Goal: Information Seeking & Learning: Check status

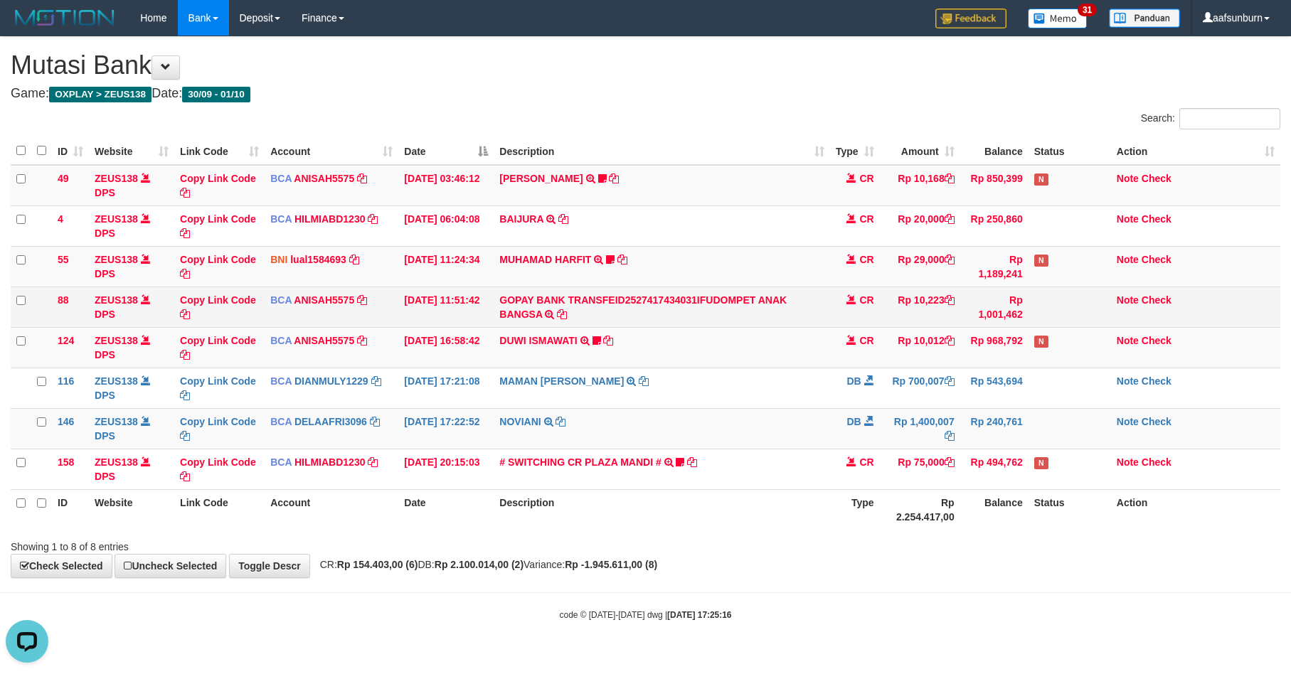
click at [1060, 288] on td at bounding box center [1069, 307] width 82 height 41
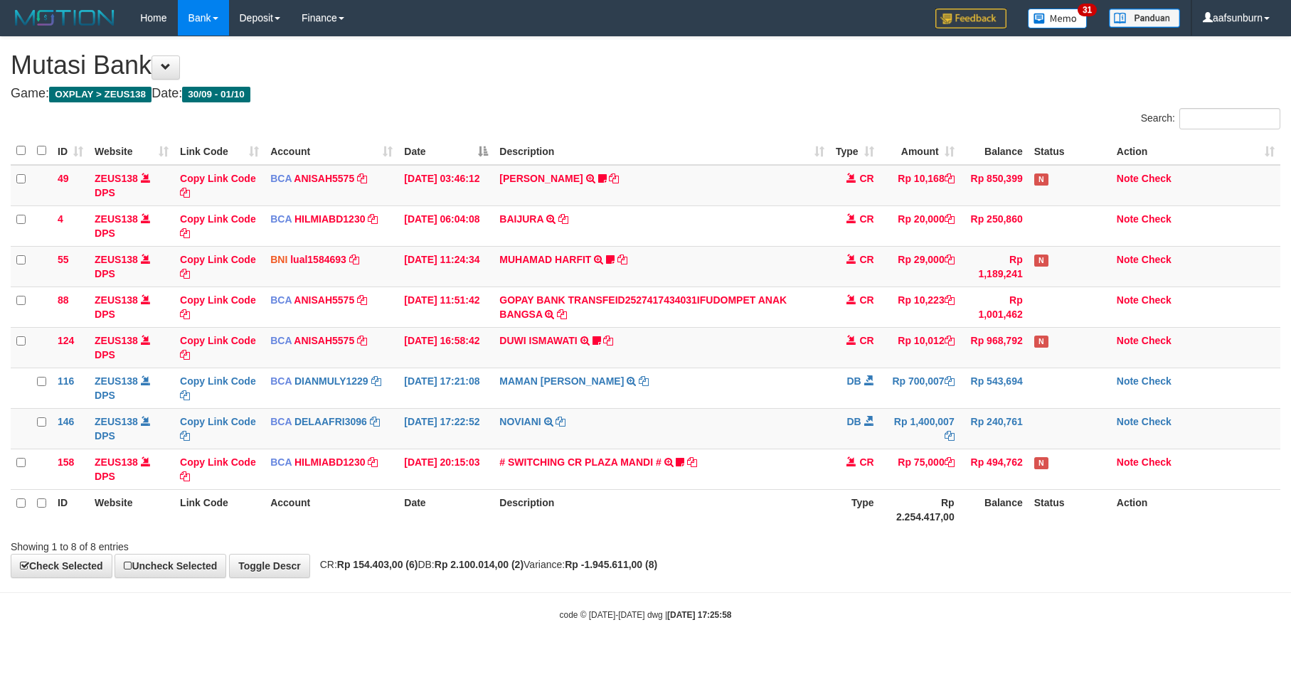
click at [718, 504] on th "Description" at bounding box center [662, 509] width 336 height 41
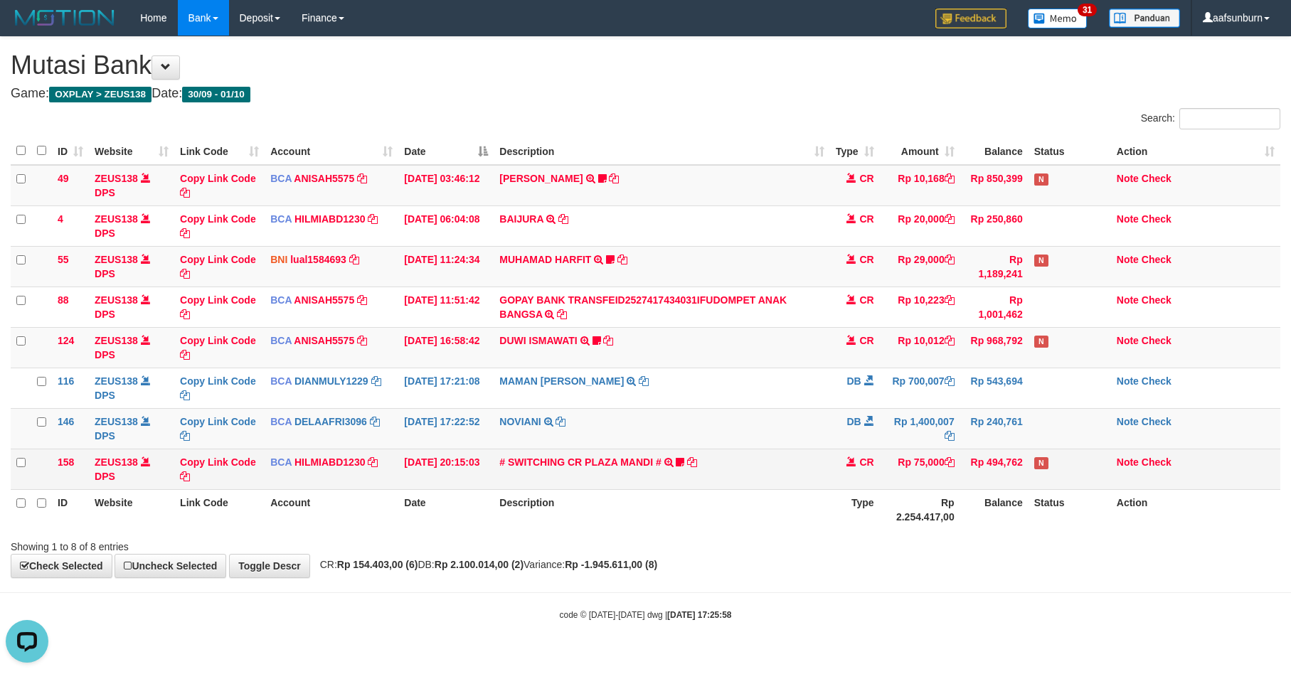
click at [709, 481] on td "# SWITCHING CR PLAZA MANDI # SWITCHING CR TRF TUPARDI 008 PLAZA MANDI 185000420…" at bounding box center [662, 469] width 336 height 41
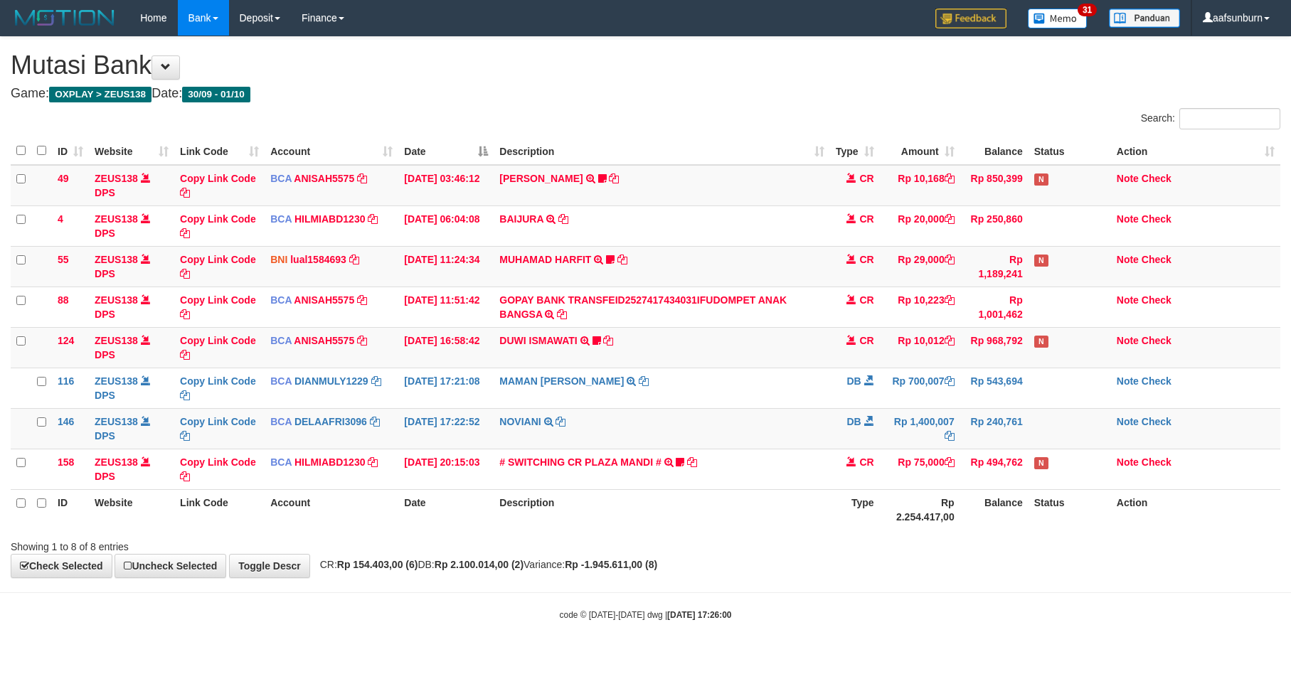
click at [715, 481] on td "# SWITCHING CR PLAZA MANDI # SWITCHING CR TRF TUPARDI 008 PLAZA MANDI 185000420…" at bounding box center [662, 469] width 336 height 41
click at [1101, 449] on td at bounding box center [1069, 428] width 82 height 41
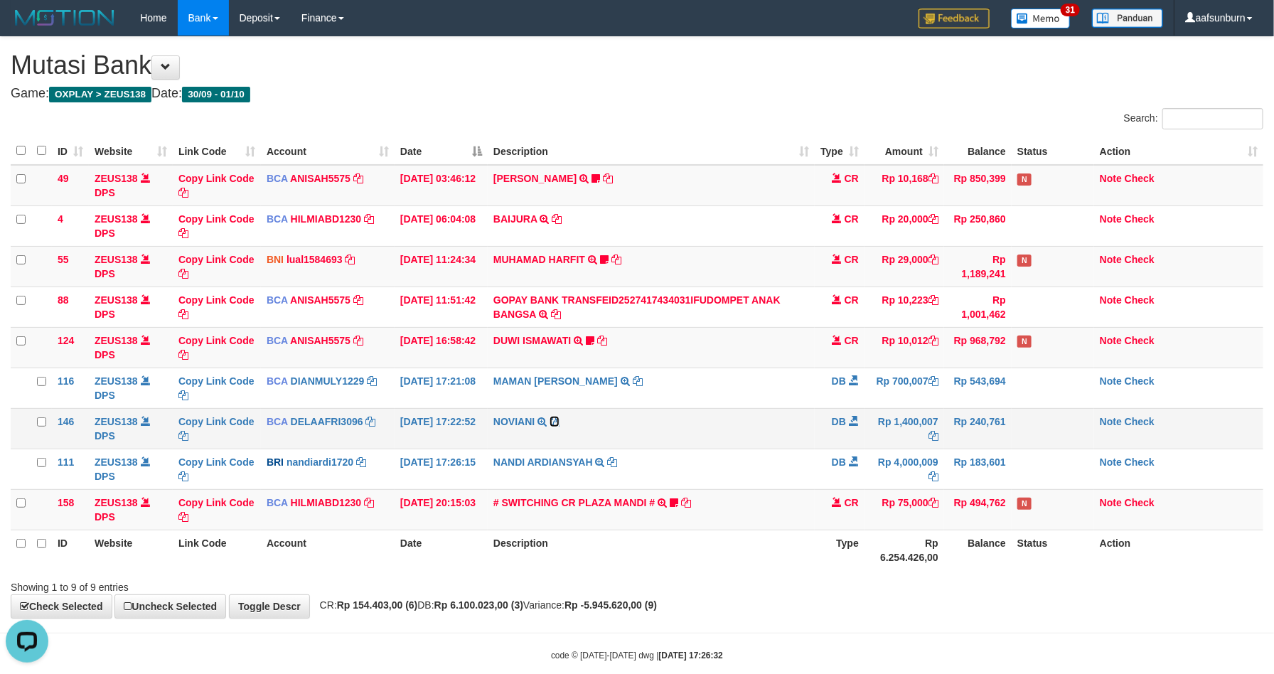
click at [557, 423] on icon at bounding box center [555, 422] width 10 height 10
click at [557, 422] on icon at bounding box center [555, 422] width 10 height 10
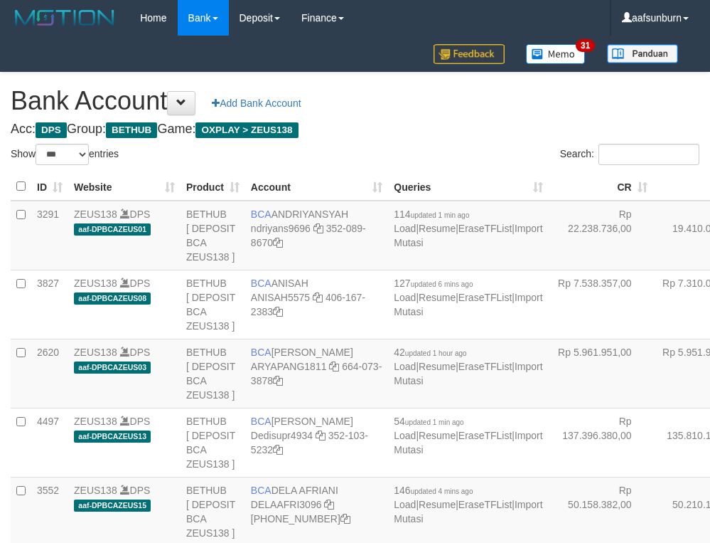
select select "***"
click at [654, 233] on td "Rp 19.410.049,00" at bounding box center [706, 236] width 105 height 70
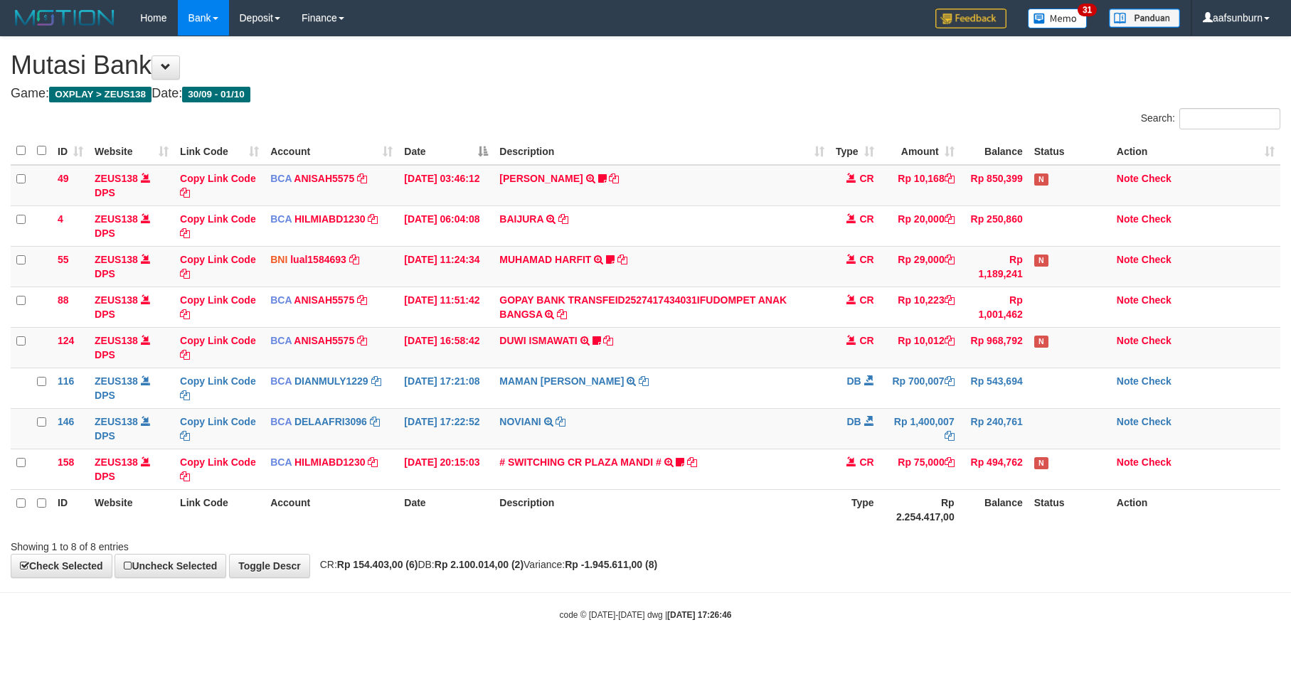
click at [807, 558] on div "**********" at bounding box center [645, 307] width 1291 height 540
click at [303, 570] on link "Toggle Descr" at bounding box center [269, 566] width 81 height 24
click at [853, 553] on div "Showing 1 to 8 of 8 entries" at bounding box center [645, 544] width 1291 height 20
click at [851, 551] on div "Showing 1 to 8 of 8 entries" at bounding box center [645, 544] width 1291 height 20
click at [851, 550] on div "Showing 1 to 8 of 8 entries" at bounding box center [645, 544] width 1291 height 20
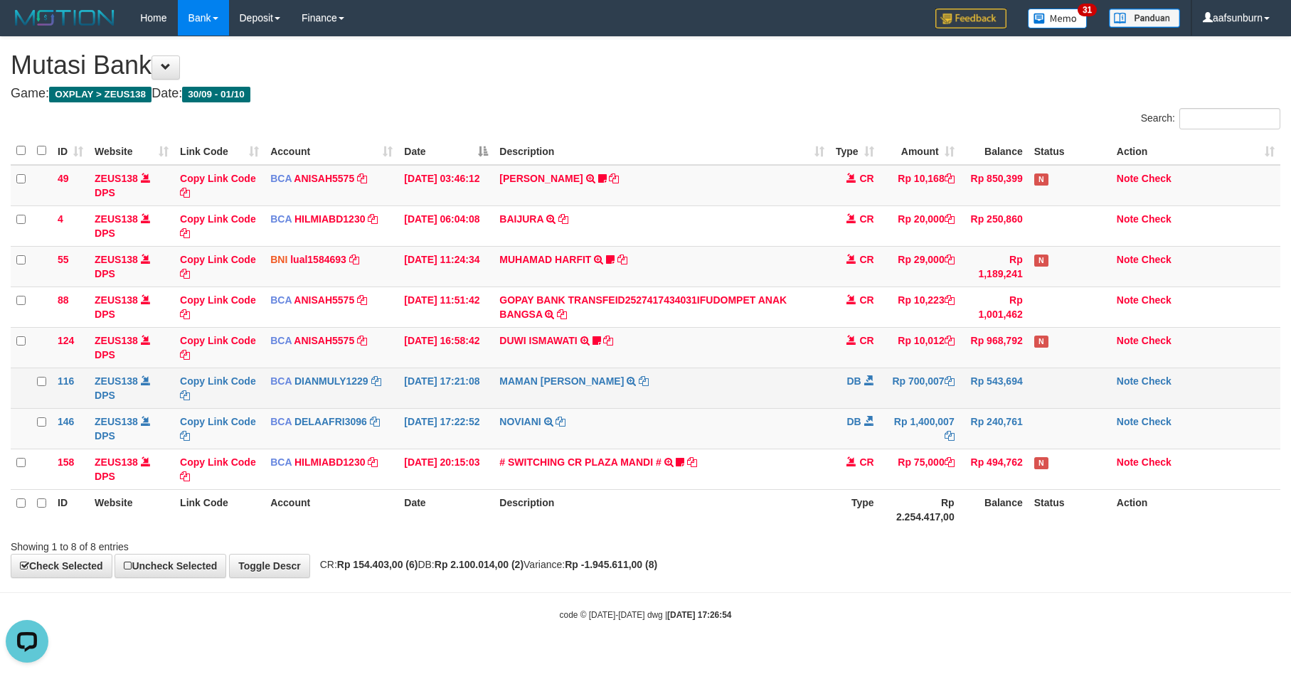
click at [951, 395] on td "Rp 700,007" at bounding box center [920, 388] width 80 height 41
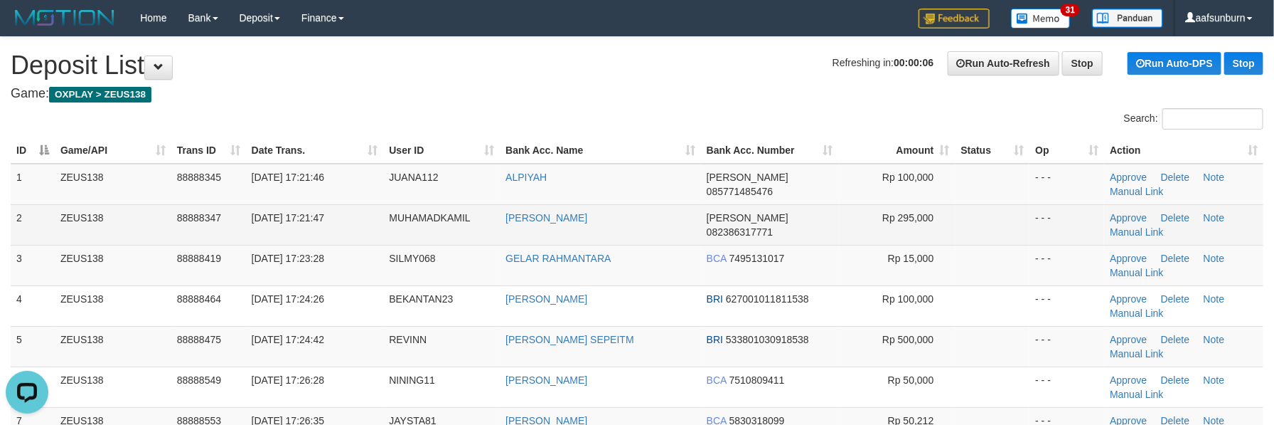
click at [837, 231] on td "DANA 082386317771" at bounding box center [770, 224] width 138 height 41
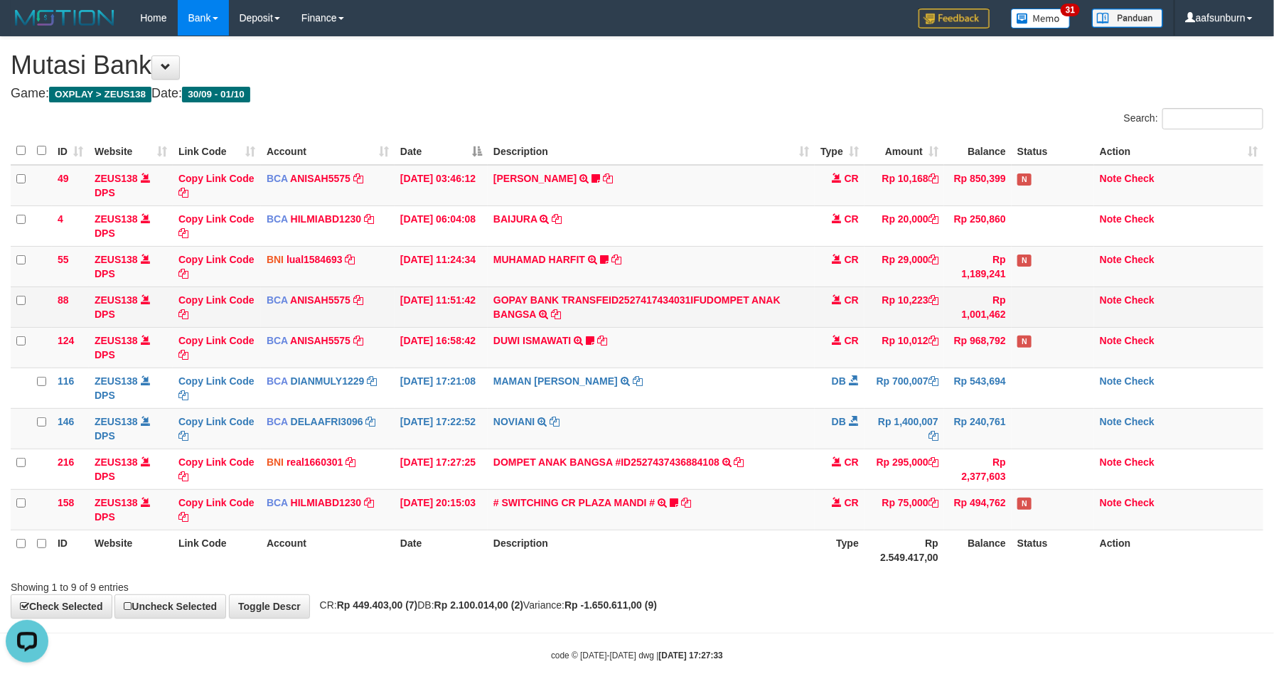
click at [1035, 308] on td at bounding box center [1053, 307] width 82 height 41
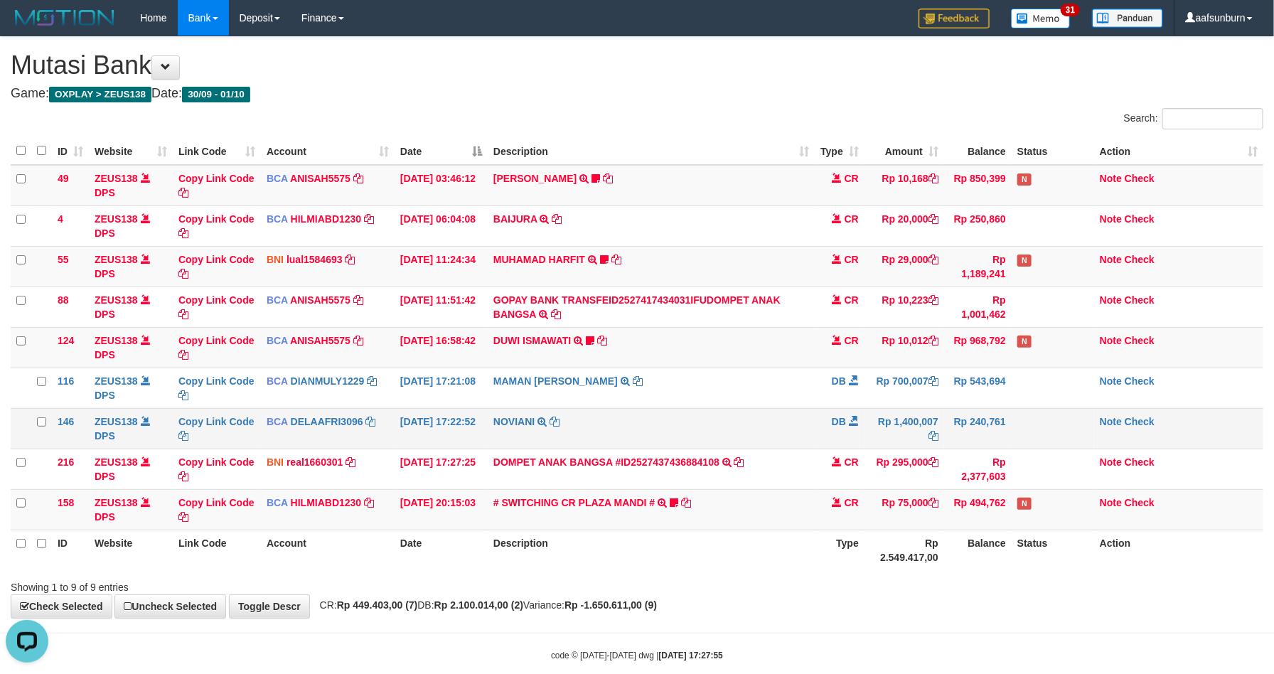
click at [975, 414] on td "Rp 240,761" at bounding box center [978, 428] width 68 height 41
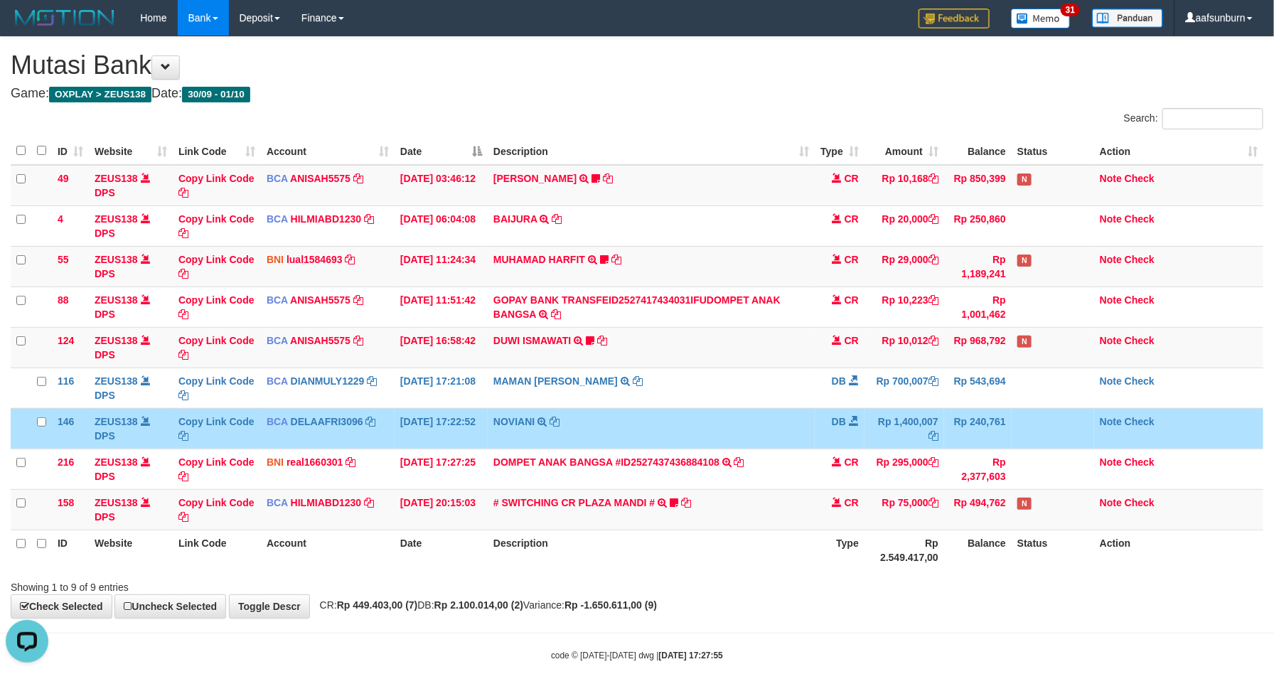
click at [920, 417] on td "Rp 1,400,007" at bounding box center [905, 428] width 80 height 41
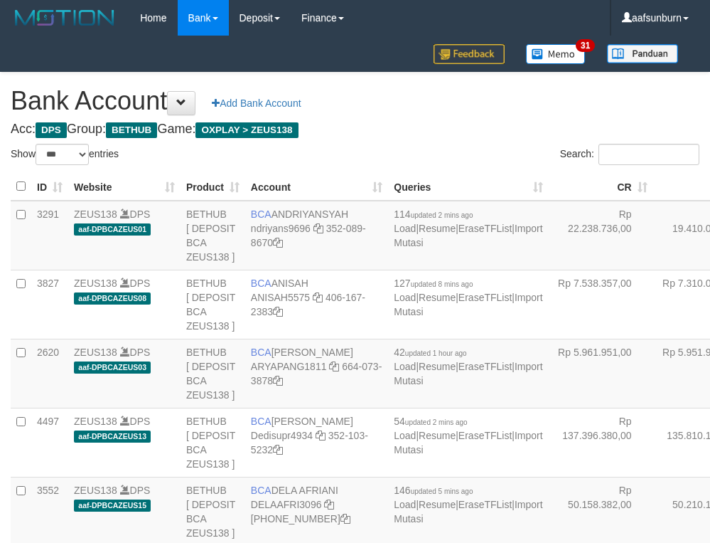
select select "***"
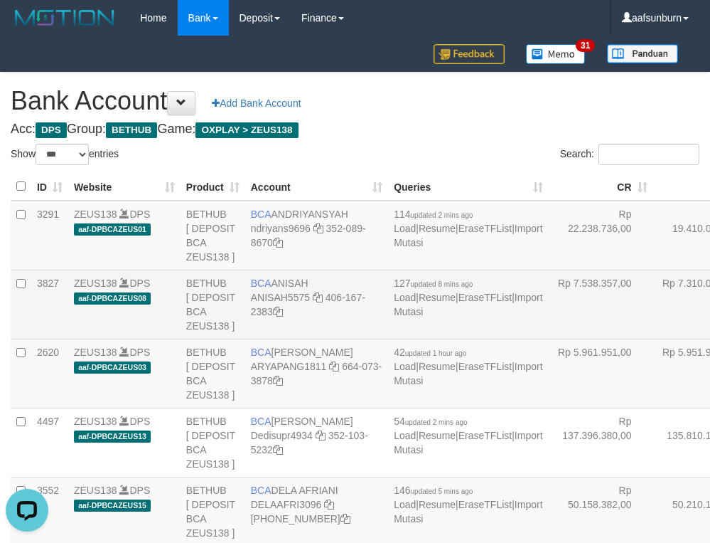
click at [654, 326] on td "Rp 7.310.080,00" at bounding box center [706, 304] width 105 height 69
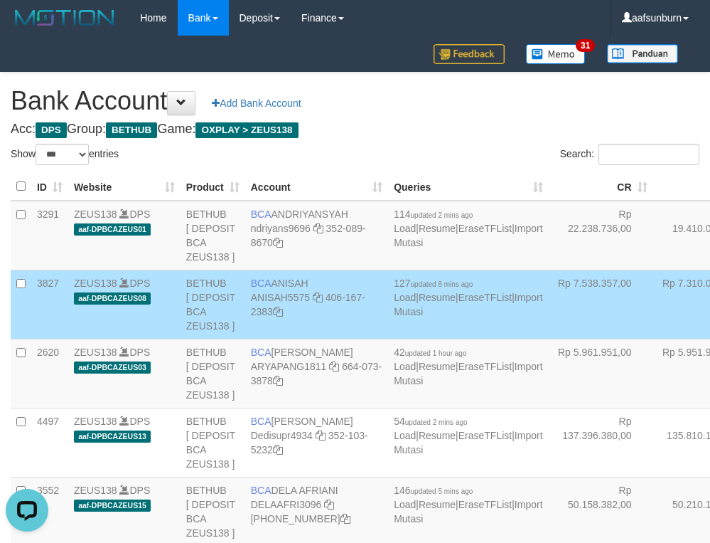
drag, startPoint x: 526, startPoint y: 326, endPoint x: 258, endPoint y: 395, distance: 276.0
click at [501, 335] on tr "3827 ZEUS138 DPS aaf-DPBCAZEUS08 BETHUB [ DEPOSIT BCA ZEUS138 ] BCA ANISAH ANIS…" at bounding box center [472, 304] width 922 height 69
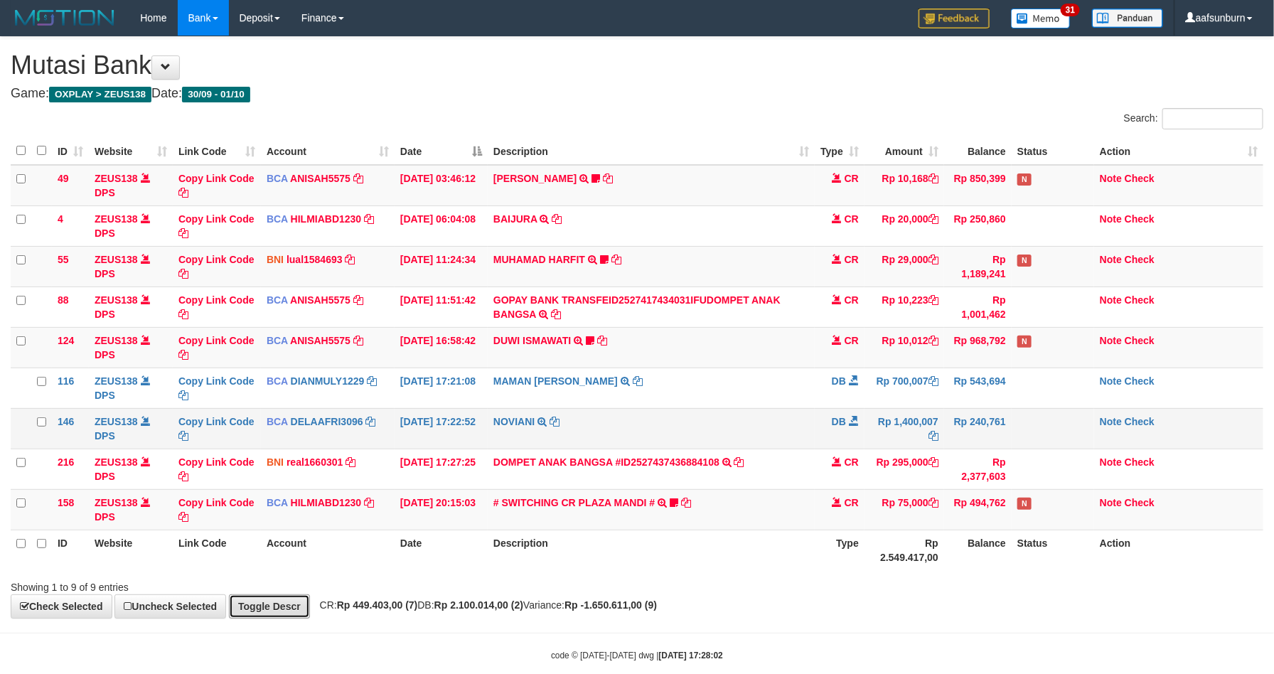
click at [273, 608] on link "Toggle Descr" at bounding box center [269, 606] width 81 height 24
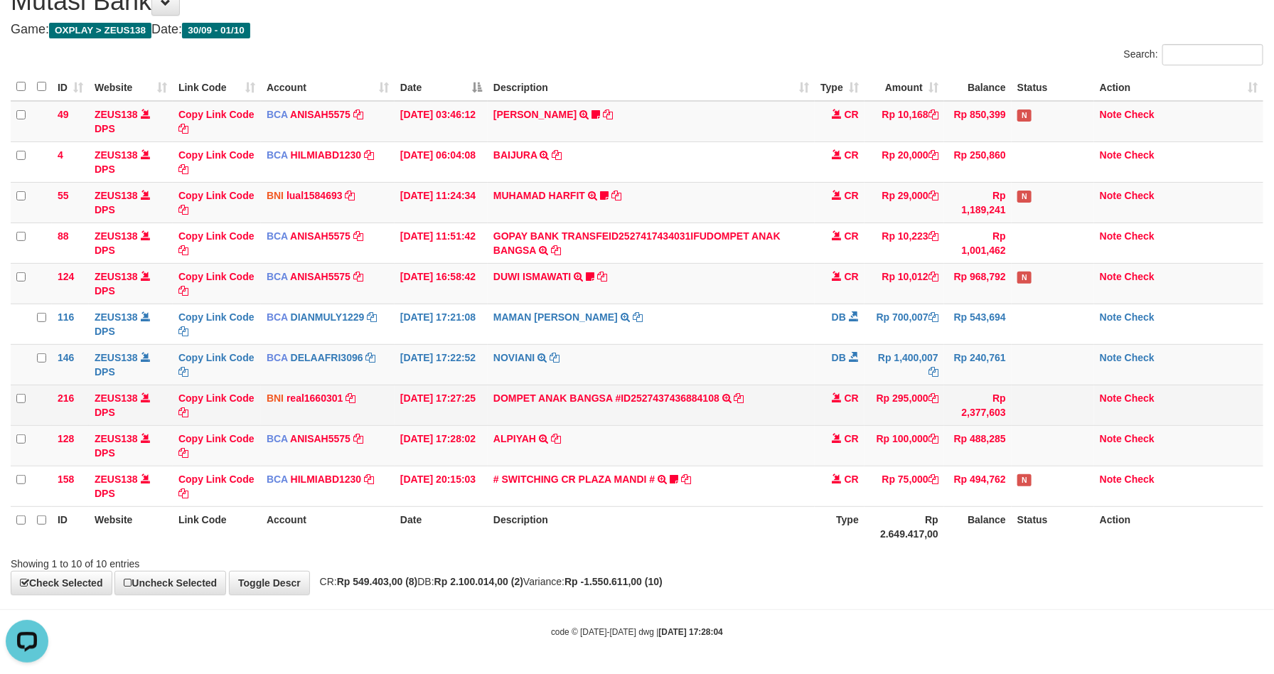
click at [783, 399] on td "DOMPET ANAK BANGSA #ID2527437436884108 TRANSFER DARI DOMPET ANAK BANGSA #ID2527…" at bounding box center [651, 405] width 327 height 41
click at [787, 395] on td "DOMPET ANAK BANGSA #ID2527437436884108 TRANSFER DARI DOMPET ANAK BANGSA #ID2527…" at bounding box center [651, 405] width 327 height 41
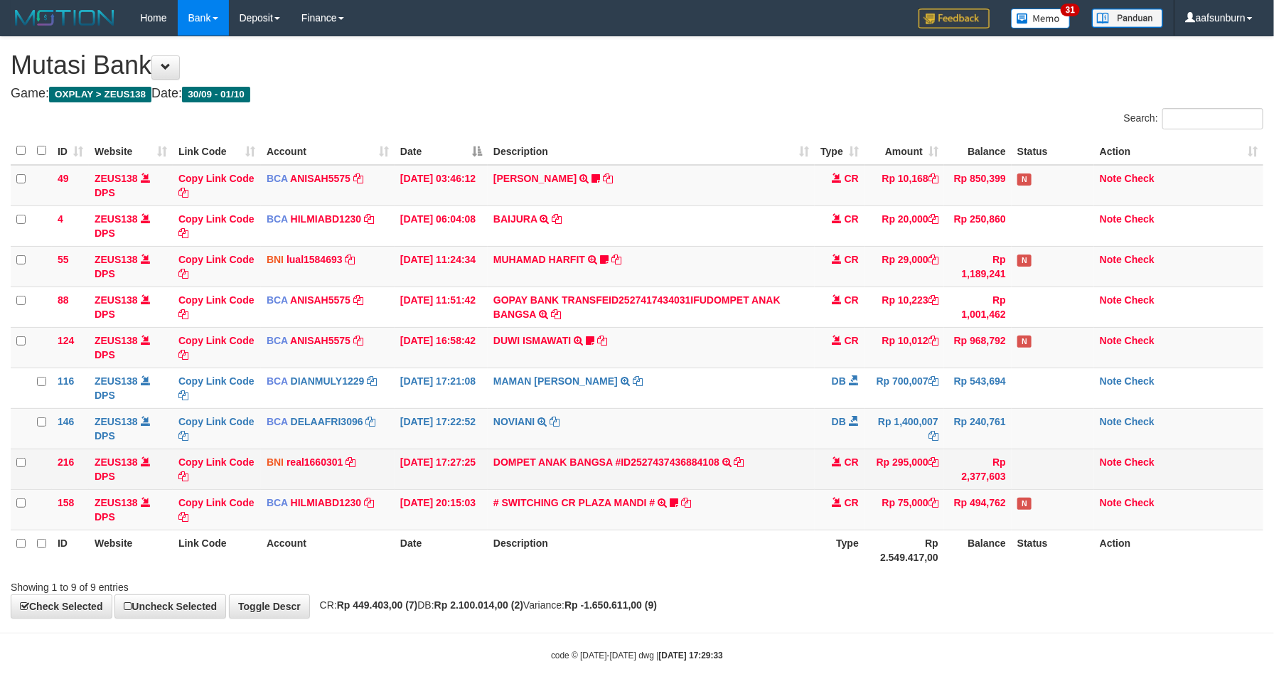
click at [732, 489] on td "DOMPET ANAK BANGSA #ID2527437436884108 TRANSFER DARI DOMPET ANAK BANGSA #ID2527…" at bounding box center [651, 469] width 327 height 41
click at [736, 485] on td "DOMPET ANAK BANGSA #ID2527437436884108 TRANSFER DARI DOMPET ANAK BANGSA #ID2527…" at bounding box center [651, 469] width 327 height 41
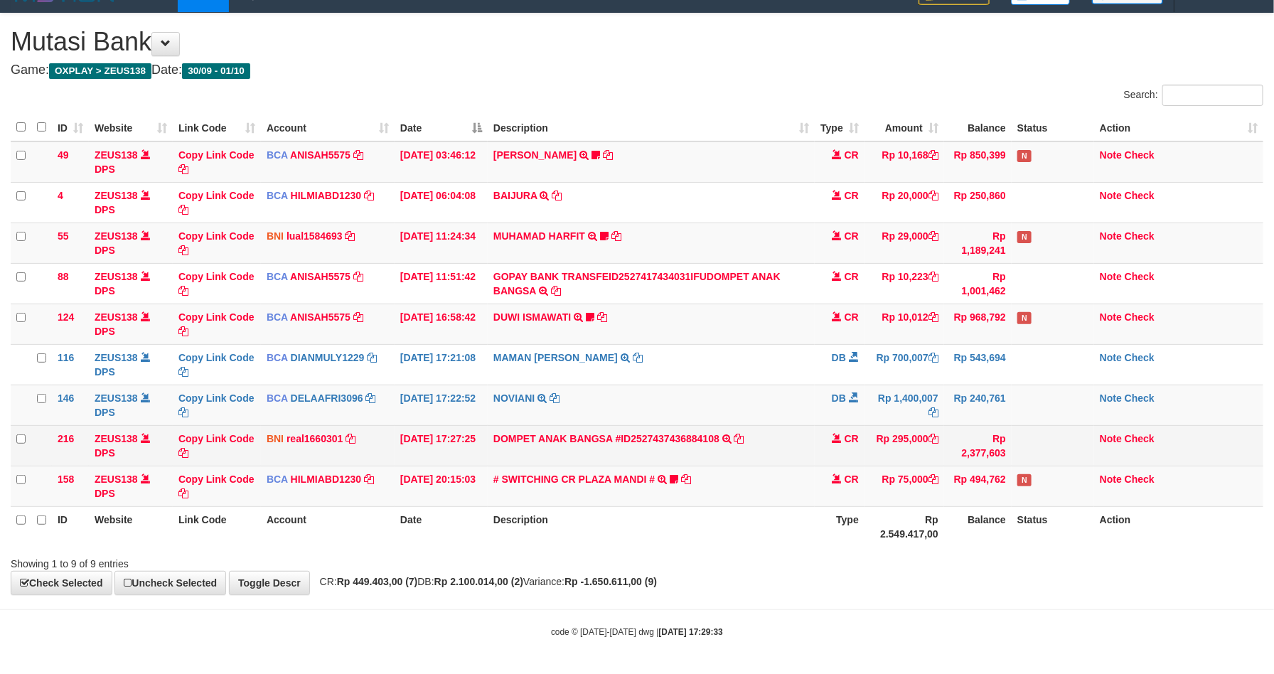
click at [736, 485] on td "# SWITCHING CR PLAZA MANDI # SWITCHING CR TRF TUPARDI 008 PLAZA MANDI 185000420…" at bounding box center [651, 486] width 327 height 41
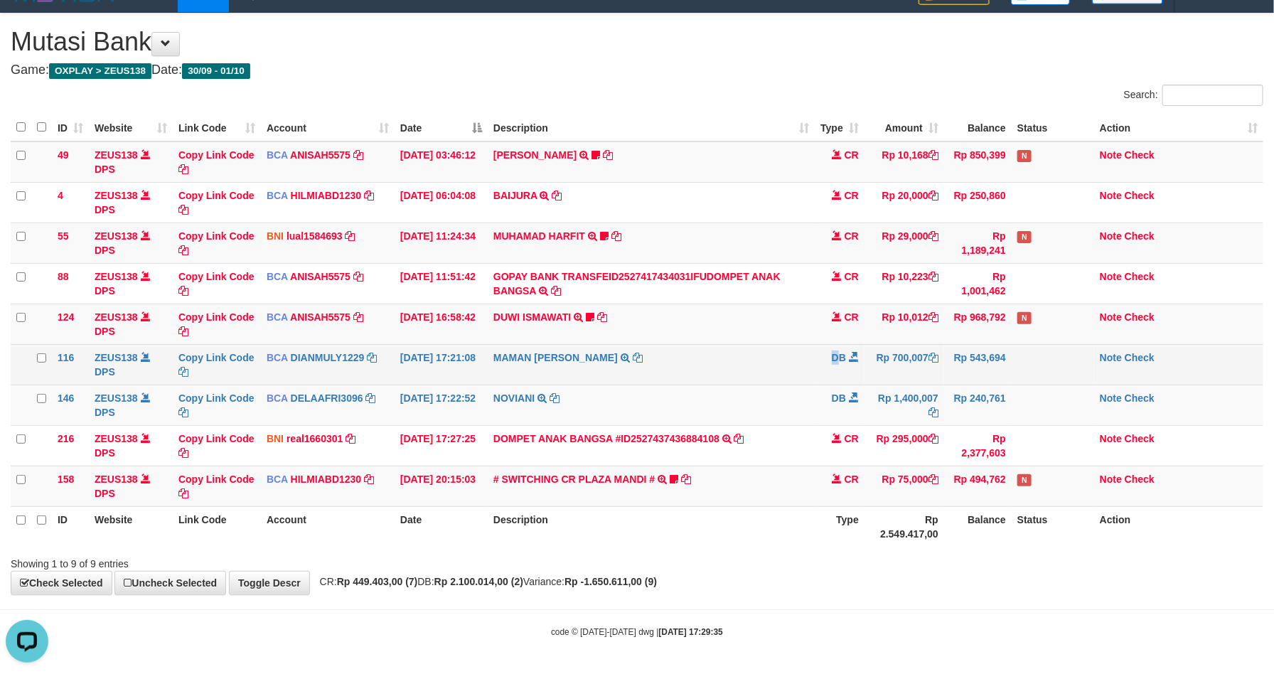
click at [835, 352] on span "DB" at bounding box center [839, 357] width 14 height 11
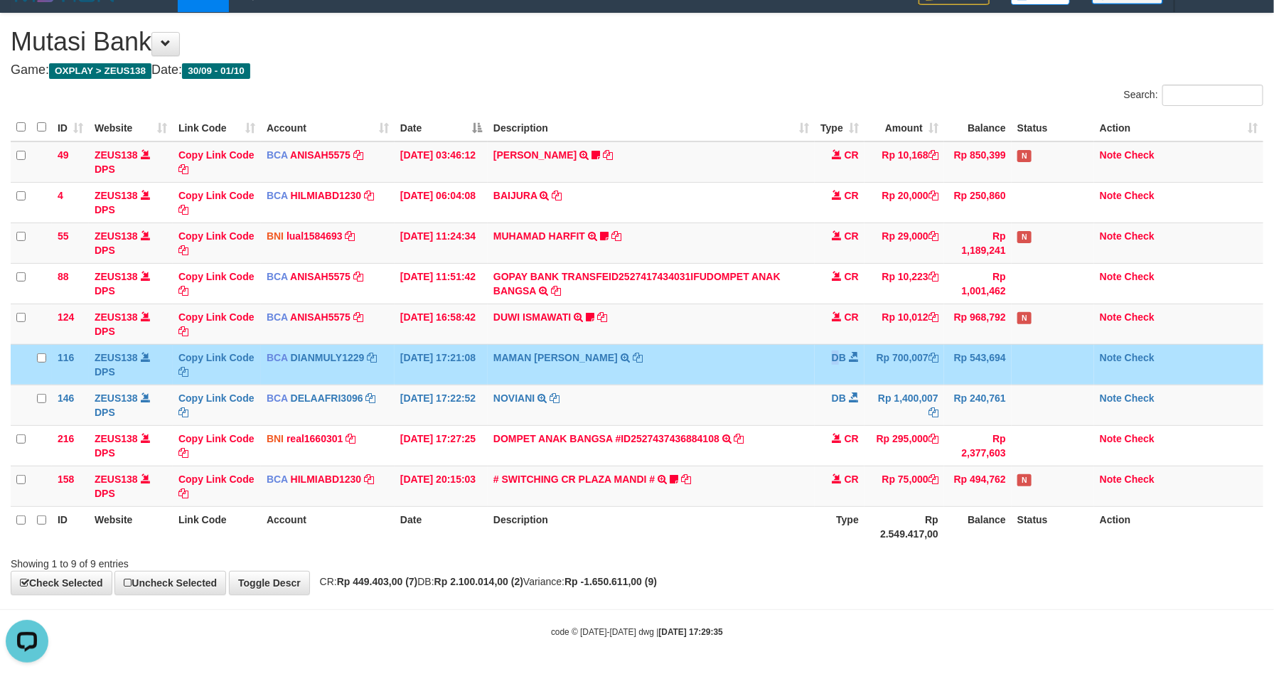
click at [835, 352] on span "DB" at bounding box center [839, 357] width 14 height 11
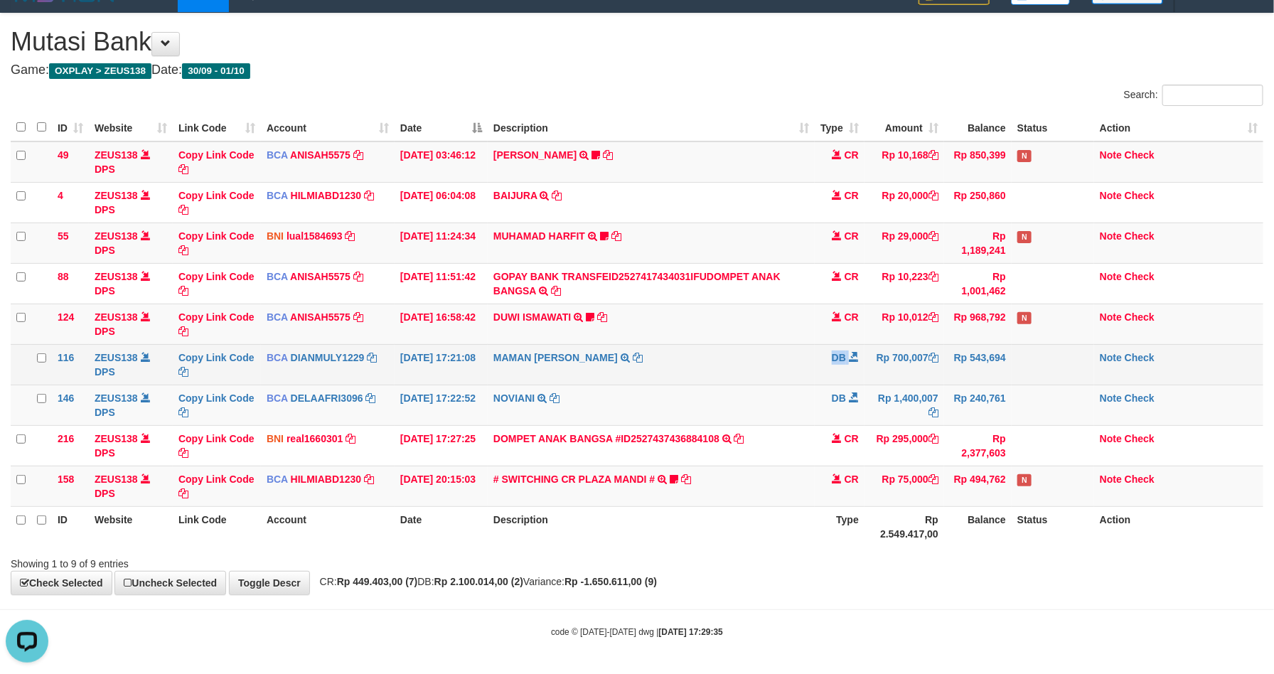
click at [835, 352] on span "DB" at bounding box center [839, 357] width 14 height 11
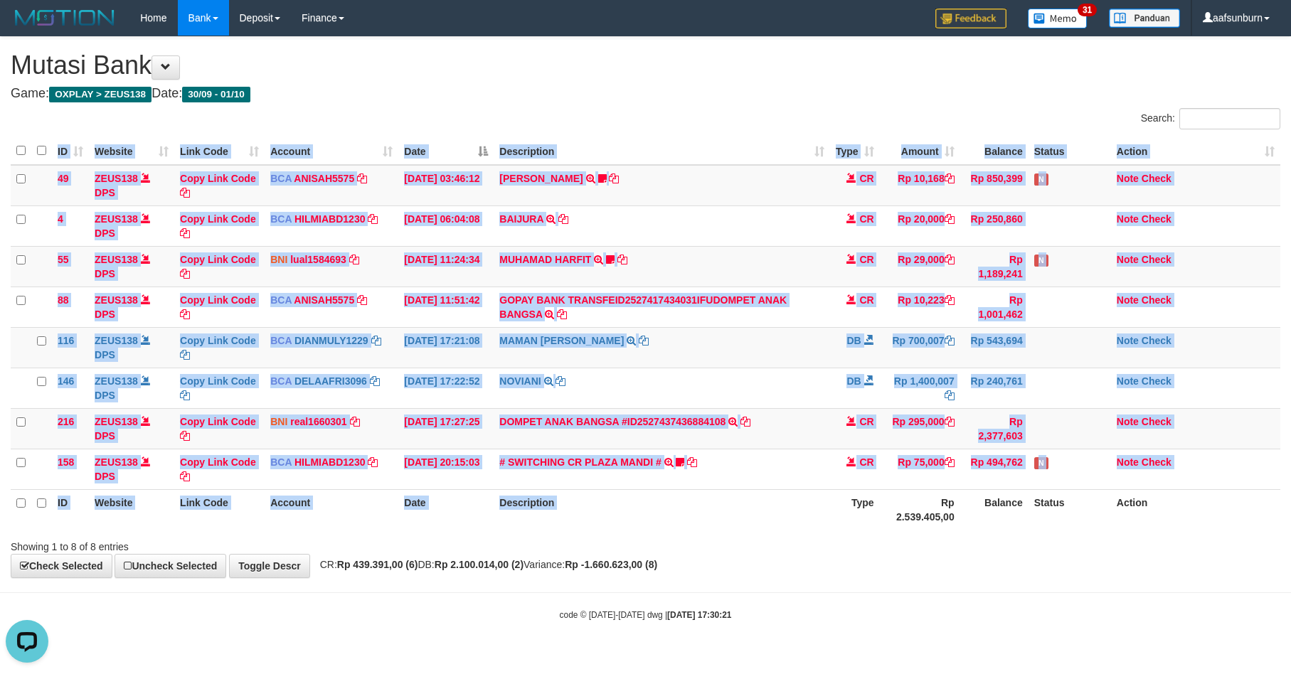
drag, startPoint x: 849, startPoint y: 533, endPoint x: 843, endPoint y: 528, distance: 8.0
click at [843, 528] on div "ID Website Link Code Account Date Description Type Amount Balance Status Action…" at bounding box center [645, 333] width 1291 height 401
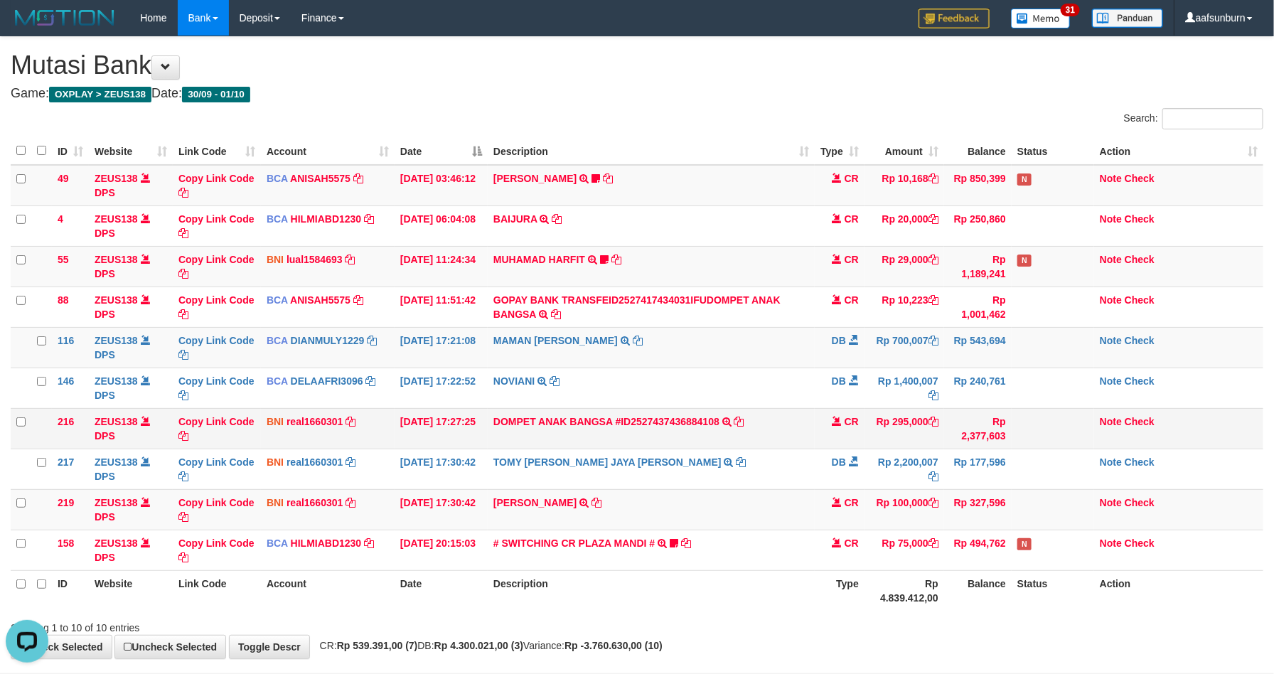
click at [585, 416] on td "DOMPET ANAK BANGSA #ID2527437436884108 TRANSFER DARI DOMPET ANAK BANGSA #ID2527…" at bounding box center [651, 428] width 327 height 41
click at [585, 415] on td "DOMPET ANAK BANGSA #ID2527437436884108 TRANSFER DARI DOMPET ANAK BANGSA #ID2527…" at bounding box center [651, 428] width 327 height 41
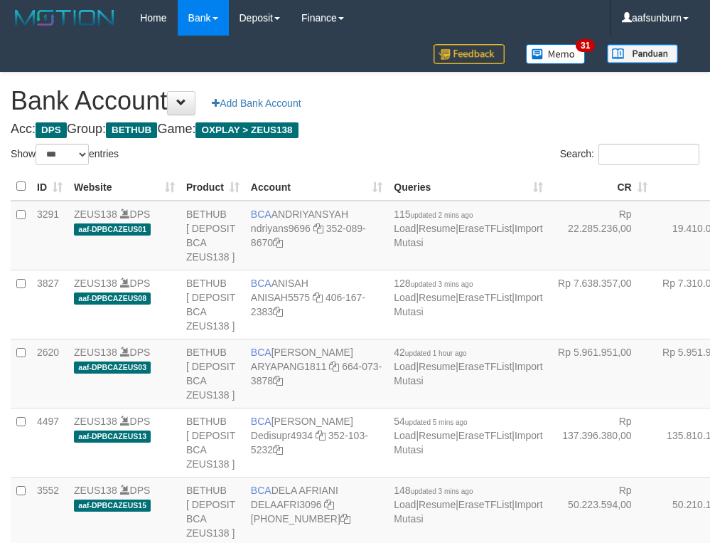
select select "***"
click at [691, 133] on h4 "Acc: DPS Group: BETHUB Game: OXPLAY > ZEUS138" at bounding box center [355, 129] width 689 height 14
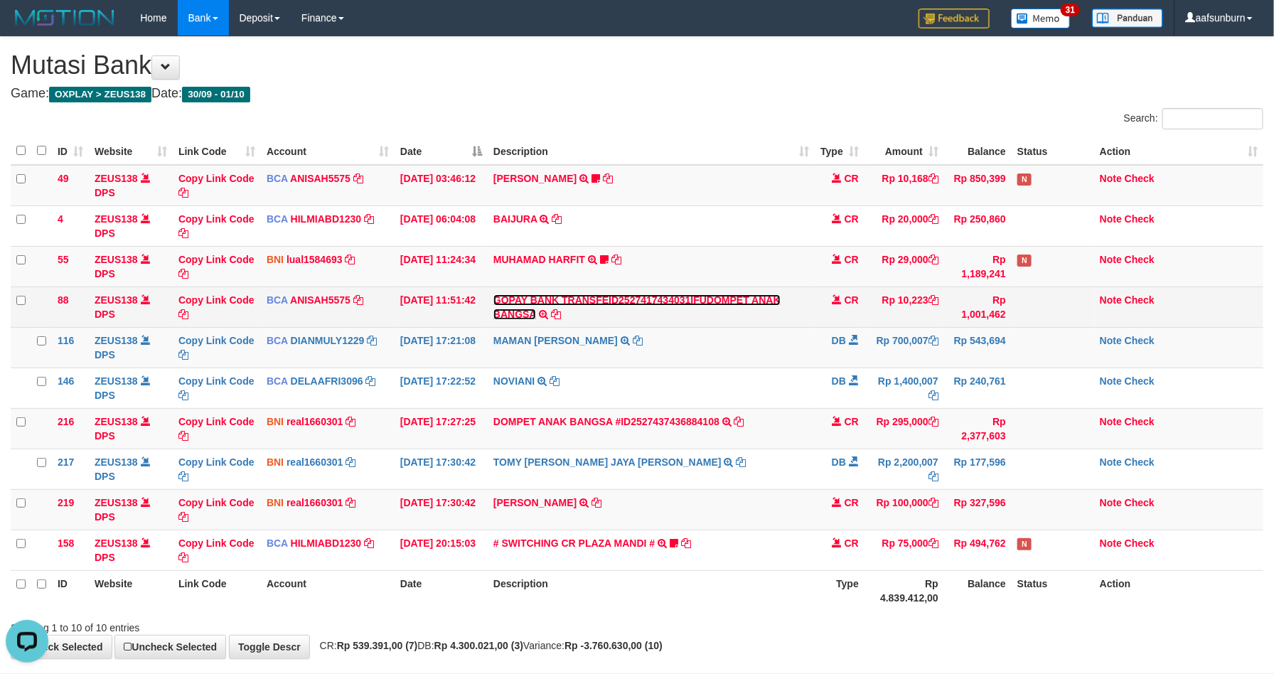
click at [657, 306] on link "GOPAY BANK TRANSFEID2527417434031IFUDOMPET ANAK BANGSA" at bounding box center [637, 307] width 287 height 26
click at [645, 304] on link "GOPAY BANK TRANSFEID2527417434031IFUDOMPET ANAK BANGSA" at bounding box center [637, 307] width 287 height 26
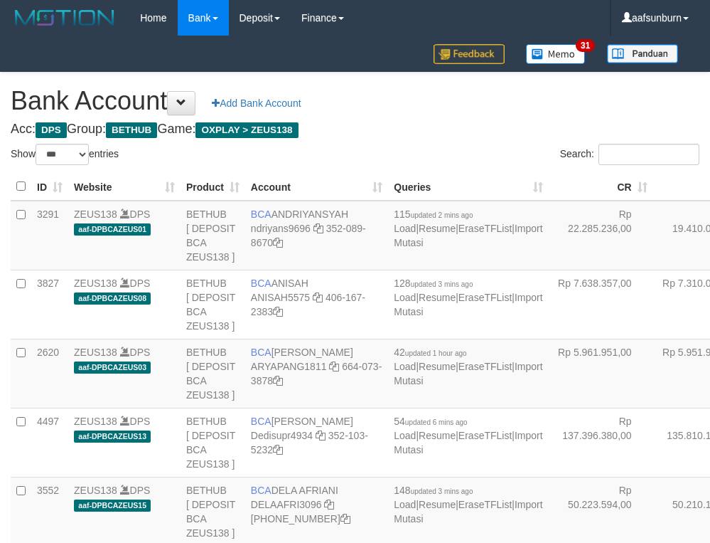
select select "***"
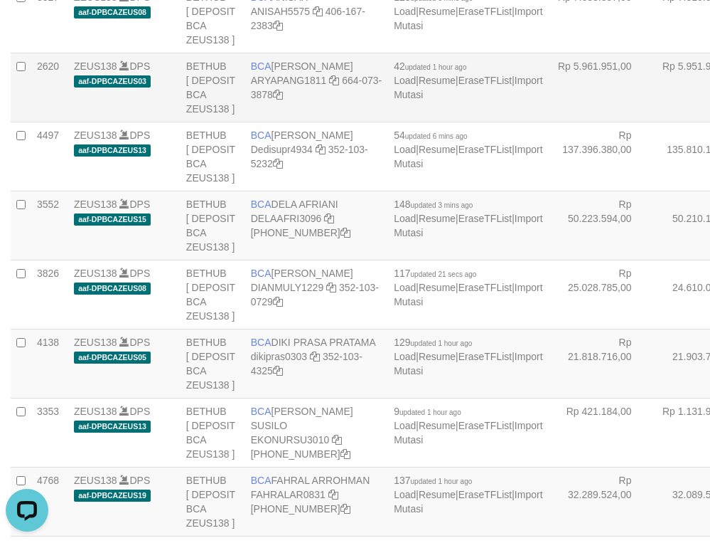
drag, startPoint x: 651, startPoint y: 226, endPoint x: 638, endPoint y: 226, distance: 12.8
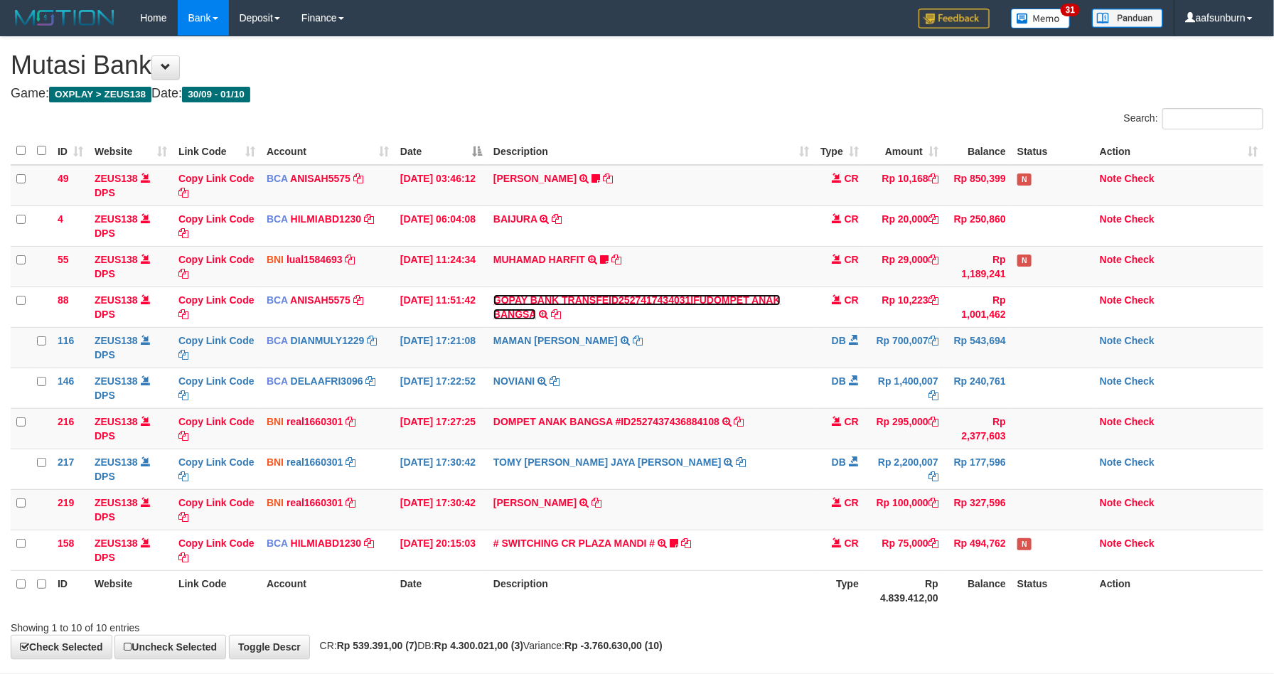
click at [642, 304] on link "GOPAY BANK TRANSFEID2527417434031IFUDOMPET ANAK BANGSA" at bounding box center [637, 307] width 287 height 26
click at [839, 439] on td "CR" at bounding box center [840, 428] width 50 height 41
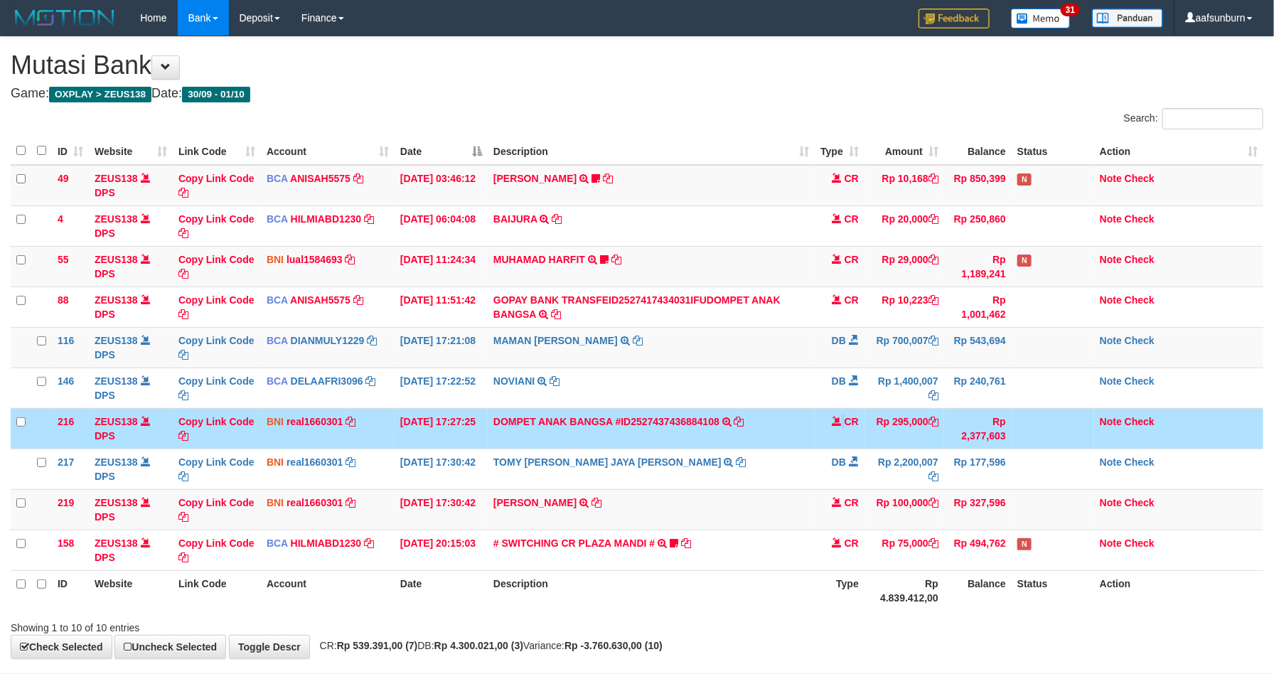
click at [839, 439] on td "CR" at bounding box center [840, 428] width 50 height 41
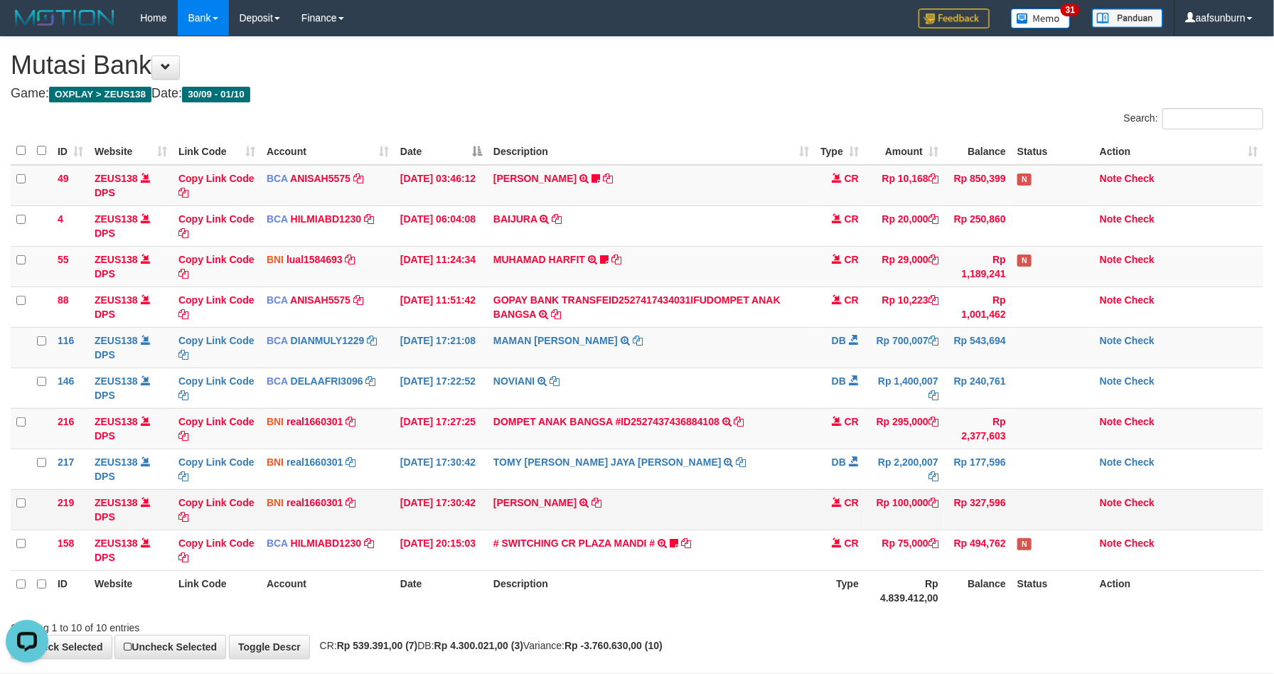
click at [986, 523] on td "Rp 327,596" at bounding box center [978, 509] width 68 height 41
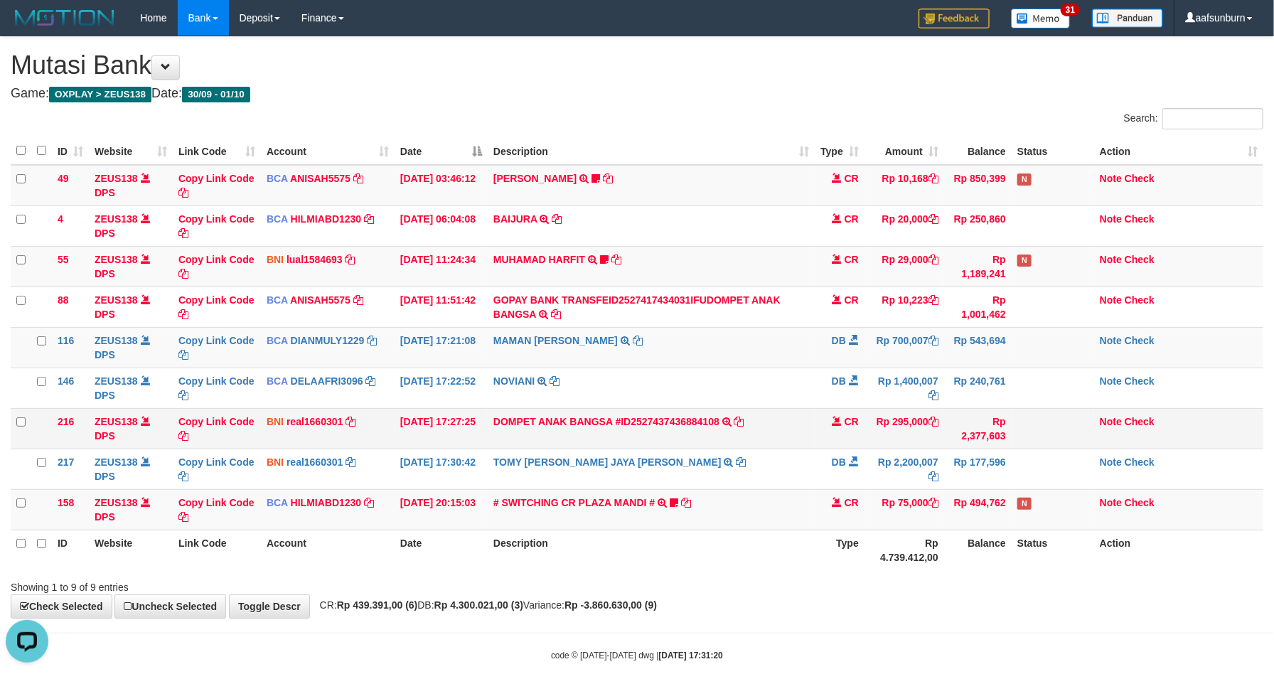
drag, startPoint x: 769, startPoint y: 415, endPoint x: 798, endPoint y: 417, distance: 29.2
click at [798, 417] on td "DOMPET ANAK BANGSA #ID2527437436884108 TRANSFER DARI DOMPET ANAK BANGSA #ID2527…" at bounding box center [651, 428] width 327 height 41
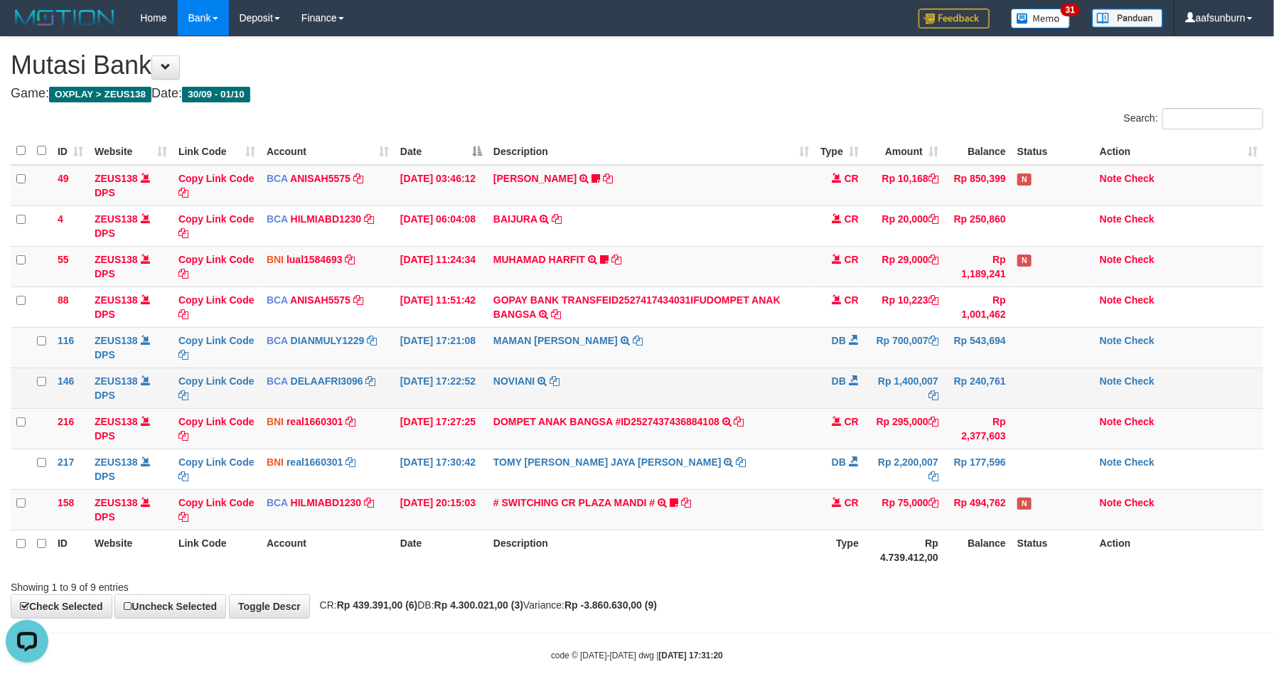
click at [802, 391] on td "NOVIANI TRSF E-BANKING DB 0110/FTSCY/WS95031 1400007.00NOVIANI" at bounding box center [651, 388] width 327 height 41
click at [805, 385] on td "NOVIANI TRSF E-BANKING DB 0110/FTSCY/WS95031 1400007.00NOVIANI" at bounding box center [651, 388] width 327 height 41
click at [749, 399] on td "NOVIANI TRSF E-BANKING DB 0110/FTSCY/WS95031 1400007.00NOVIANI" at bounding box center [651, 388] width 327 height 41
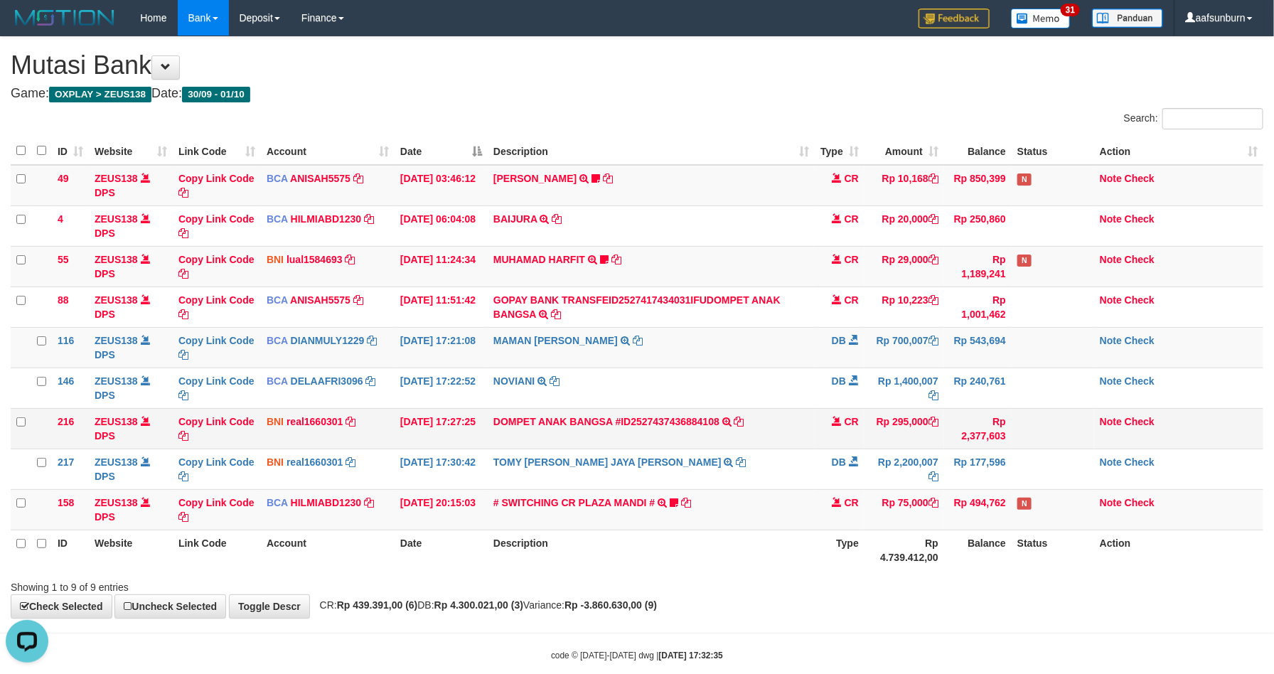
click at [954, 444] on td "Rp 2,377,603" at bounding box center [978, 428] width 68 height 41
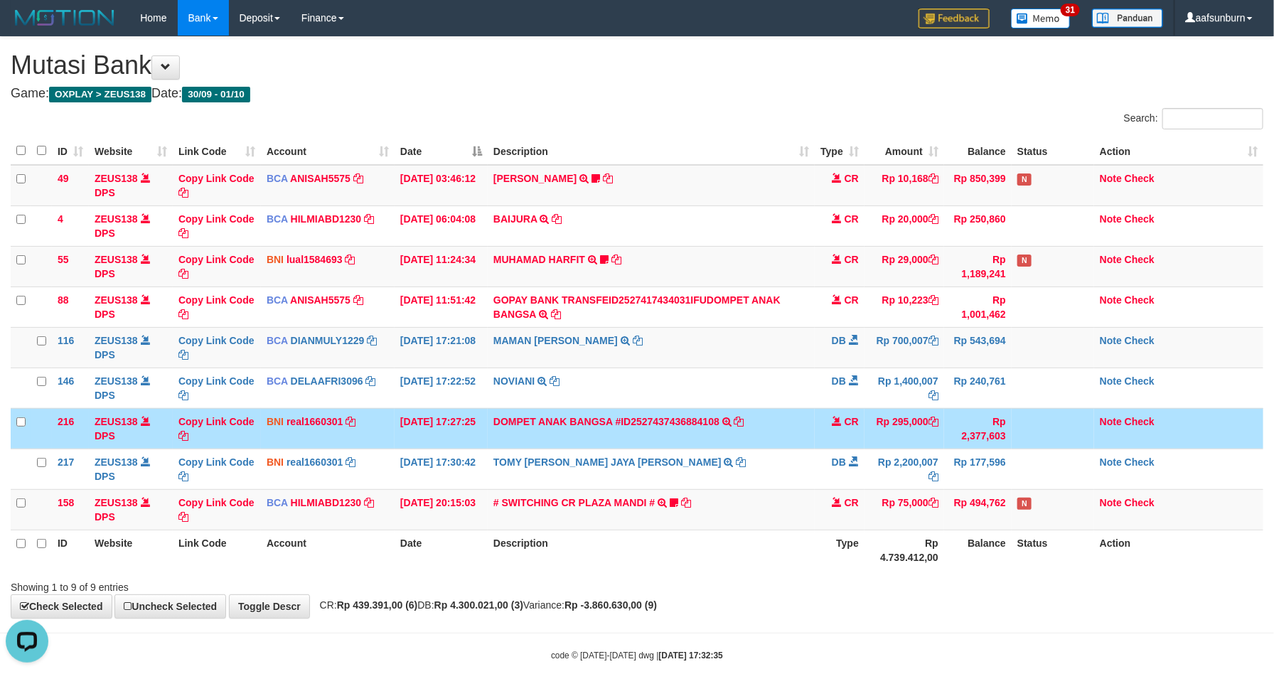
click at [954, 435] on td "Rp 2,377,603" at bounding box center [978, 428] width 68 height 41
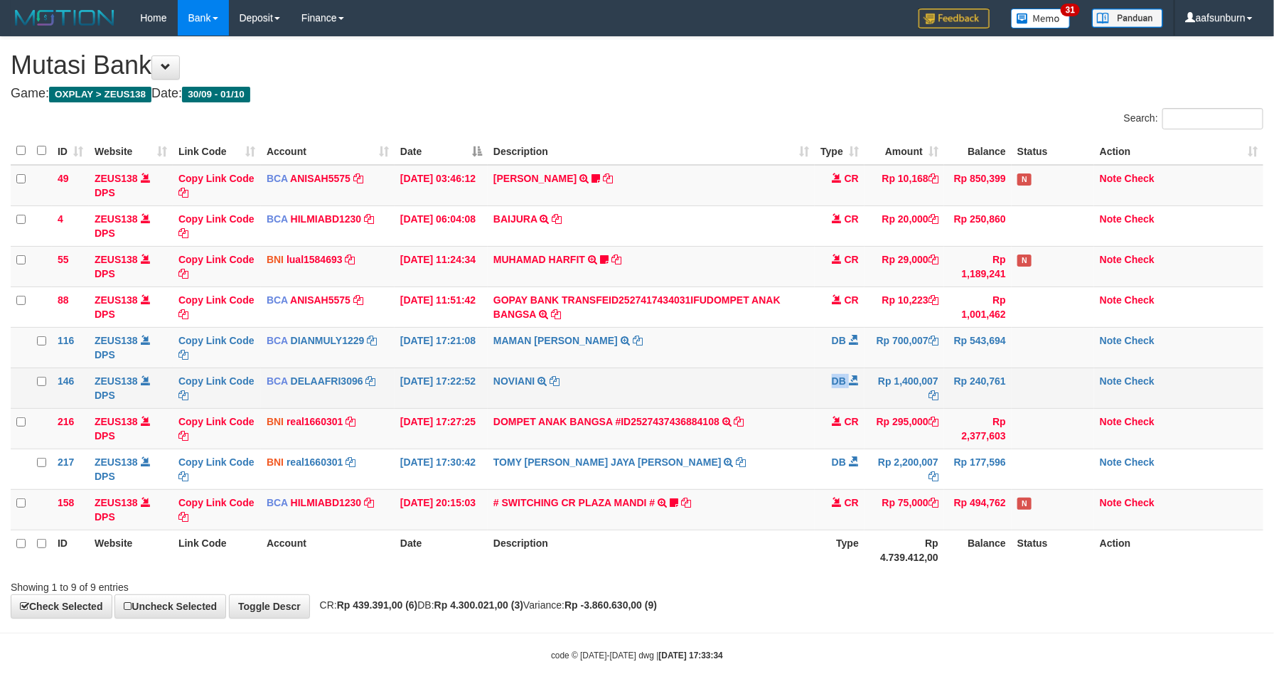
click at [897, 380] on tr "146 ZEUS138 DPS Copy Link Code BCA DELAAFRI3096 DPS DELA AFRIANI mutasi_2025100…" at bounding box center [637, 388] width 1253 height 41
click at [845, 378] on span "DB" at bounding box center [839, 380] width 14 height 11
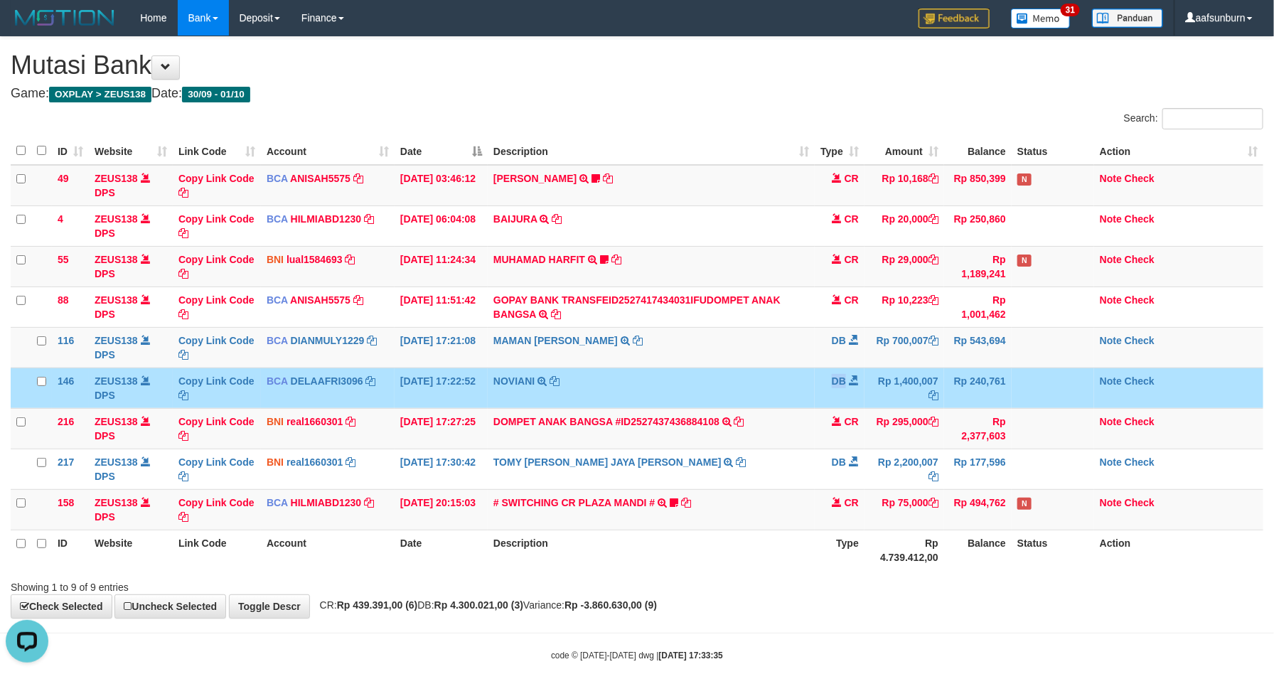
click at [843, 376] on span "DB" at bounding box center [839, 380] width 14 height 11
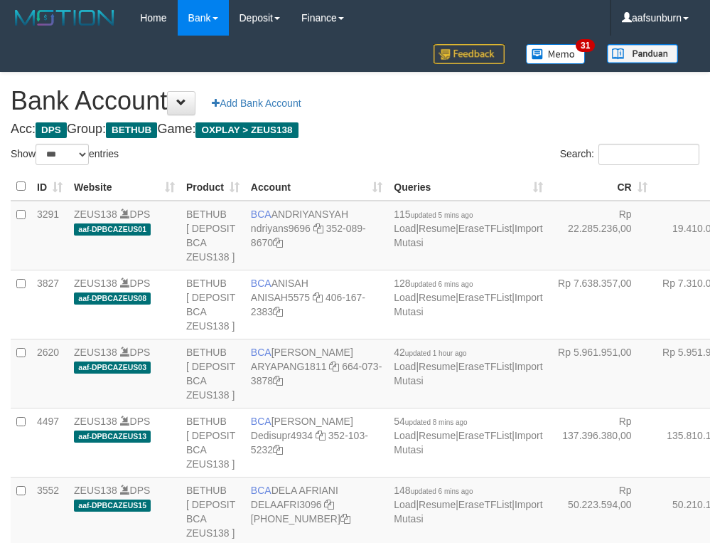
select select "***"
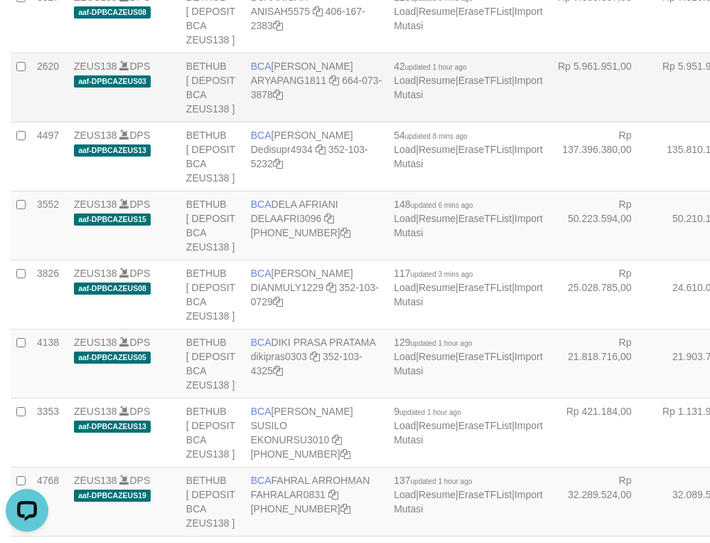
click at [654, 122] on td "Rp 5.951.944,00" at bounding box center [706, 87] width 105 height 69
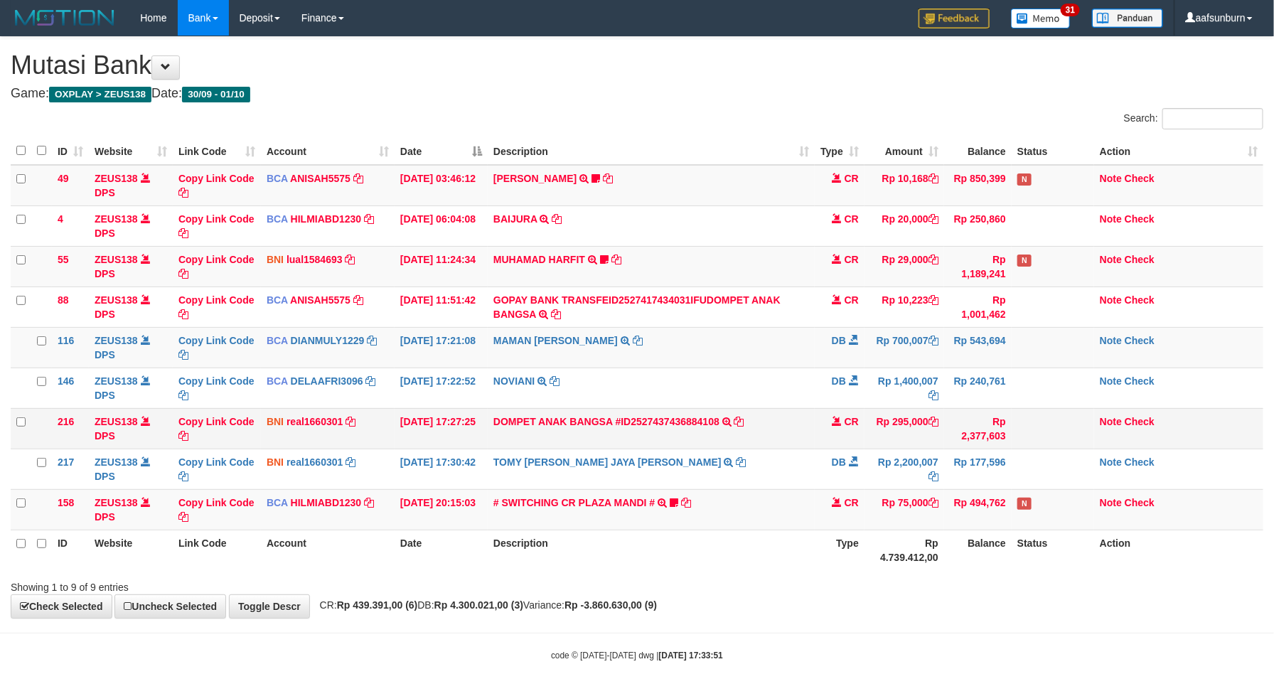
click at [802, 427] on td "DOMPET ANAK BANGSA #ID2527437436884108 TRANSFER DARI DOMPET ANAK BANGSA #ID2527…" at bounding box center [651, 428] width 327 height 41
click at [801, 427] on td "DOMPET ANAK BANGSA #ID2527437436884108 TRANSFER DARI DOMPET ANAK BANGSA #ID2527…" at bounding box center [651, 428] width 327 height 41
click at [794, 415] on td "DOMPET ANAK BANGSA #ID2527437436884108 TRANSFER DARI DOMPET ANAK BANGSA #ID2527…" at bounding box center [651, 428] width 327 height 41
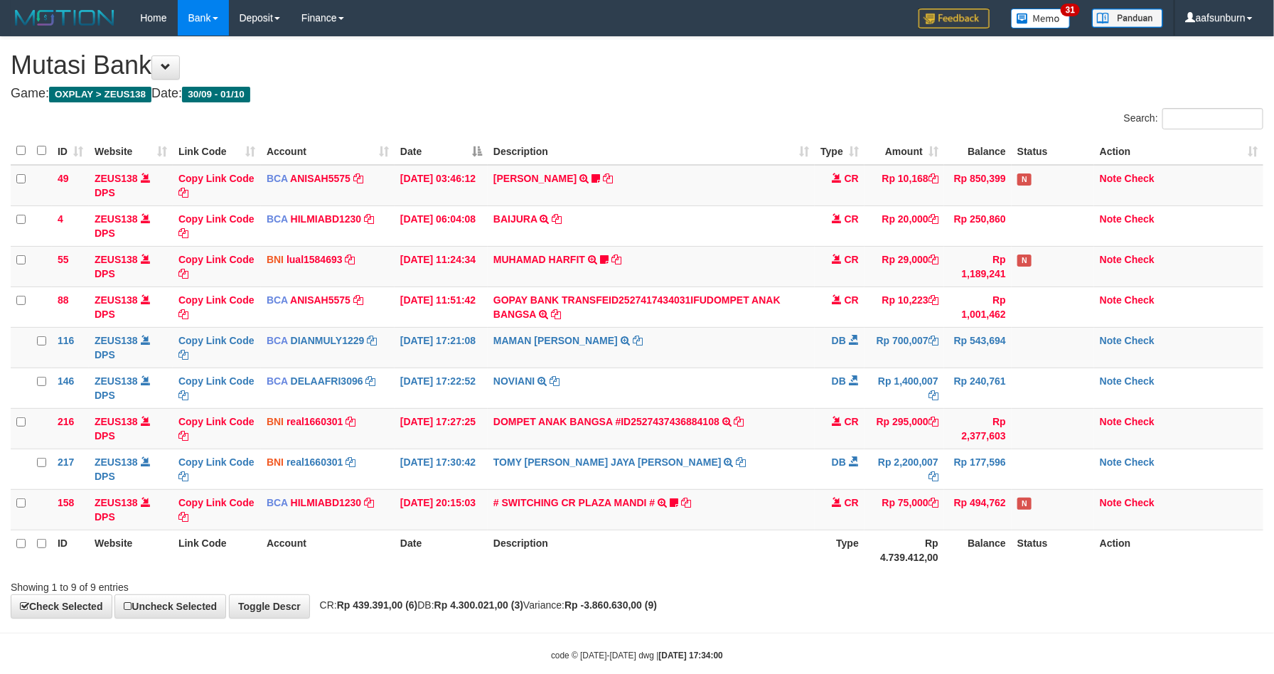
click at [794, 415] on td "DOMPET ANAK BANGSA #ID2527437436884108 TRANSFER DARI DOMPET ANAK BANGSA #ID2527…" at bounding box center [651, 428] width 327 height 41
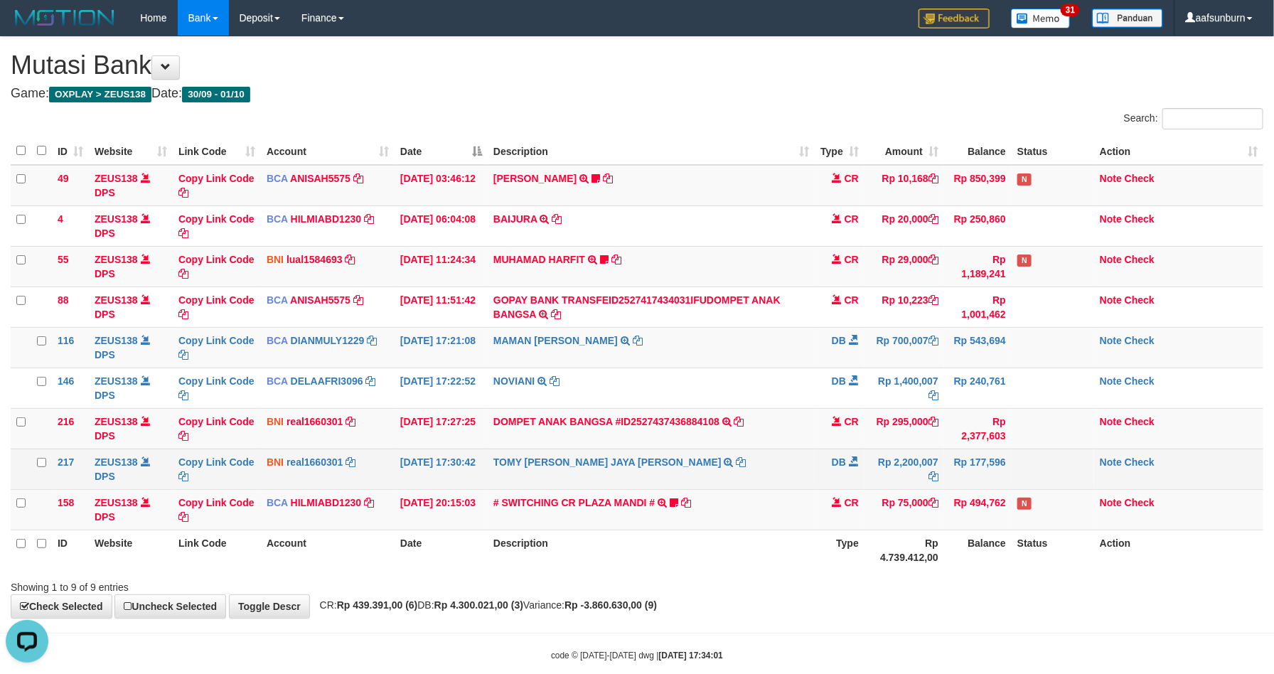
click at [937, 470] on td "Rp 2,200,007" at bounding box center [905, 469] width 80 height 41
click at [826, 489] on td "DB" at bounding box center [840, 469] width 50 height 41
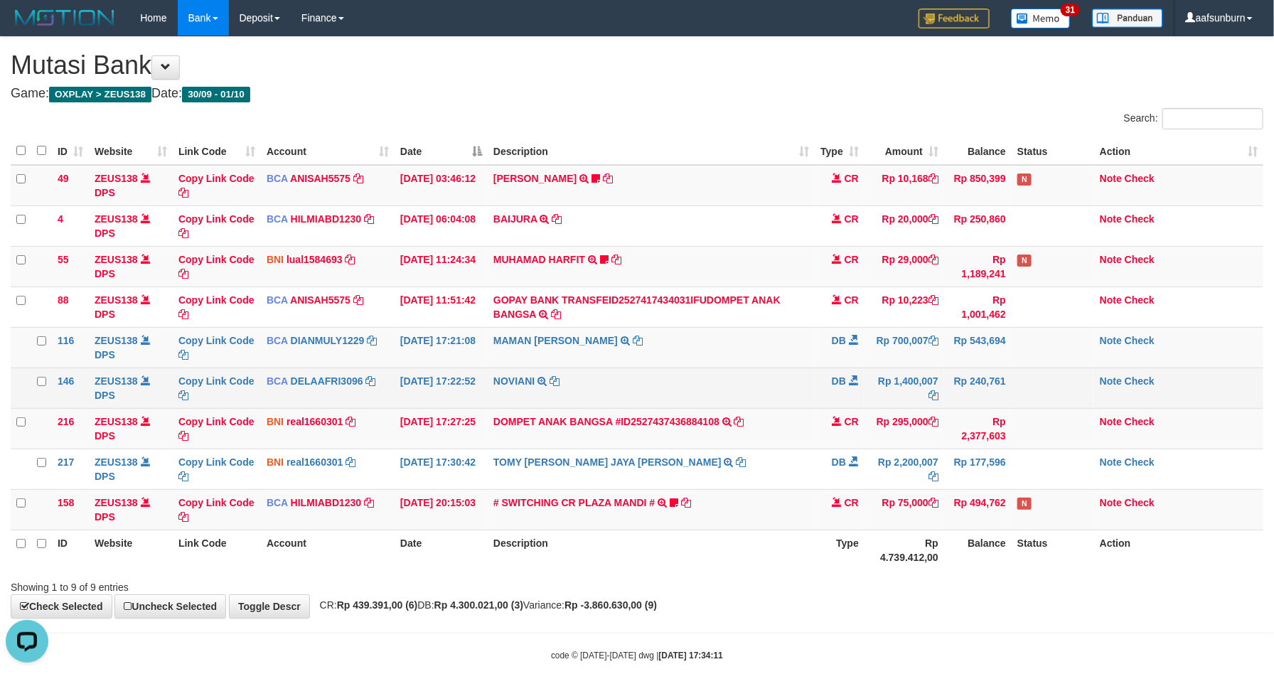
click at [846, 408] on td "DB" at bounding box center [840, 388] width 50 height 41
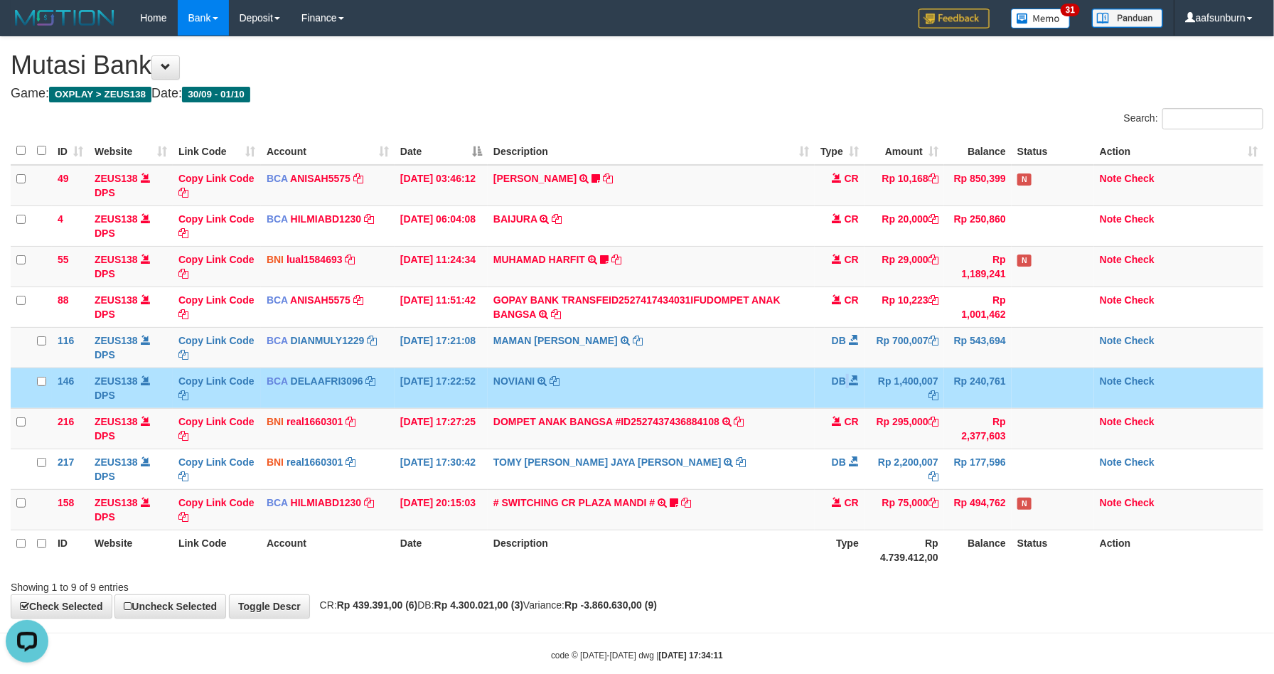
drag, startPoint x: 846, startPoint y: 410, endPoint x: 1202, endPoint y: 517, distance: 372.1
click at [848, 408] on td "DB" at bounding box center [840, 388] width 50 height 41
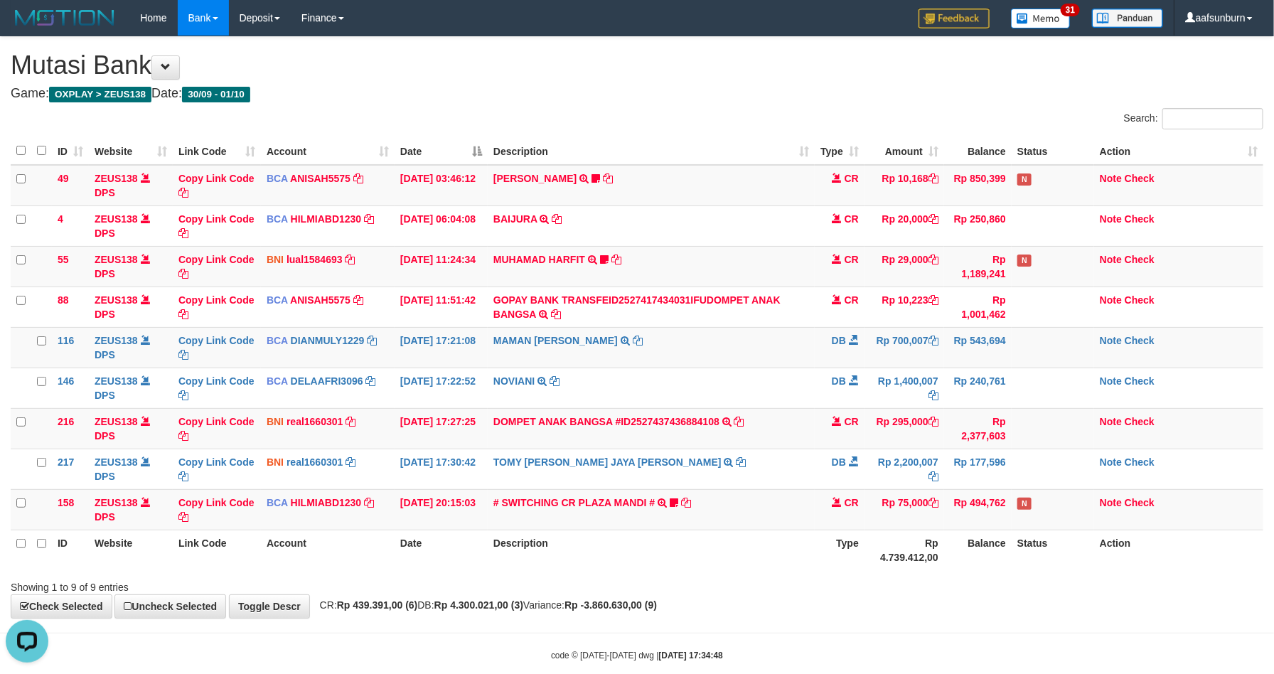
drag, startPoint x: 745, startPoint y: 591, endPoint x: 749, endPoint y: 598, distance: 8.0
click at [747, 592] on div "Showing 1 to 9 of 9 entries" at bounding box center [637, 585] width 1274 height 20
click at [964, 561] on th "Balance" at bounding box center [978, 550] width 68 height 41
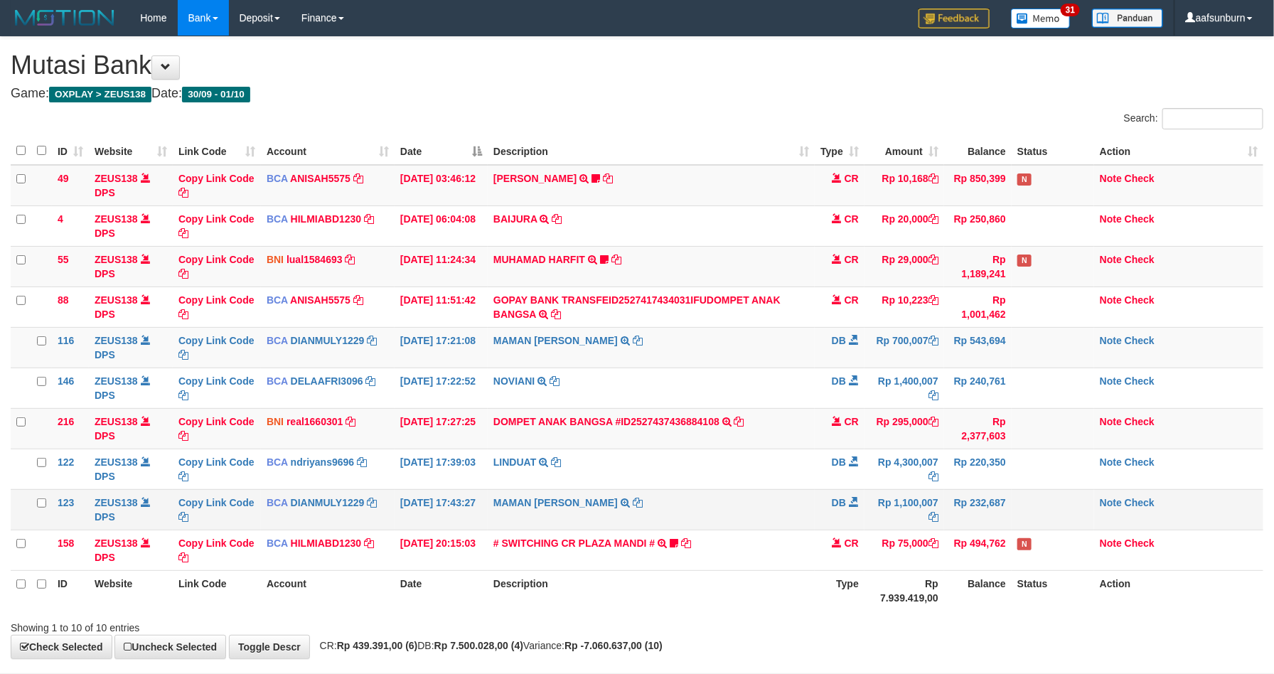
click at [917, 503] on td "Rp 1,100,007" at bounding box center [905, 509] width 80 height 41
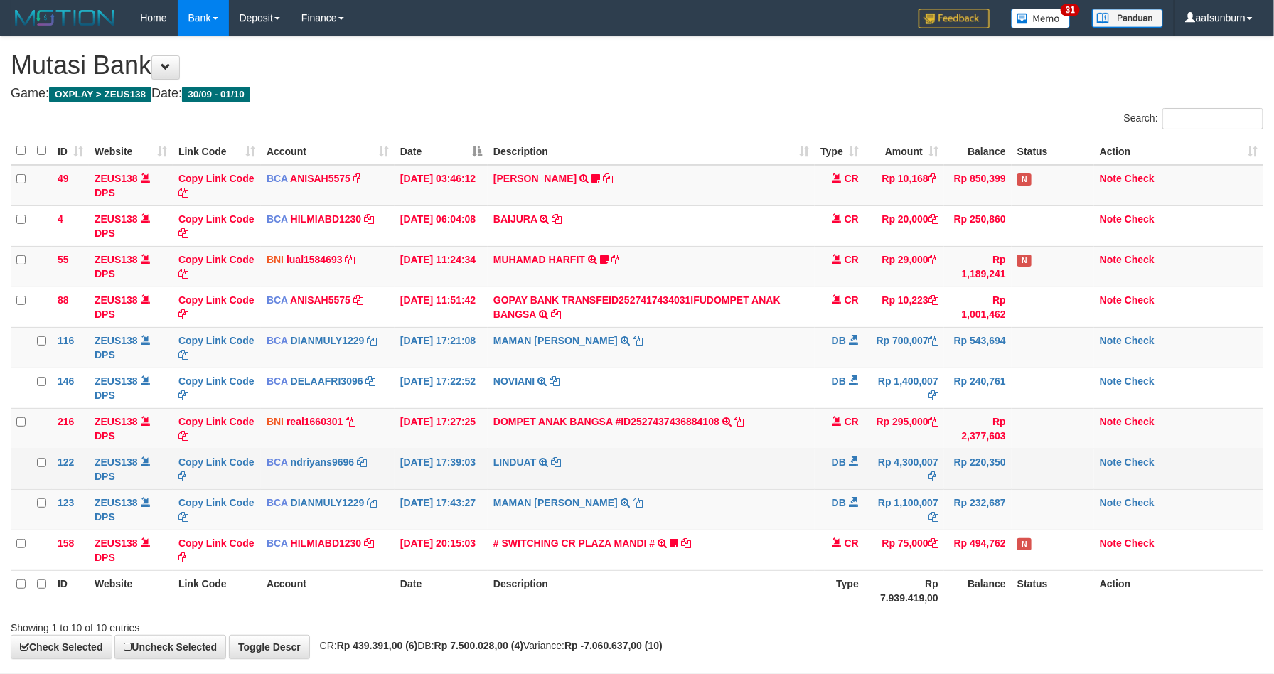
click at [877, 474] on td "Rp 4,300,007" at bounding box center [905, 469] width 80 height 41
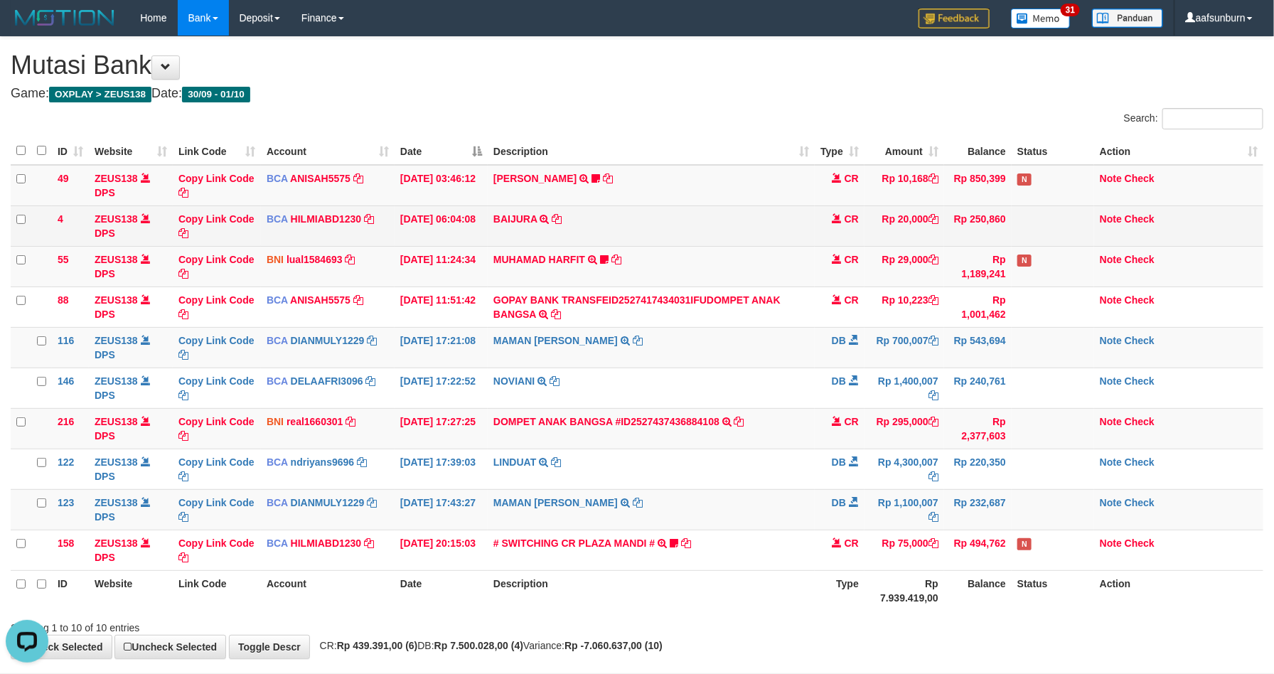
click at [883, 213] on td "Rp 20,000" at bounding box center [905, 226] width 80 height 41
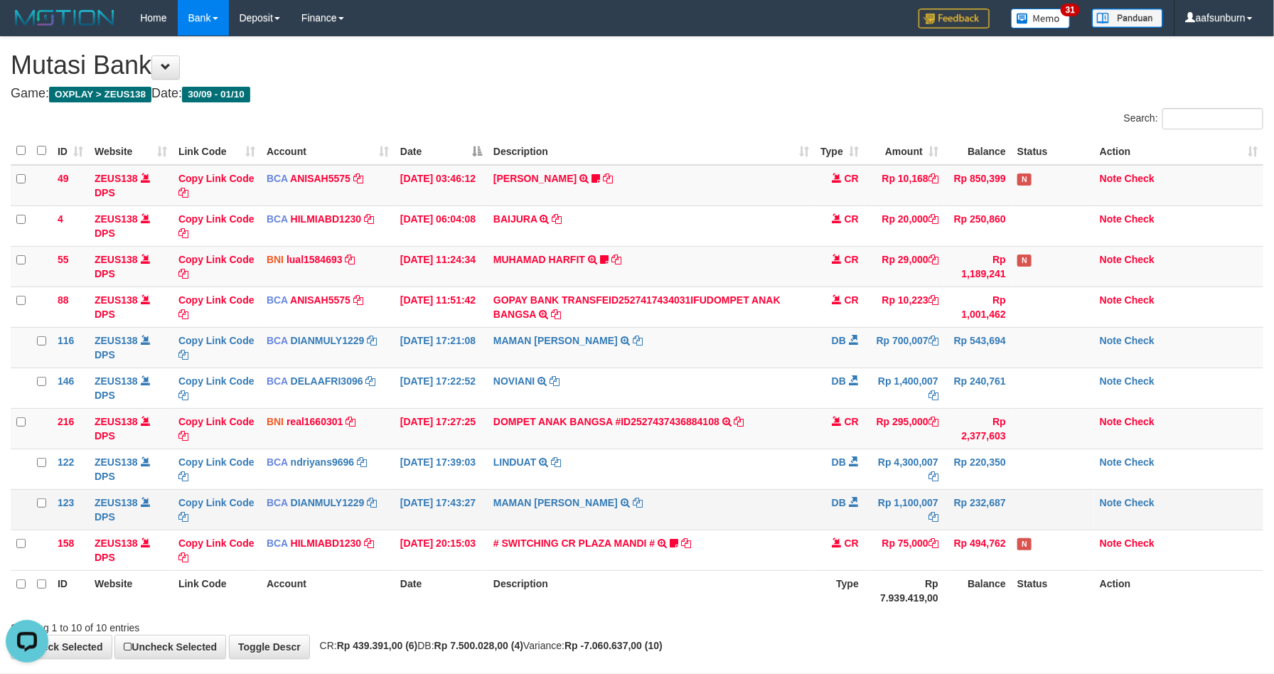
click at [1090, 508] on td at bounding box center [1053, 509] width 82 height 41
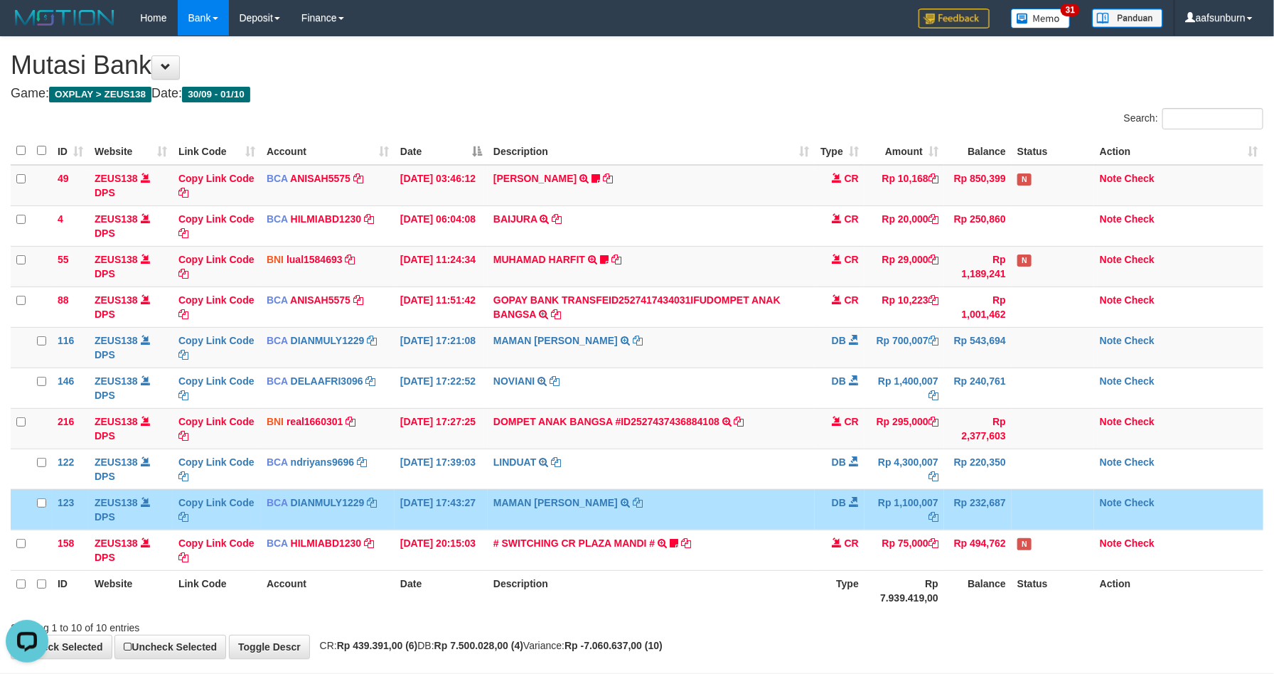
click at [1088, 501] on td at bounding box center [1053, 509] width 82 height 41
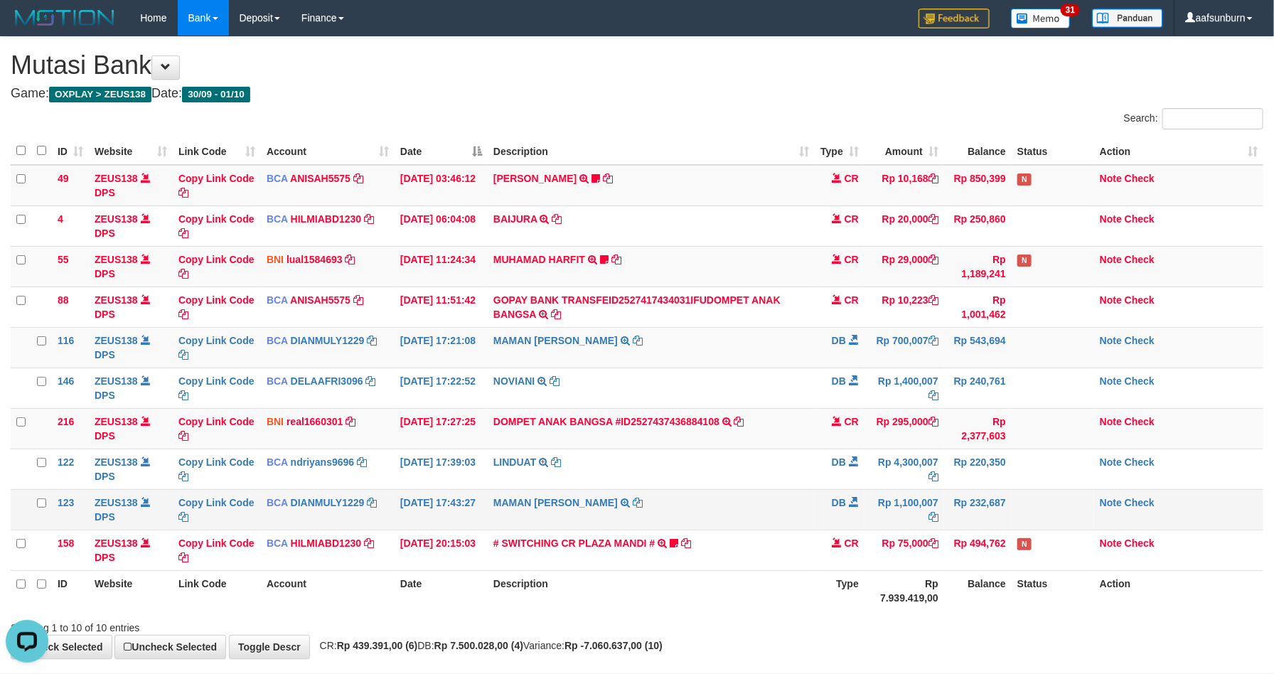
click at [1088, 501] on td at bounding box center [1053, 509] width 82 height 41
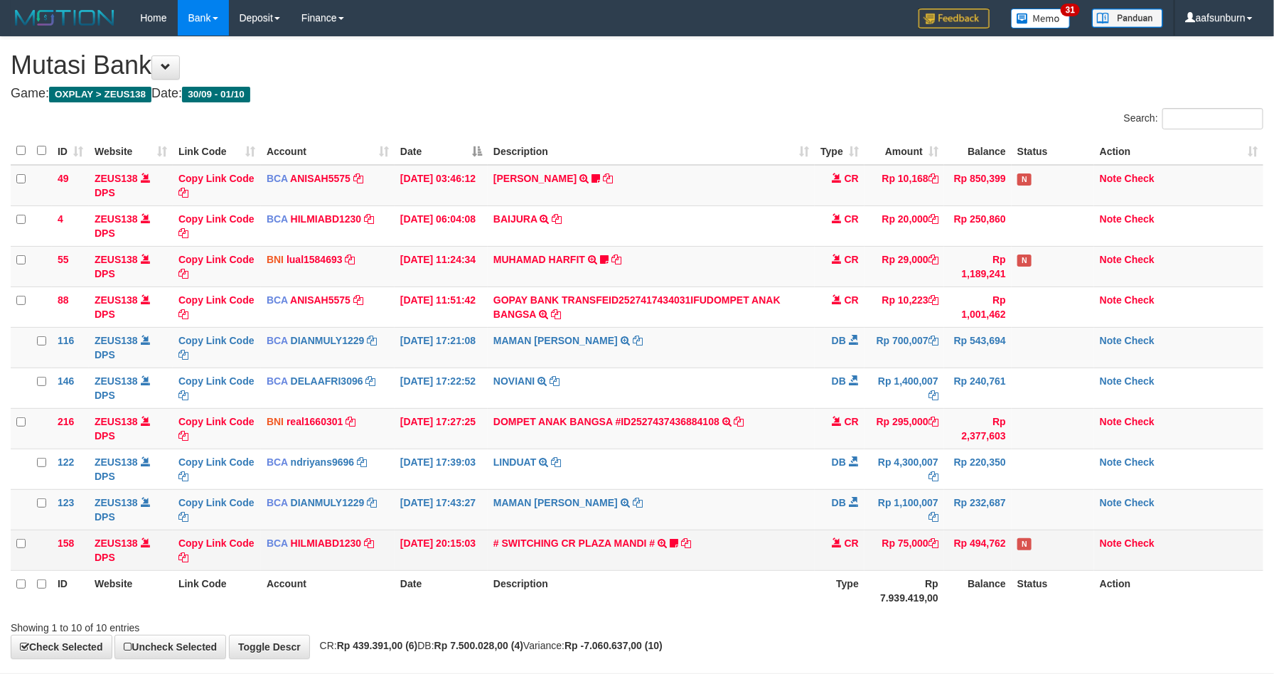
click at [917, 540] on td "Rp 75,000" at bounding box center [905, 550] width 80 height 41
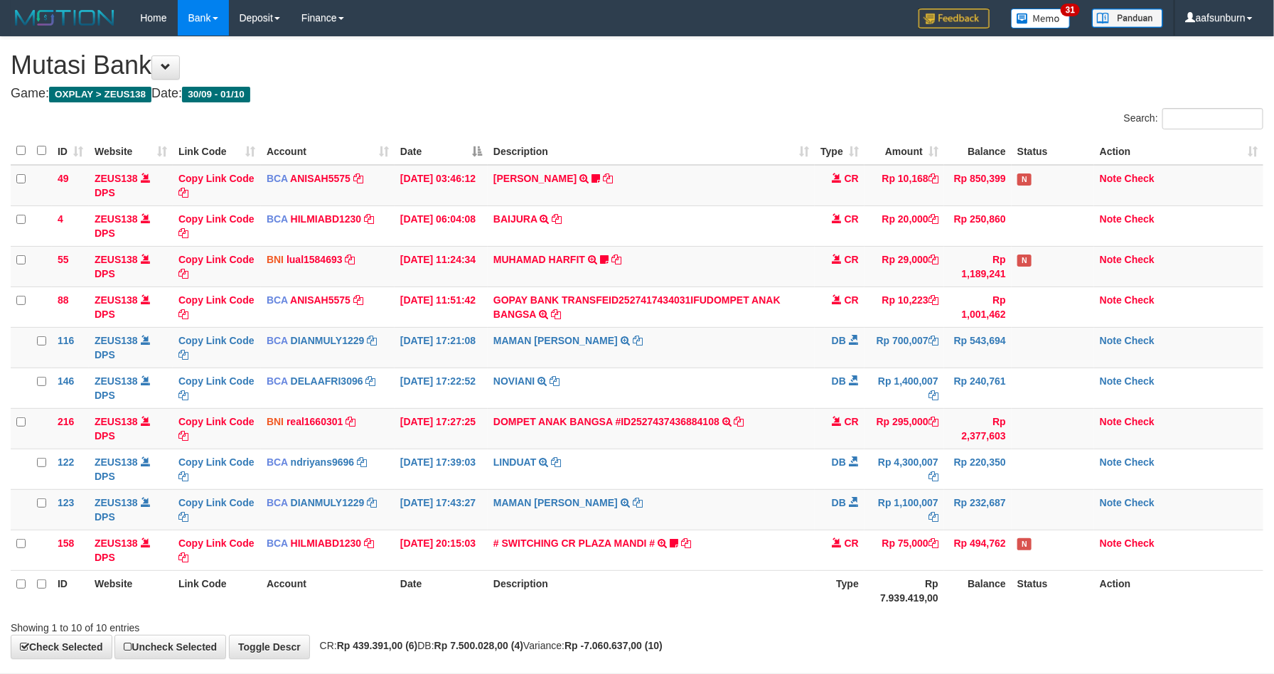
click at [894, 641] on div "**********" at bounding box center [637, 348] width 1274 height 622
click at [933, 416] on td "Rp 295,000" at bounding box center [905, 428] width 80 height 41
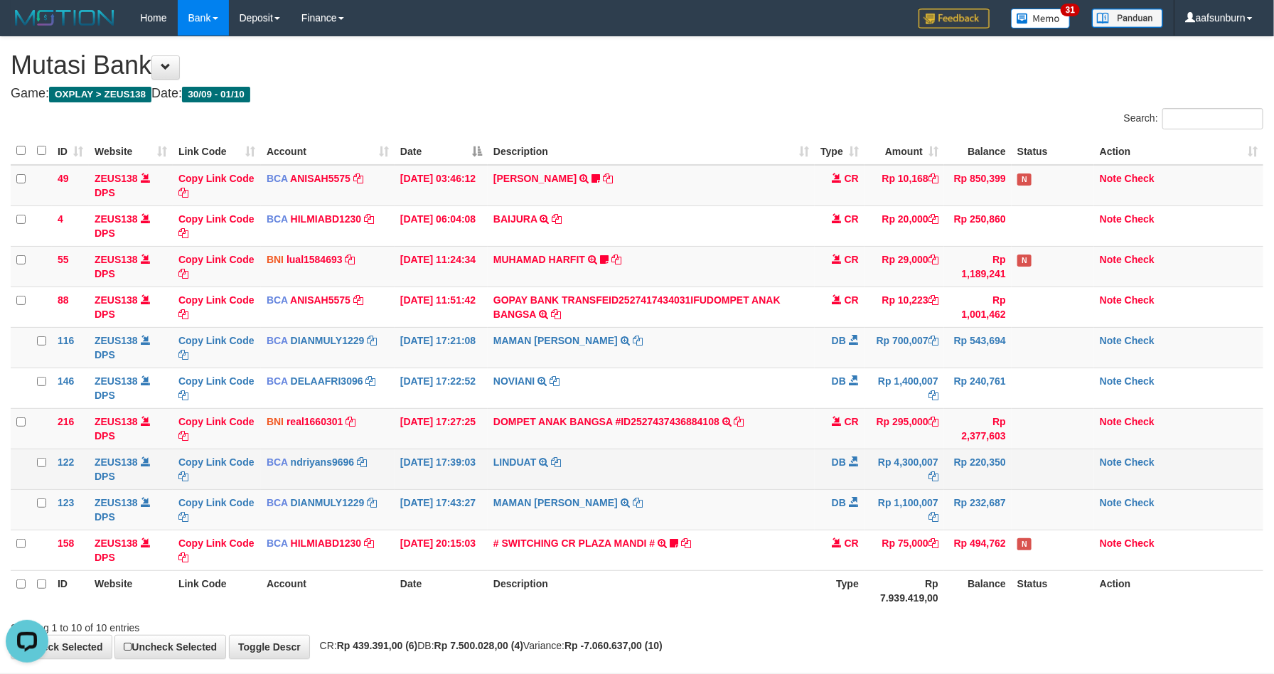
click at [951, 453] on td "Rp 220,350" at bounding box center [978, 469] width 68 height 41
click at [887, 474] on td "Rp 4,300,007" at bounding box center [905, 469] width 80 height 41
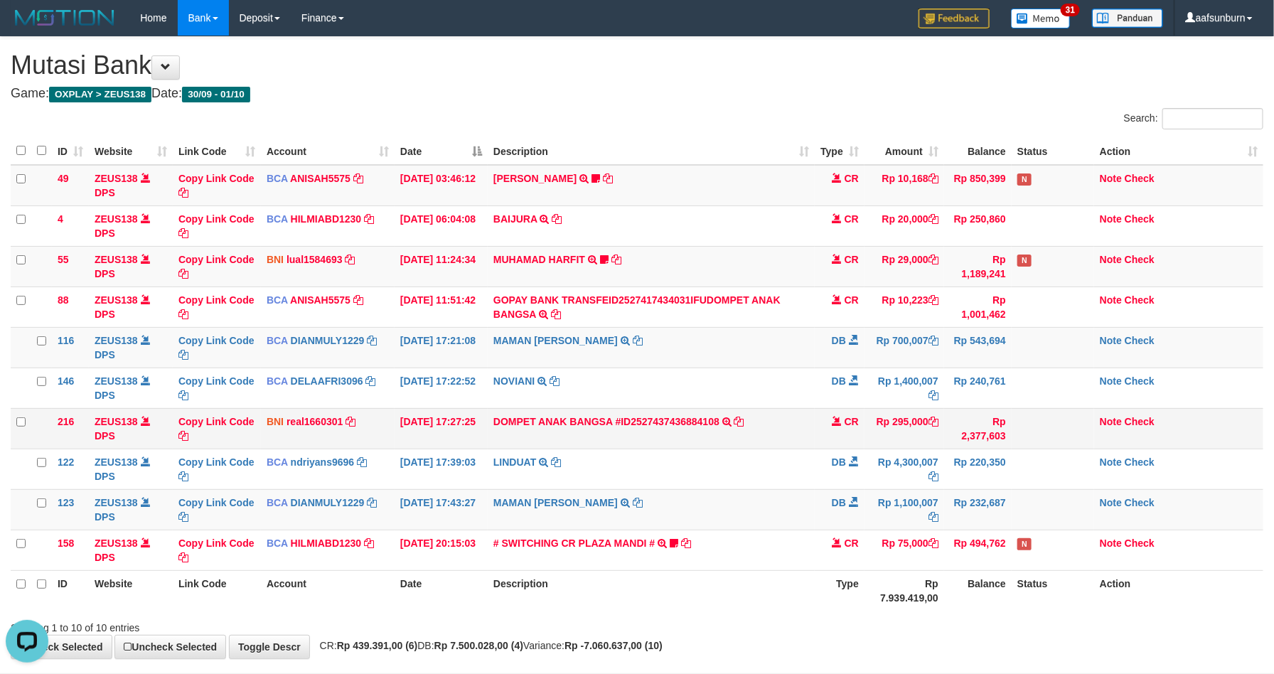
click at [788, 446] on td "DOMPET ANAK BANGSA #ID2527437436884108 TRANSFER DARI DOMPET ANAK BANGSA #ID2527…" at bounding box center [651, 428] width 327 height 41
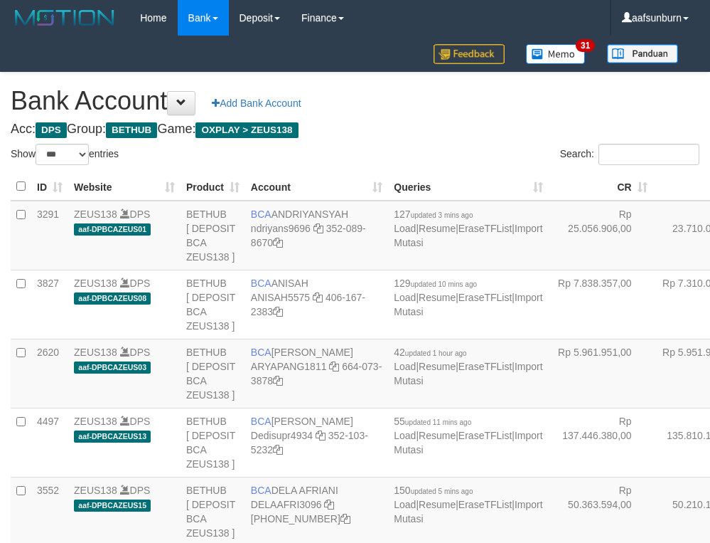
select select "***"
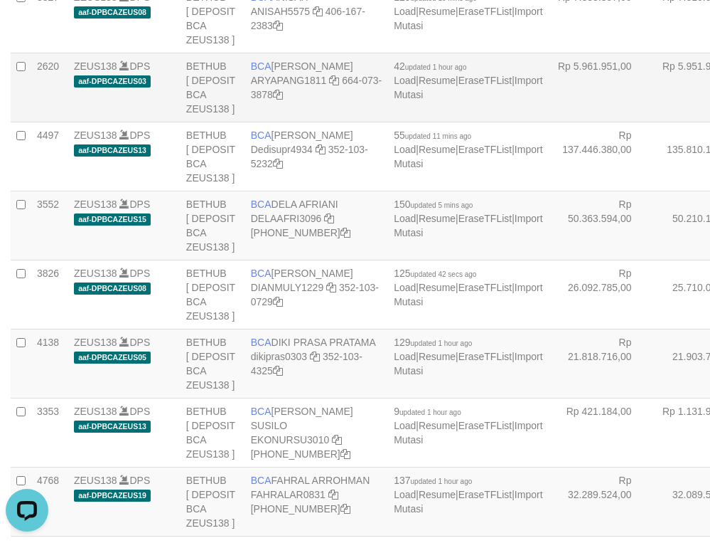
click at [549, 122] on td "Rp 5.961.951,00" at bounding box center [601, 87] width 105 height 69
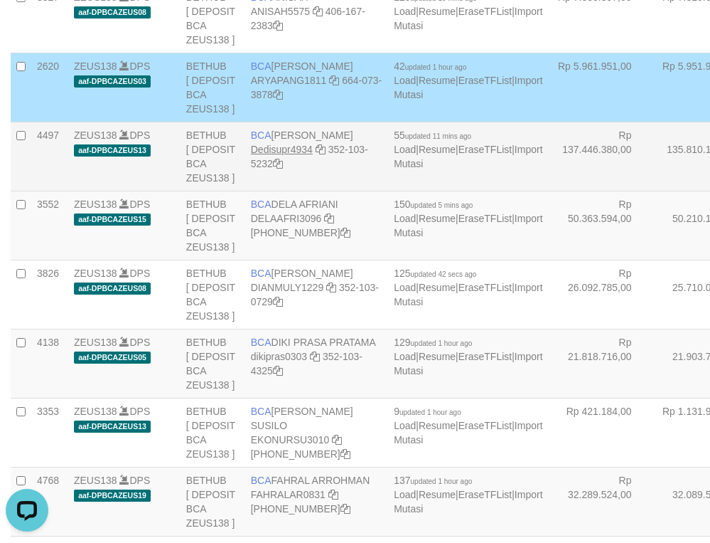
drag, startPoint x: 516, startPoint y: 180, endPoint x: 261, endPoint y: 288, distance: 277.2
click at [549, 122] on td "Rp 5.961.951,00" at bounding box center [601, 87] width 105 height 69
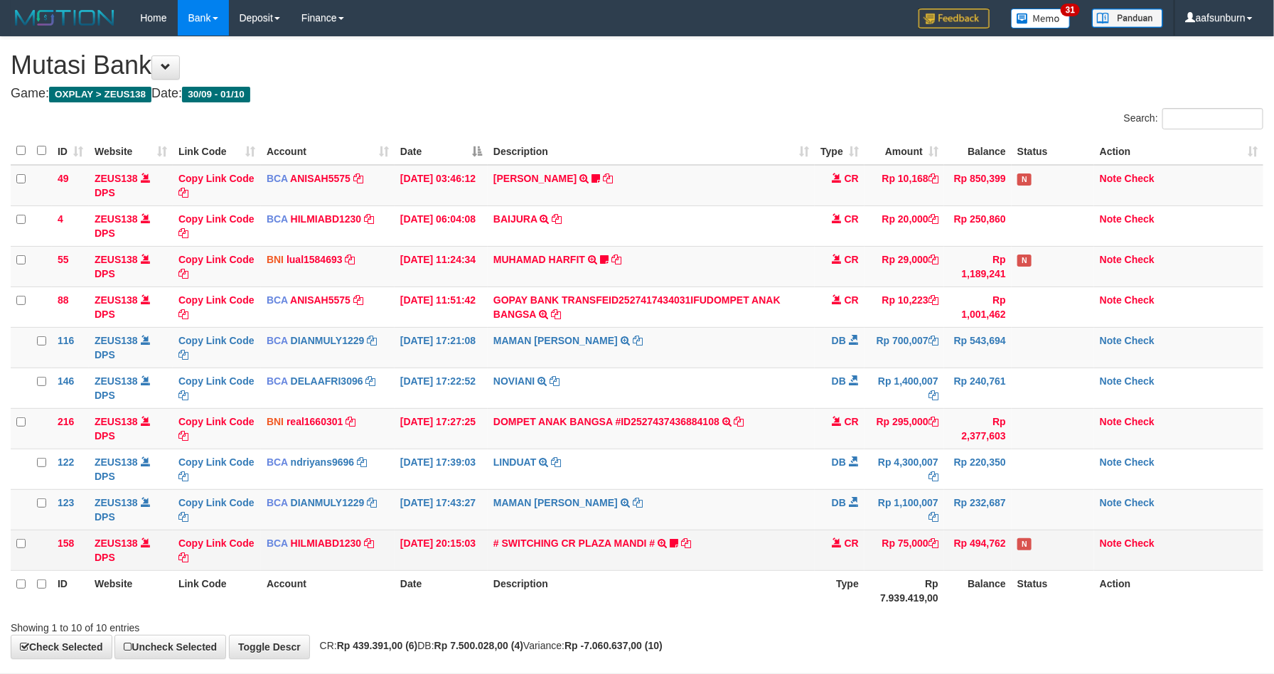
click at [909, 534] on td "Rp 75,000" at bounding box center [905, 550] width 80 height 41
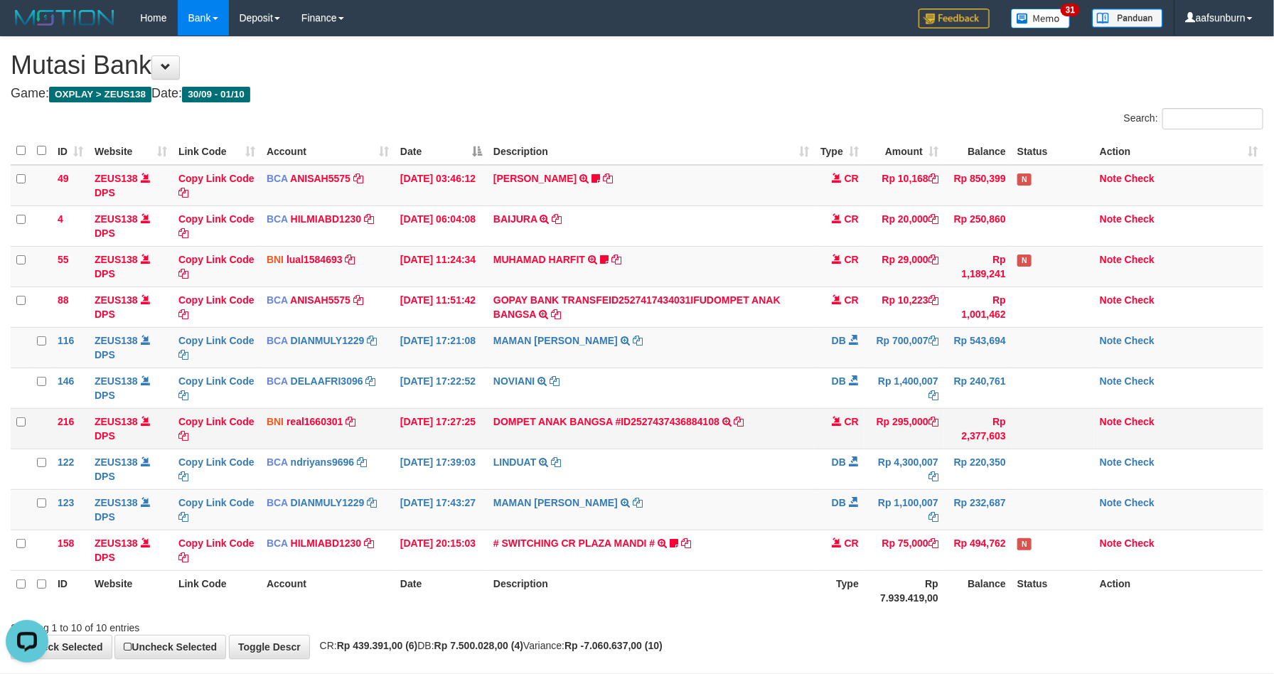
click at [1012, 447] on td at bounding box center [1053, 428] width 82 height 41
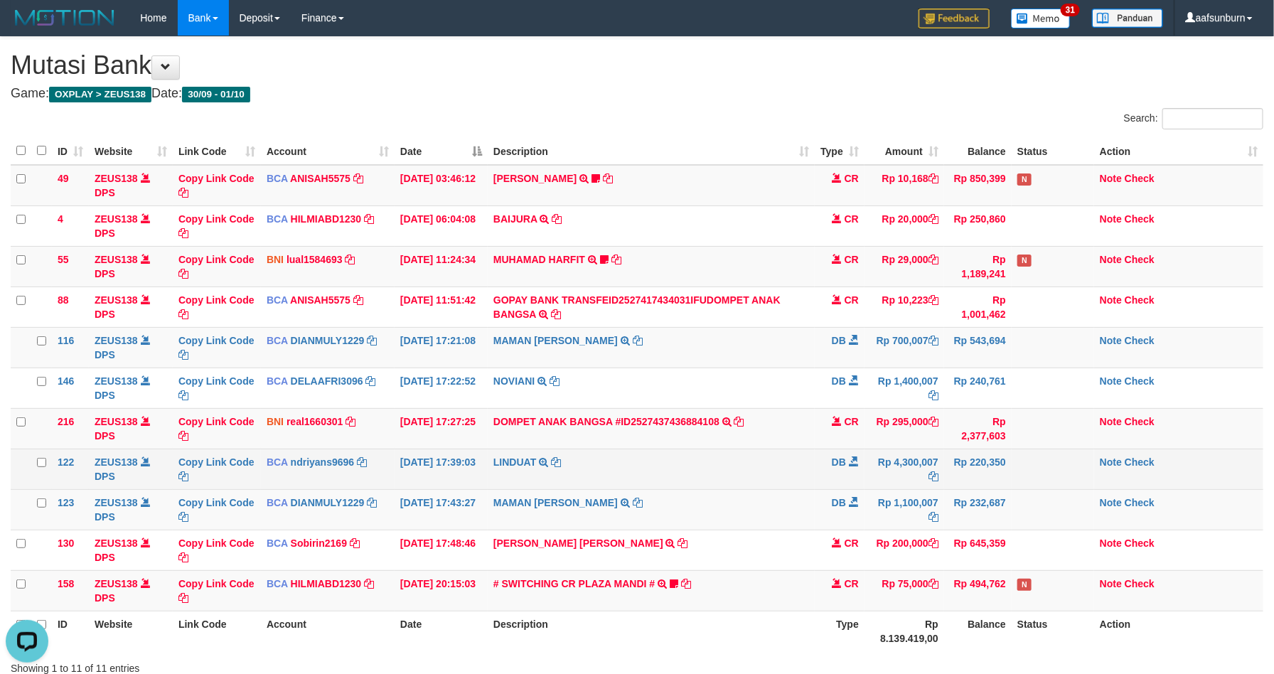
click at [757, 459] on td "LINDUAT TRSF E-BANKING DB 0110/FTSCY/WS95031 4300007.00LINDUAT" at bounding box center [651, 469] width 327 height 41
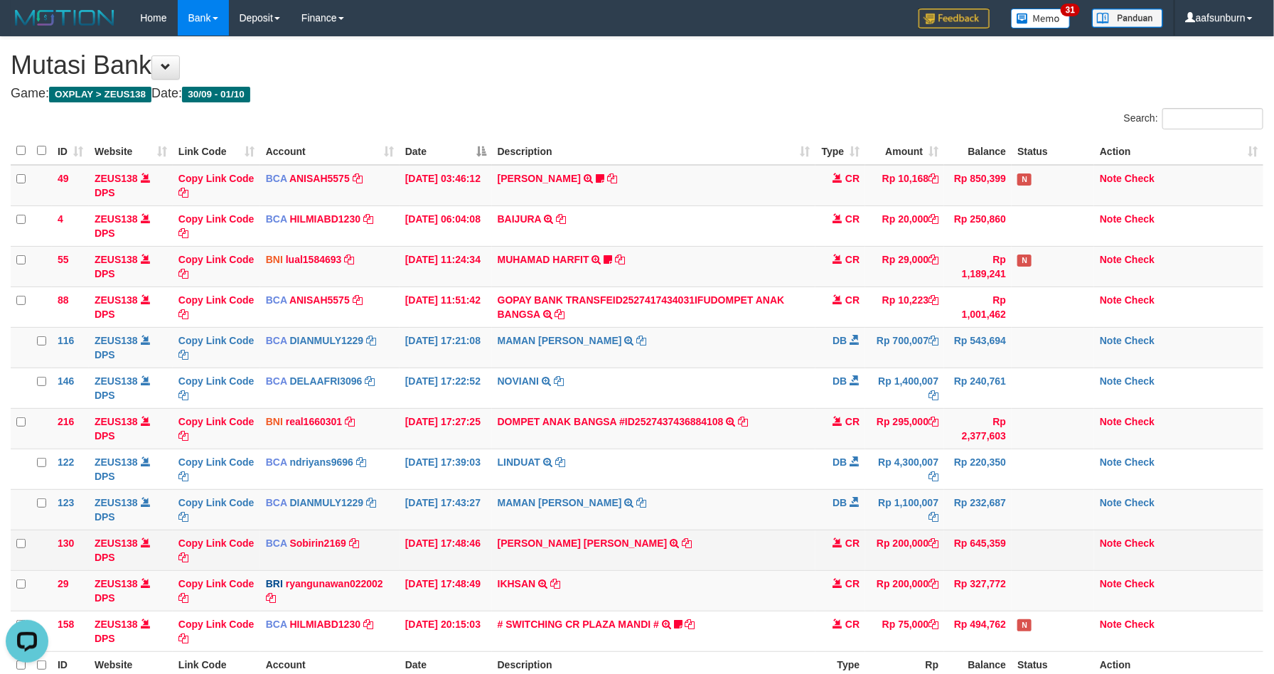
click at [879, 535] on td "Rp 200,000" at bounding box center [904, 550] width 79 height 41
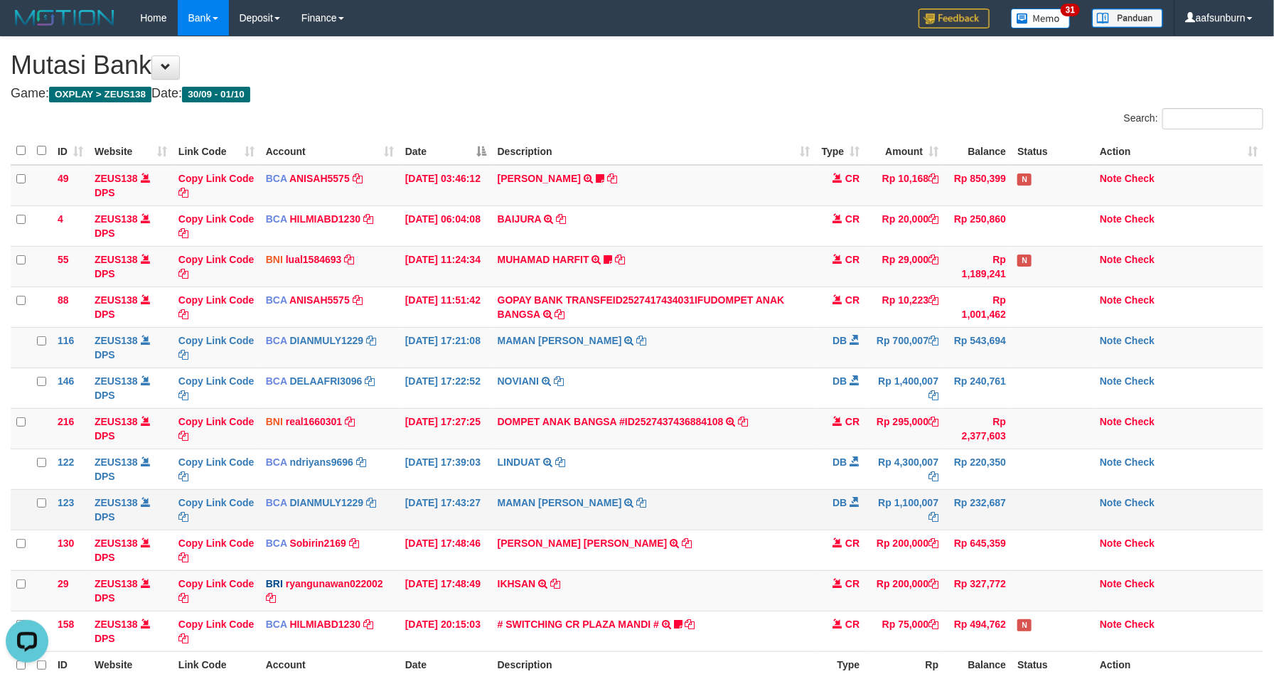
click at [873, 501] on td "Rp 1,100,007" at bounding box center [904, 509] width 79 height 41
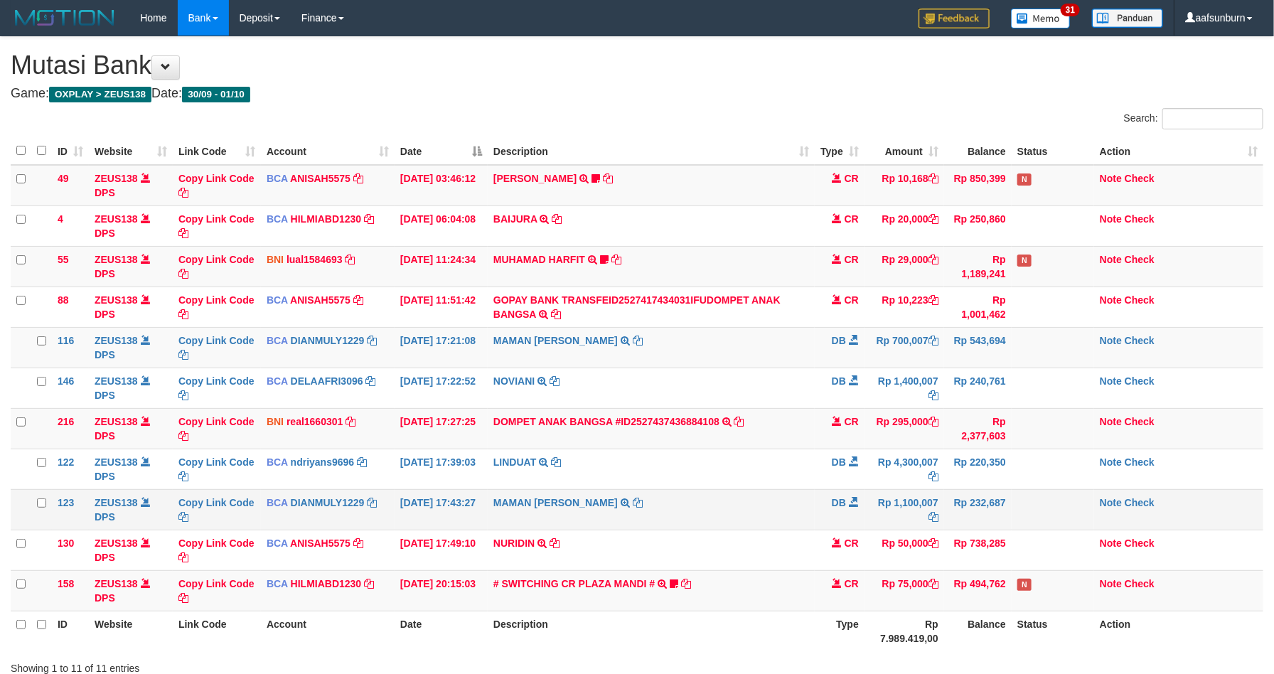
click at [907, 491] on td "Rp 1,100,007" at bounding box center [905, 509] width 80 height 41
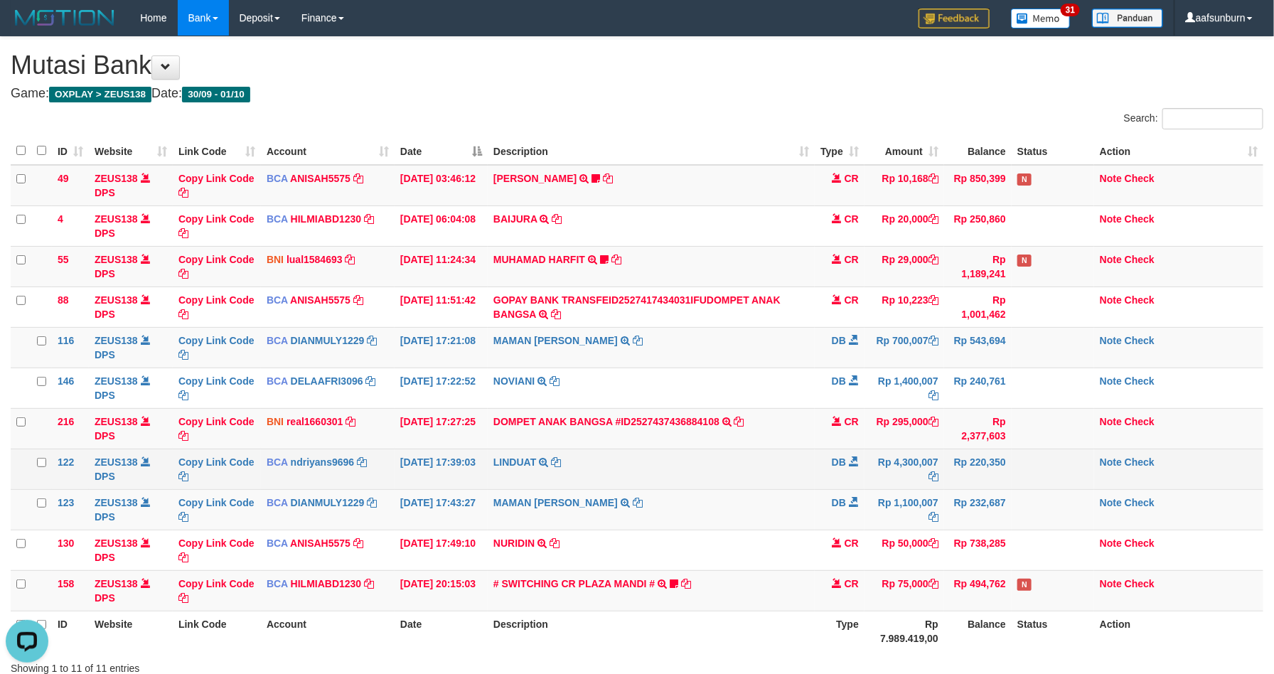
click at [824, 479] on td "DB" at bounding box center [840, 469] width 50 height 41
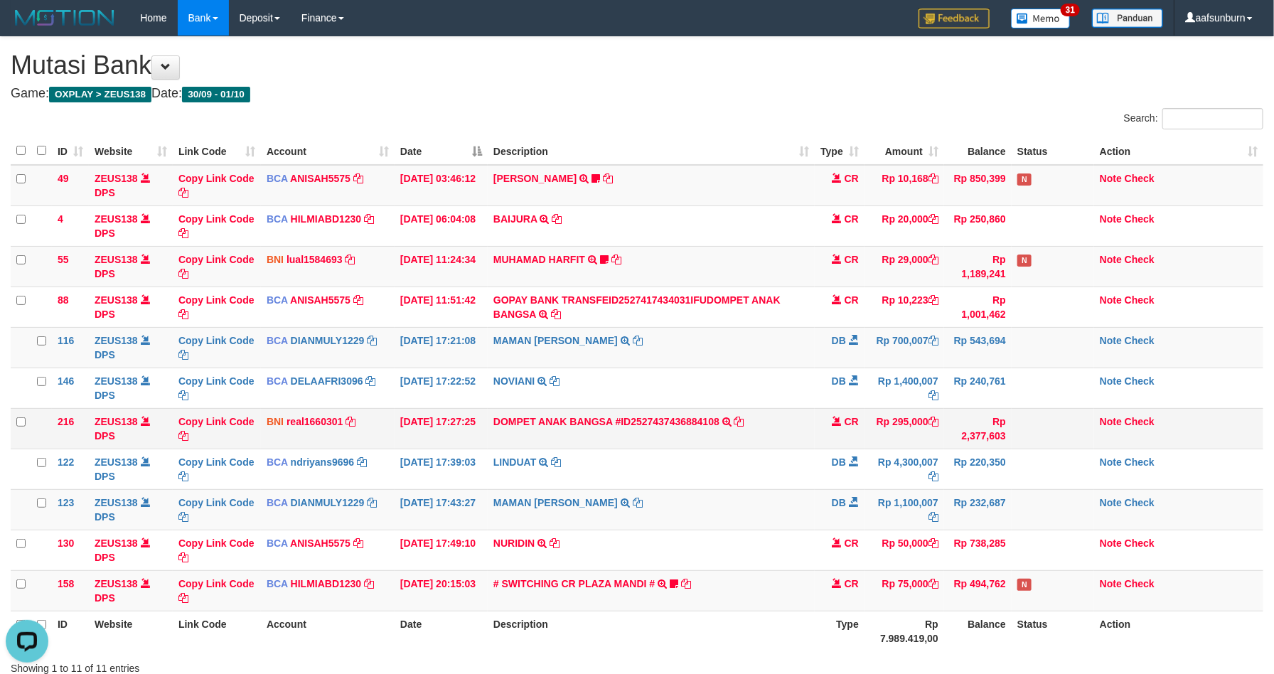
click at [910, 442] on td "Rp 295,000" at bounding box center [905, 428] width 80 height 41
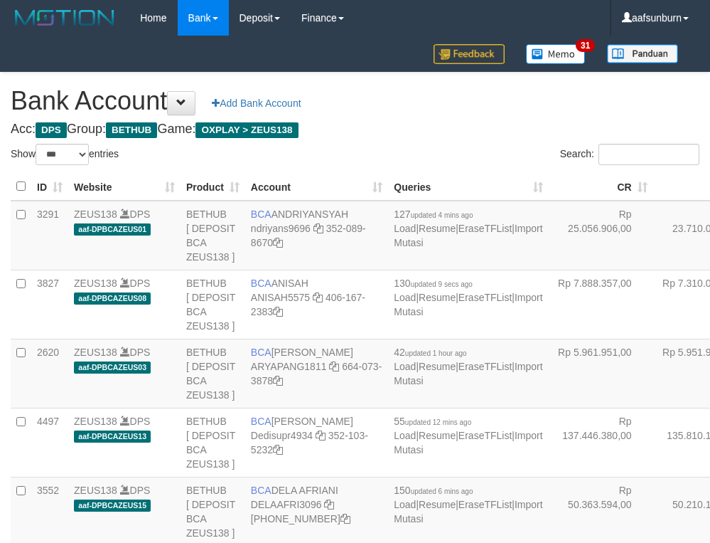
select select "***"
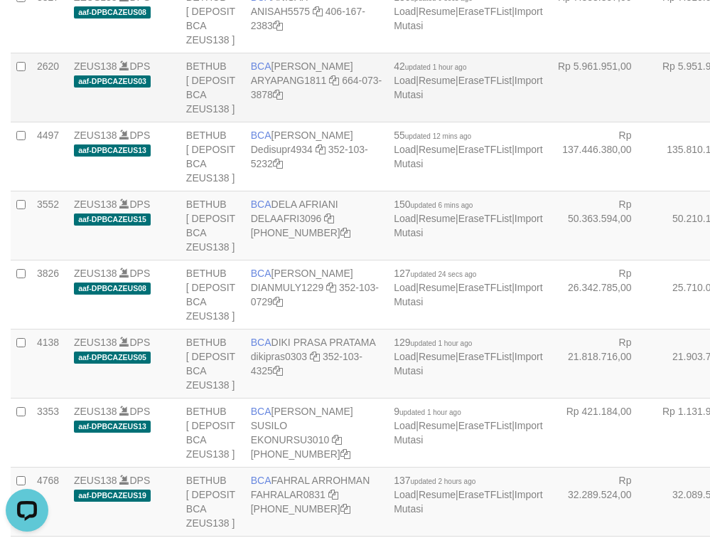
click at [654, 122] on td "Rp 5.951.944,00" at bounding box center [706, 87] width 105 height 69
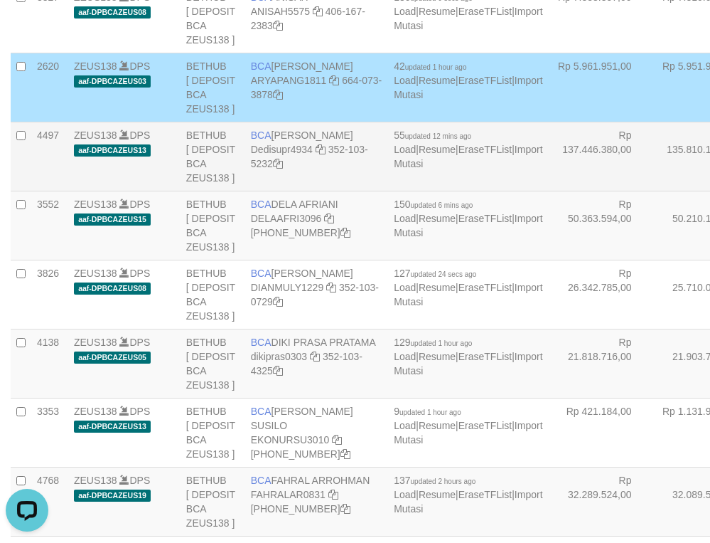
click at [654, 122] on td "Rp 5.951.944,00" at bounding box center [706, 87] width 105 height 69
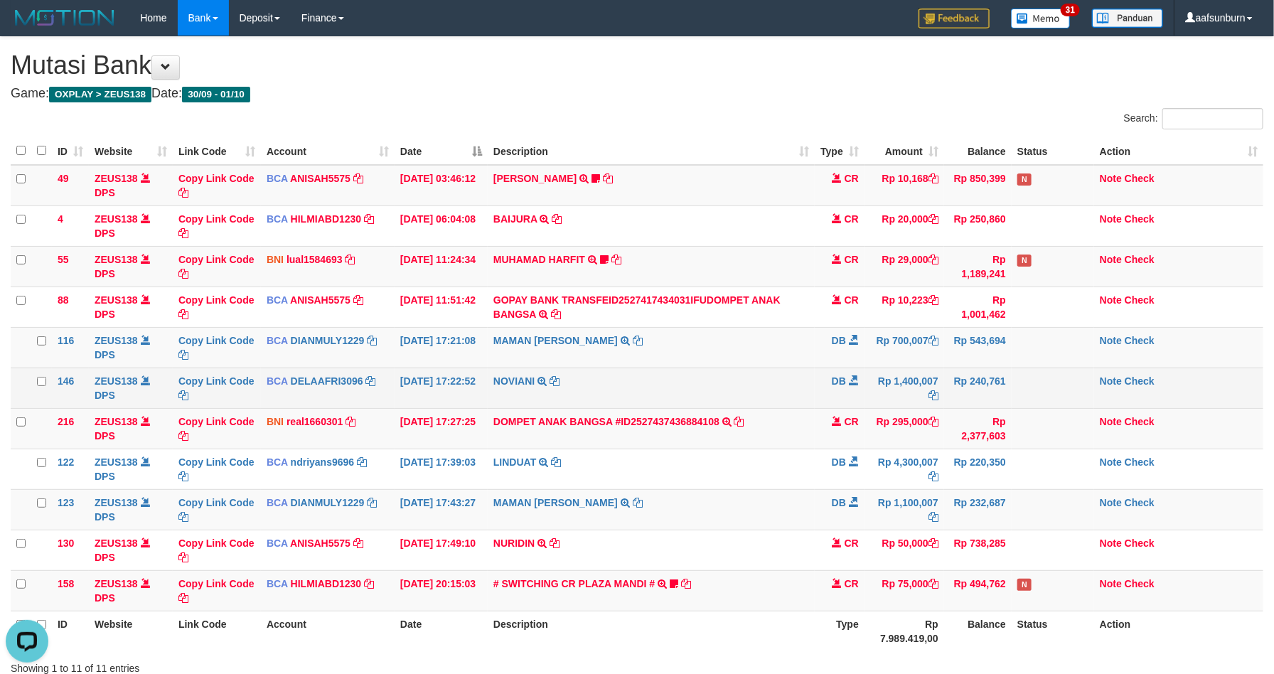
click at [982, 375] on td "Rp 240,761" at bounding box center [978, 388] width 68 height 41
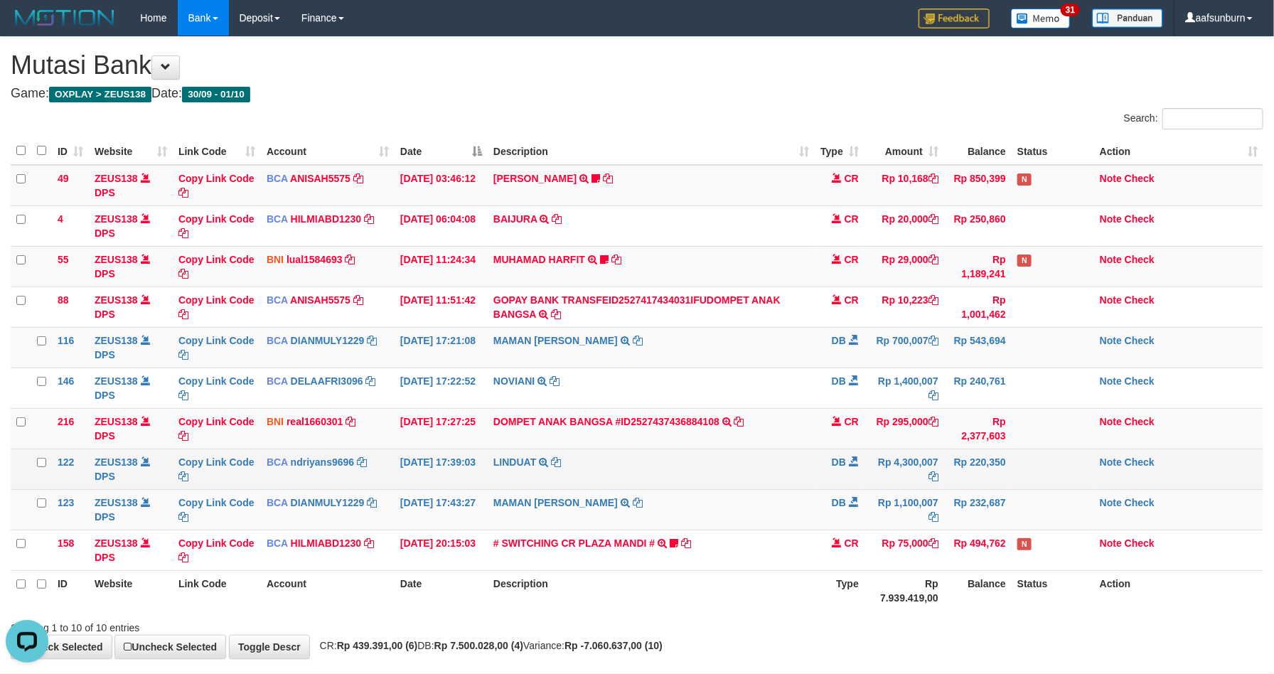
click at [851, 486] on td "DB" at bounding box center [840, 469] width 50 height 41
click at [996, 459] on td "Rp 220,350" at bounding box center [978, 469] width 68 height 41
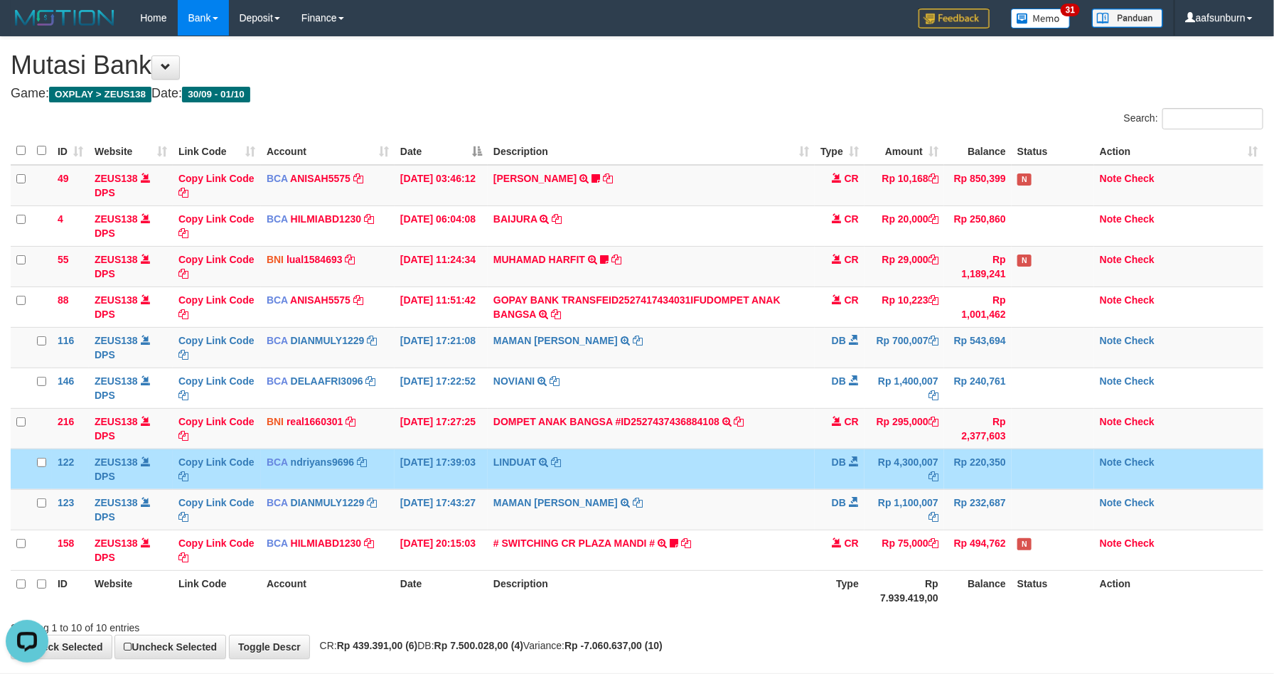
click at [996, 459] on td "Rp 220,350" at bounding box center [978, 469] width 68 height 41
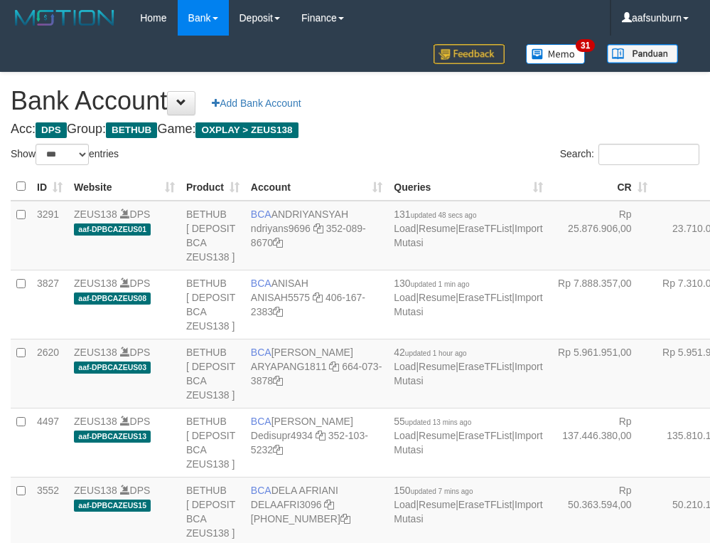
select select "***"
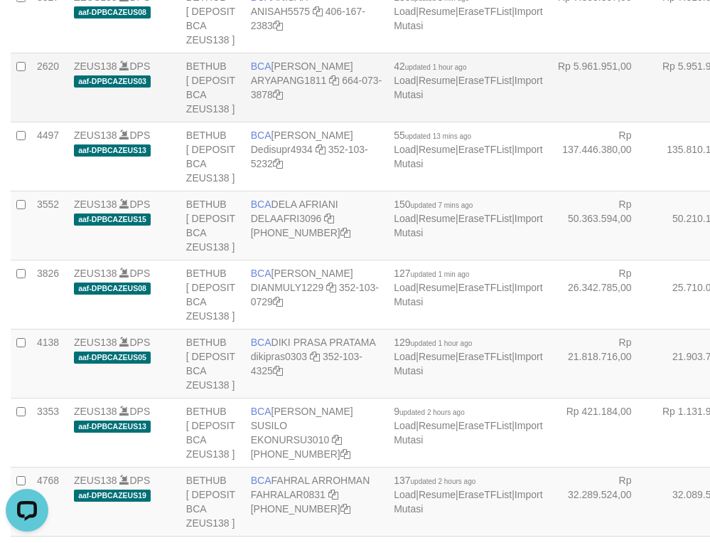
drag, startPoint x: 636, startPoint y: 215, endPoint x: 632, endPoint y: 222, distance: 7.3
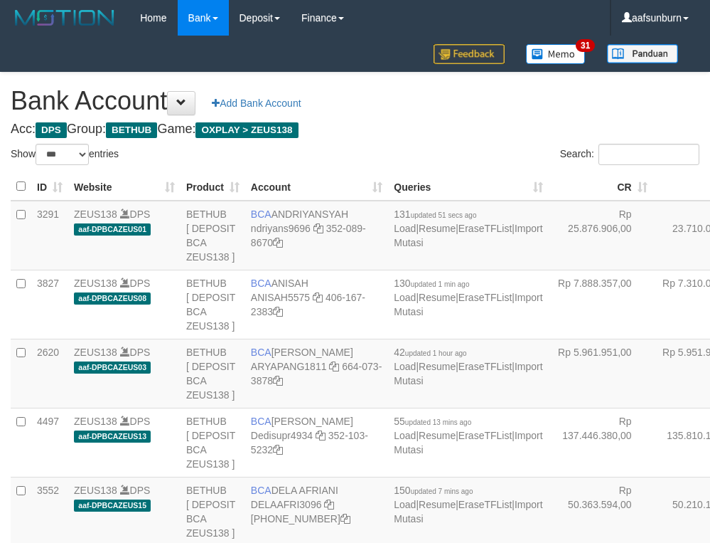
select select "***"
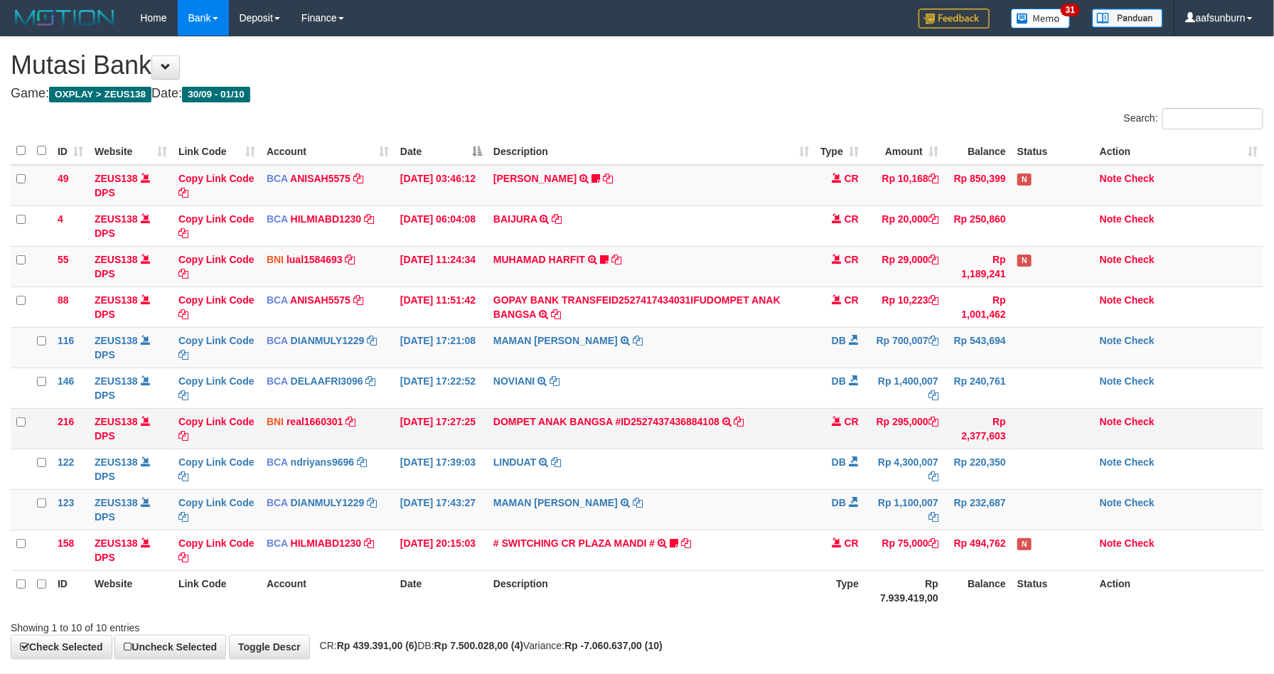
click at [851, 444] on td "CR" at bounding box center [840, 428] width 50 height 41
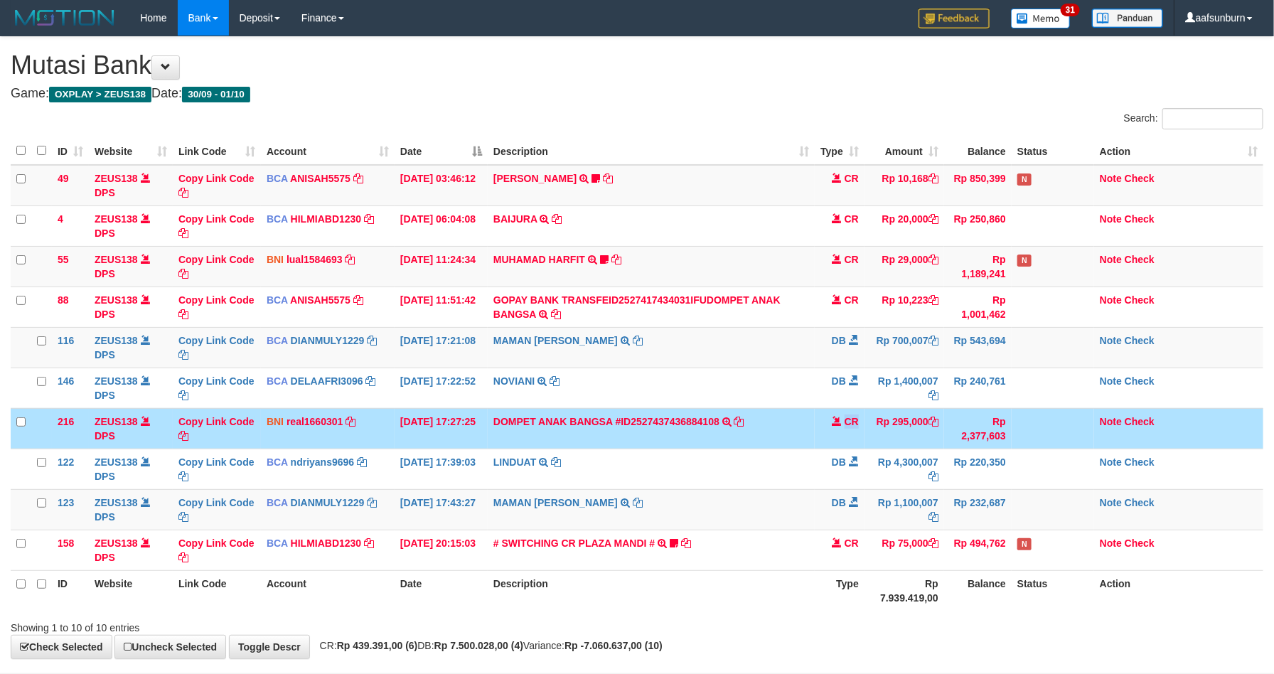
click at [851, 444] on td "CR" at bounding box center [840, 428] width 50 height 41
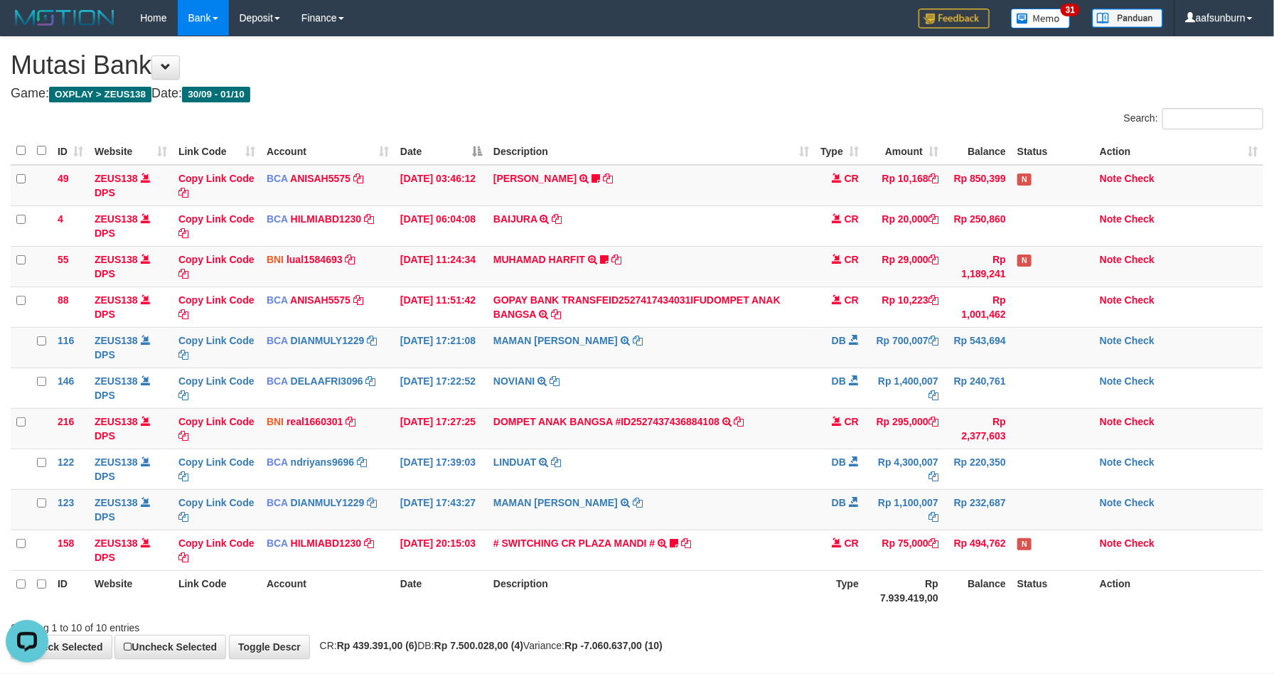
click at [981, 629] on div "Showing 1 to 10 of 10 entries" at bounding box center [637, 625] width 1274 height 20
drag, startPoint x: 991, startPoint y: 609, endPoint x: 1285, endPoint y: 649, distance: 297.1
click at [1084, 622] on div "Search: ID Website Link Code Account Date Description Type Amount Balance Statu…" at bounding box center [637, 371] width 1253 height 527
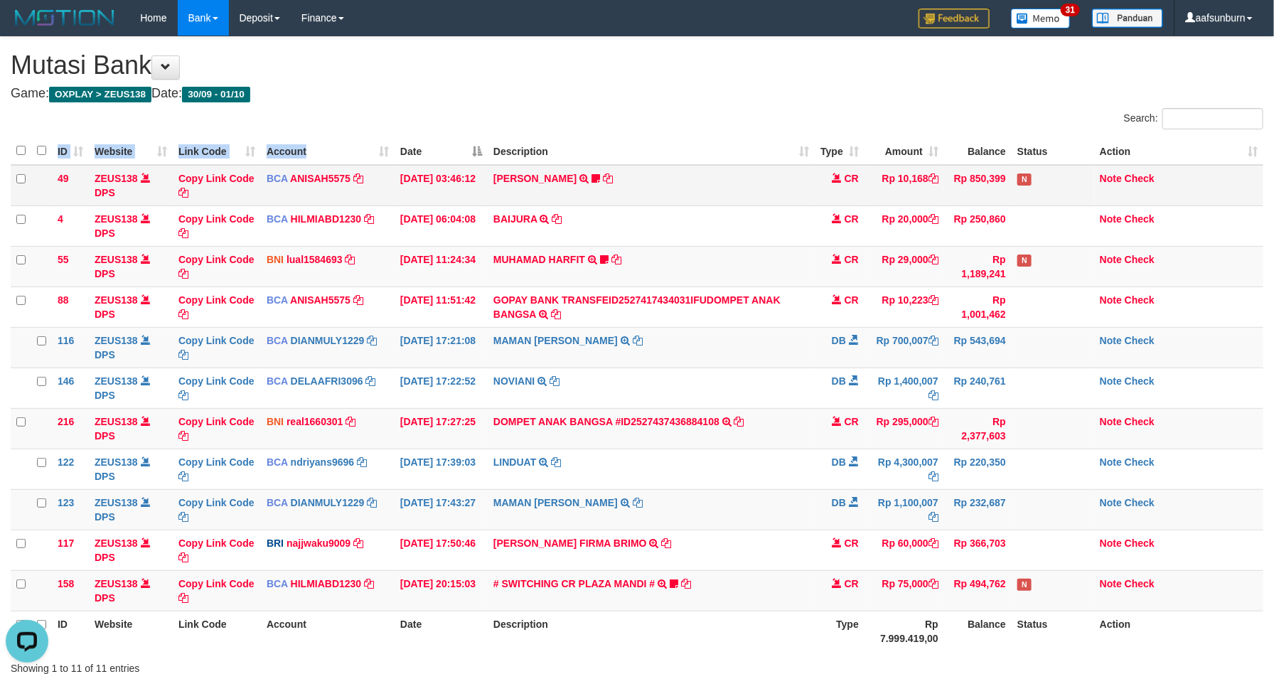
drag, startPoint x: 302, startPoint y: 141, endPoint x: 412, endPoint y: 197, distance: 123.7
click at [306, 145] on div "ID Website Link Code Account Date Description Type Amount Balance Status Action…" at bounding box center [637, 394] width 1274 height 523
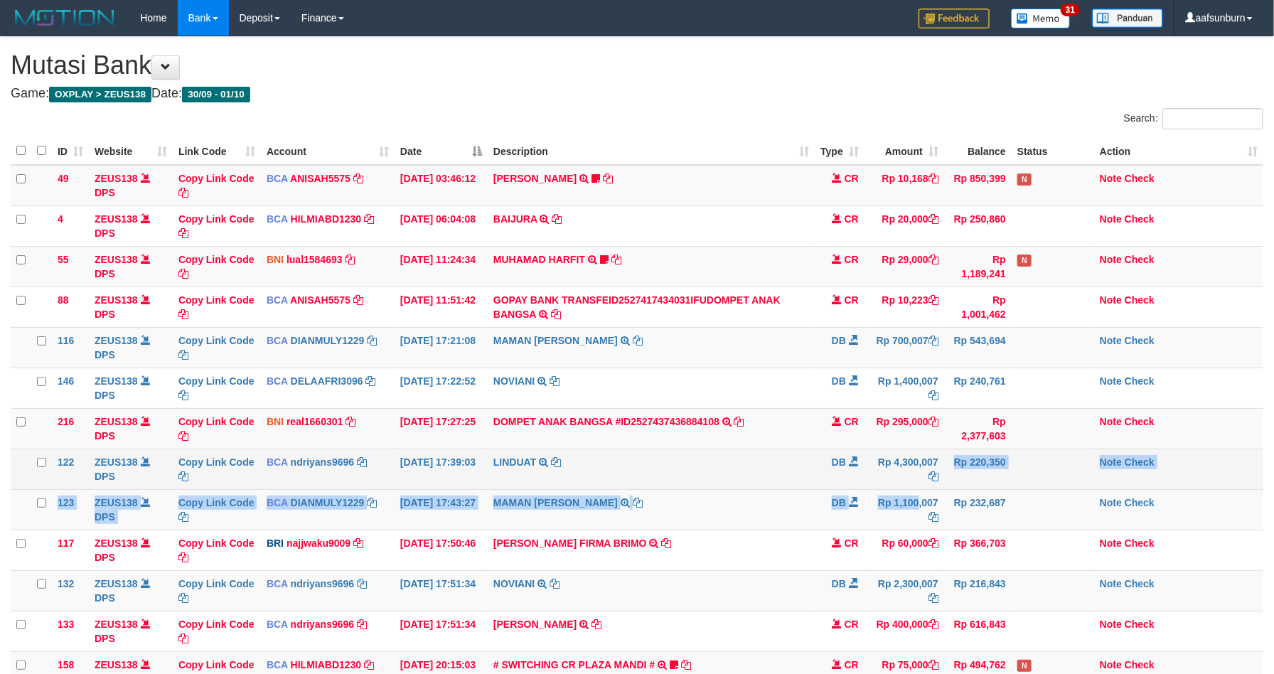
click at [890, 489] on tbody "49 ZEUS138 DPS Copy Link Code BCA ANISAH5575 DPS ANISAH mutasi_20251001_3827 | …" at bounding box center [637, 429] width 1253 height 528
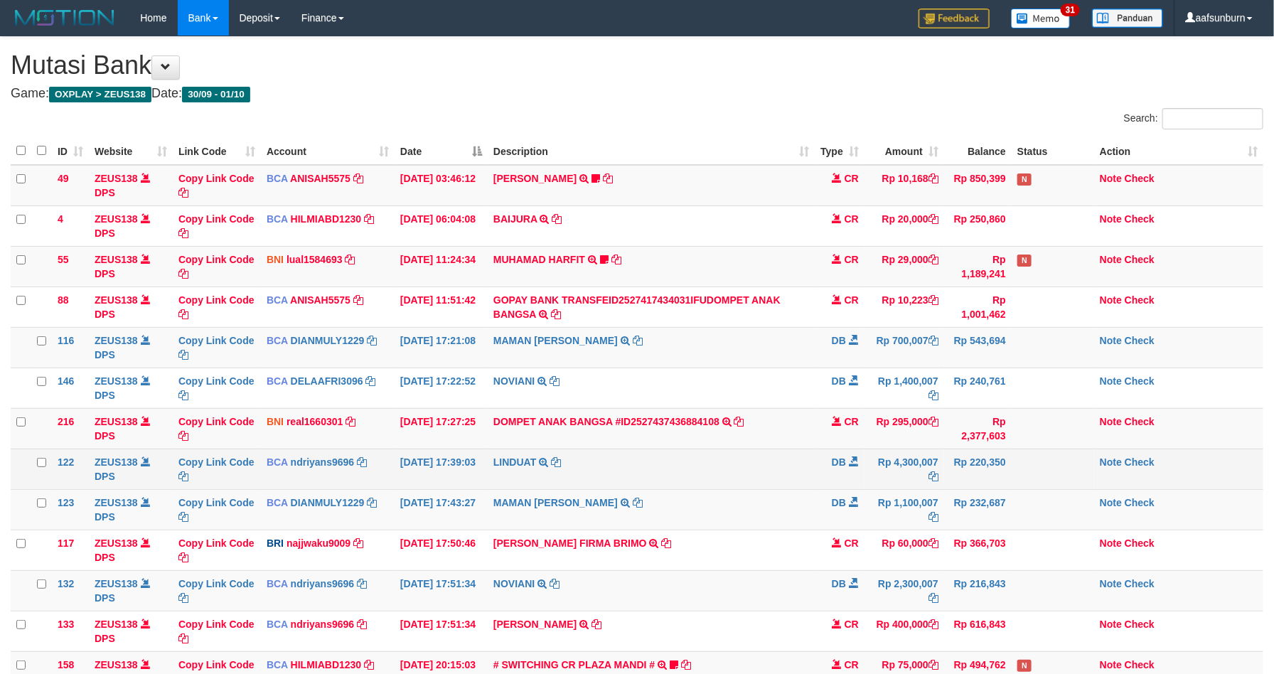
click at [890, 489] on td "Rp 4,300,007" at bounding box center [905, 469] width 80 height 41
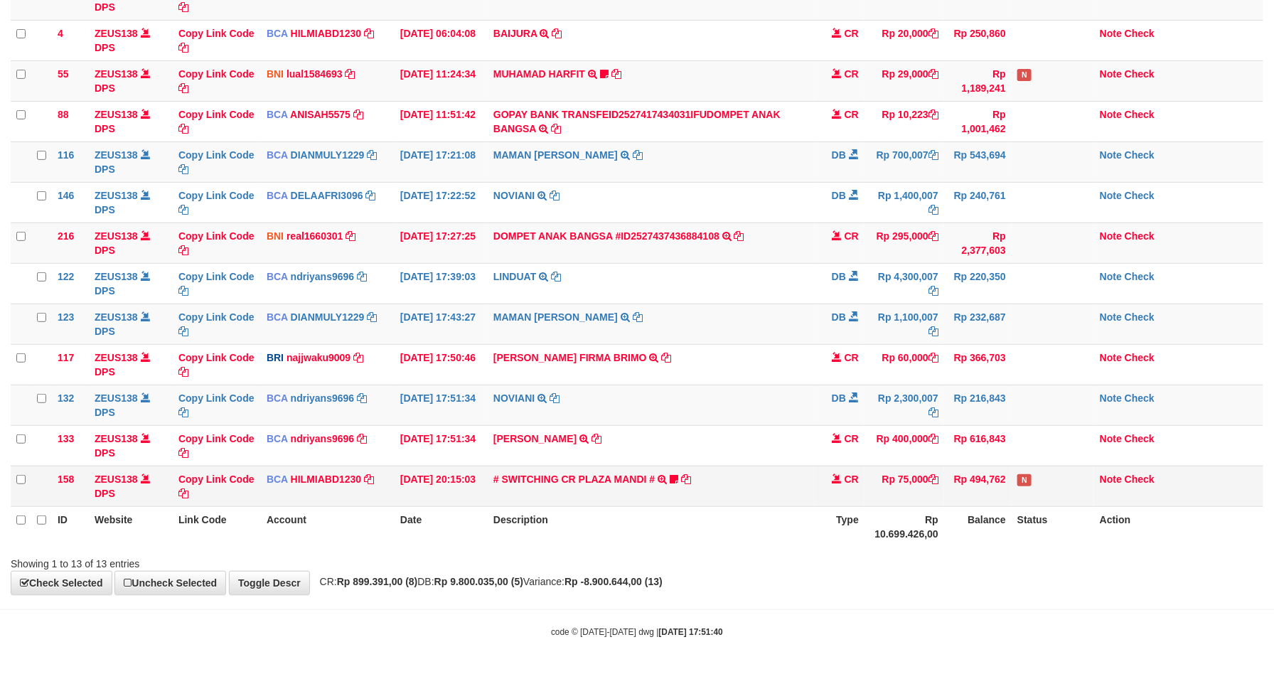
scroll to position [191, 0]
click at [799, 497] on td "# SWITCHING CR PLAZA MANDI # SWITCHING CR TRF TUPARDI 008 PLAZA MANDI 185000420…" at bounding box center [651, 486] width 327 height 41
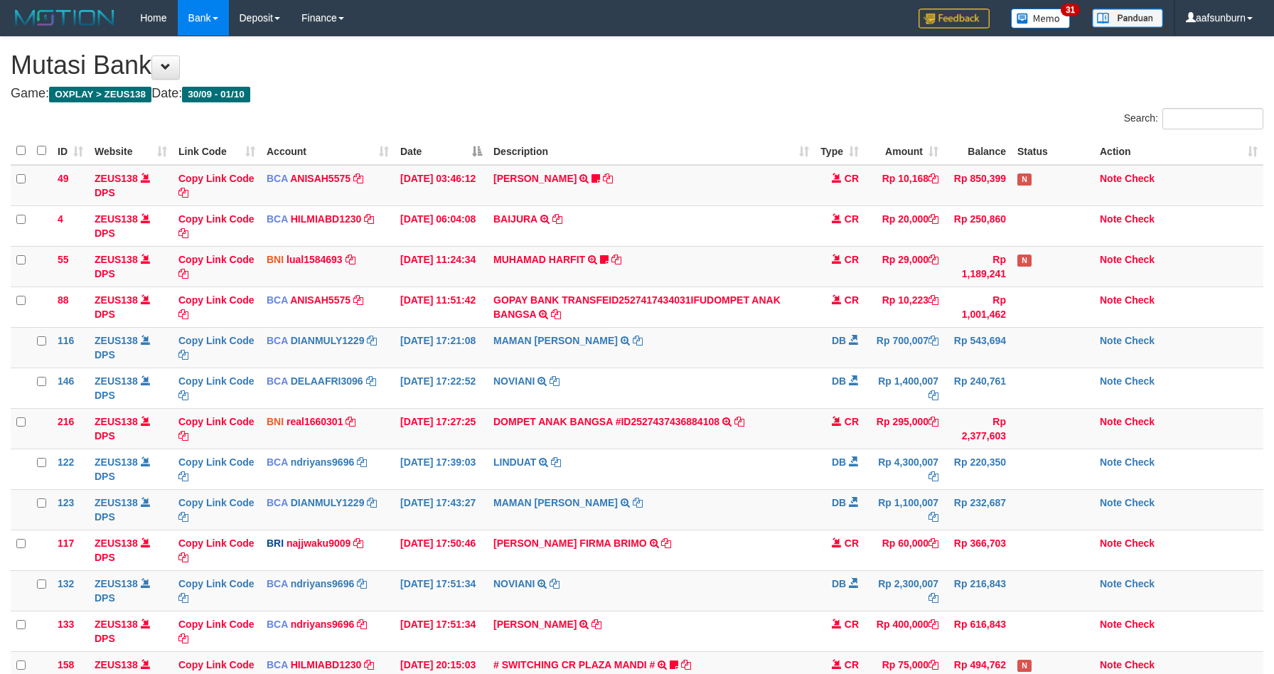
scroll to position [191, 0]
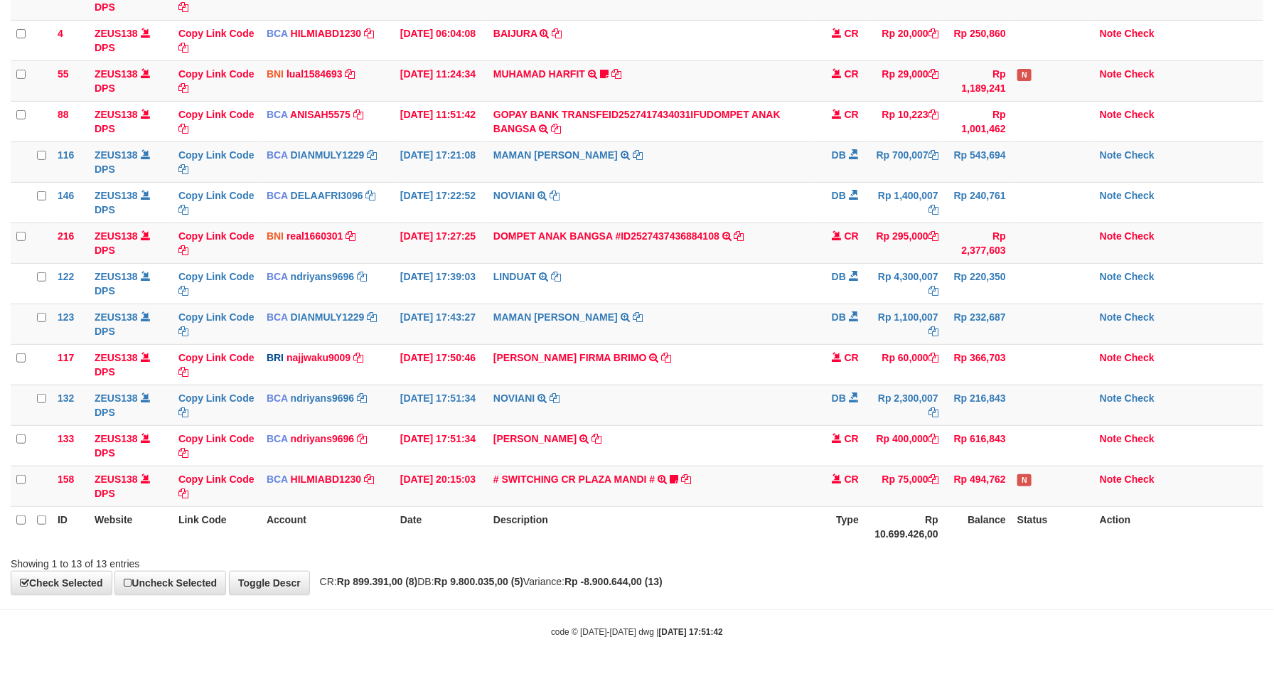
click at [799, 495] on td "# SWITCHING CR PLAZA MANDI # SWITCHING CR TRF TUPARDI 008 PLAZA MANDI 185000420…" at bounding box center [651, 486] width 327 height 41
click at [796, 489] on td "# SWITCHING CR PLAZA MANDI # SWITCHING CR TRF TUPARDI 008 PLAZA MANDI 185000420…" at bounding box center [651, 486] width 327 height 41
drag, startPoint x: 922, startPoint y: 572, endPoint x: 930, endPoint y: 572, distance: 7.8
click at [930, 572] on div "**********" at bounding box center [637, 222] width 1274 height 743
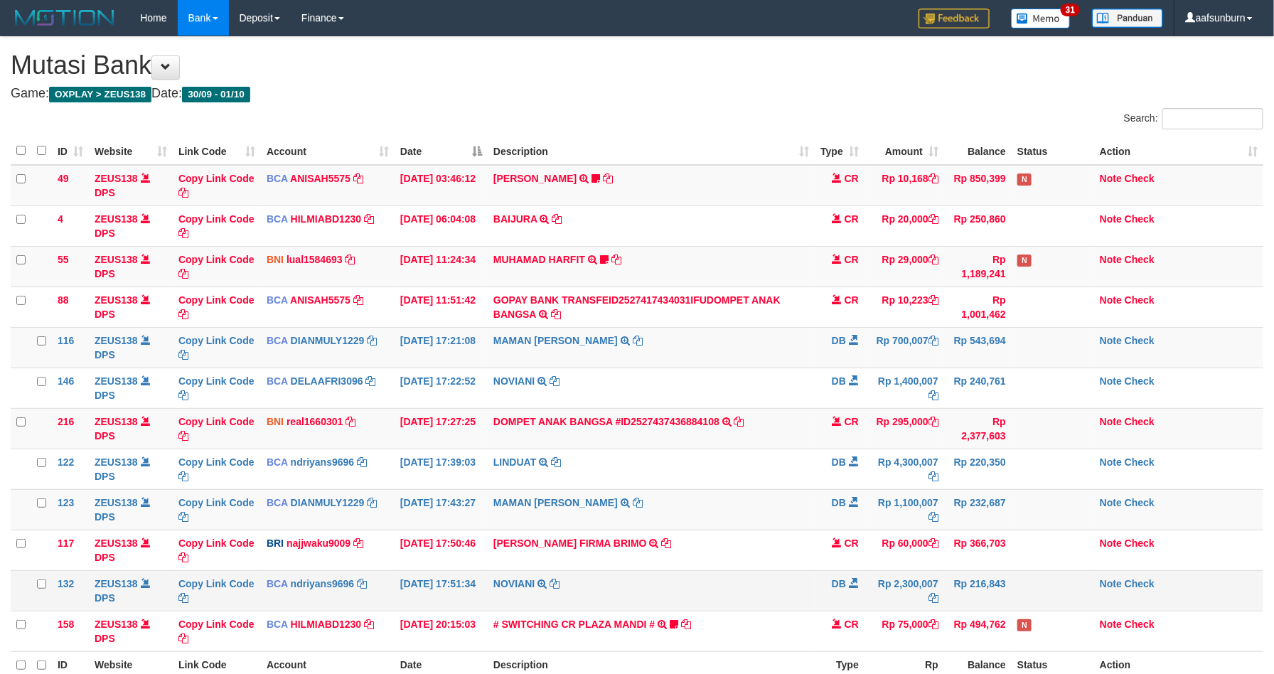
click at [905, 585] on td "Rp 2,300,007" at bounding box center [905, 590] width 80 height 41
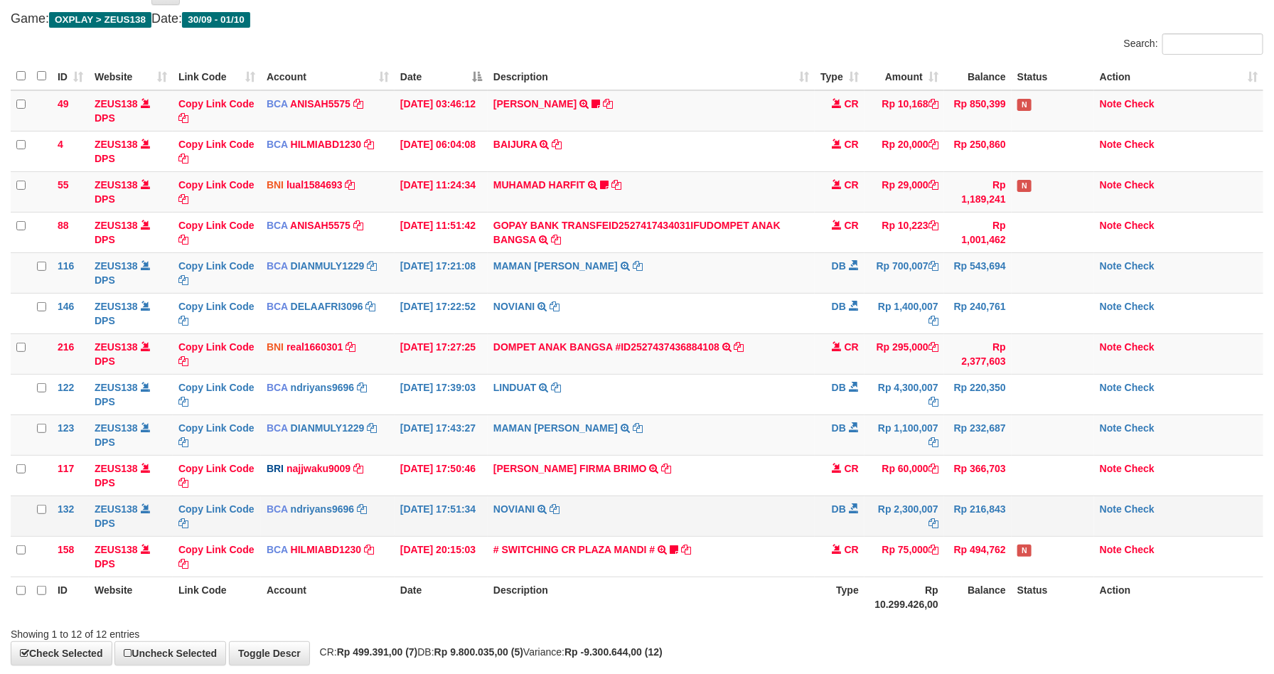
scroll to position [150, 0]
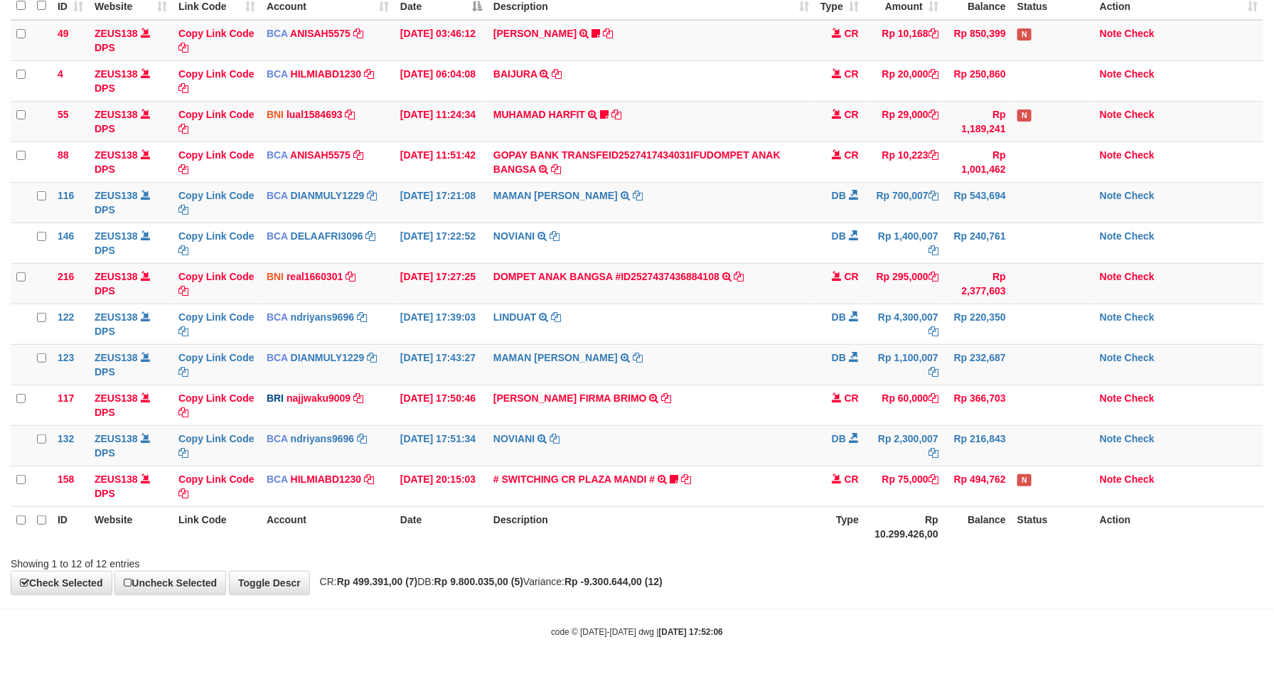
click at [826, 590] on div "**********" at bounding box center [637, 243] width 1274 height 703
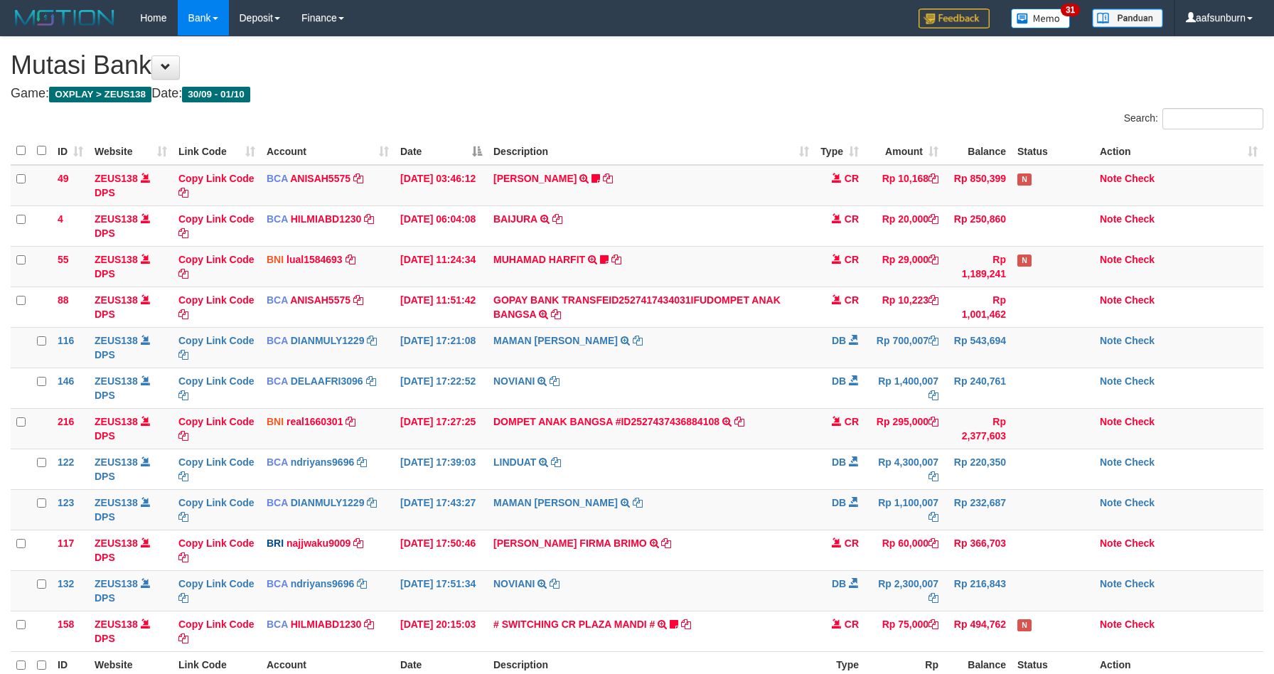
scroll to position [150, 0]
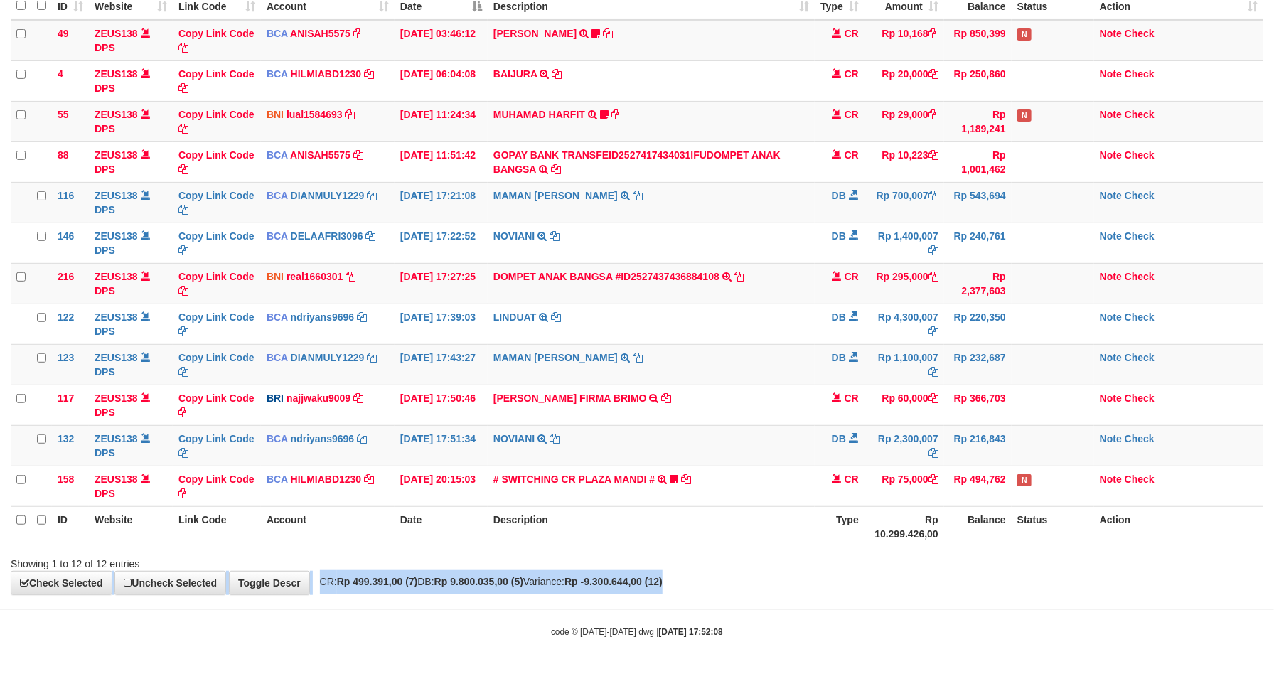
drag, startPoint x: 826, startPoint y: 555, endPoint x: 818, endPoint y: 545, distance: 13.7
click at [819, 546] on div "**********" at bounding box center [637, 243] width 1274 height 703
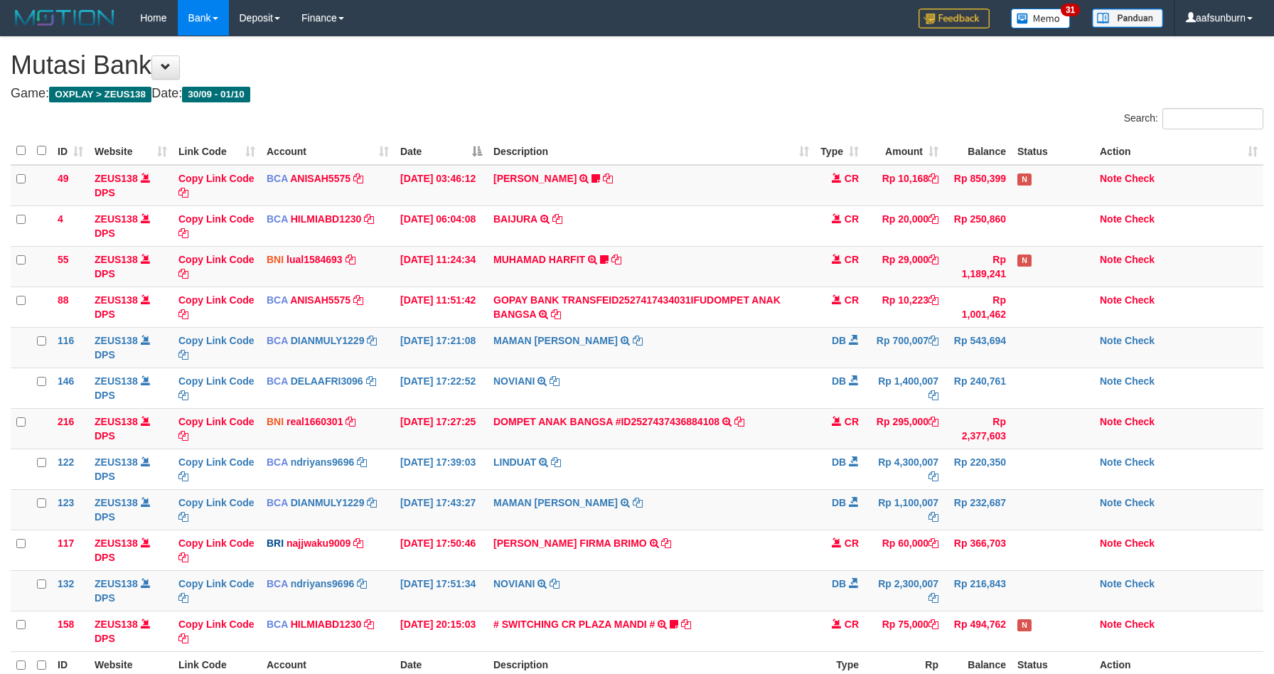
scroll to position [150, 0]
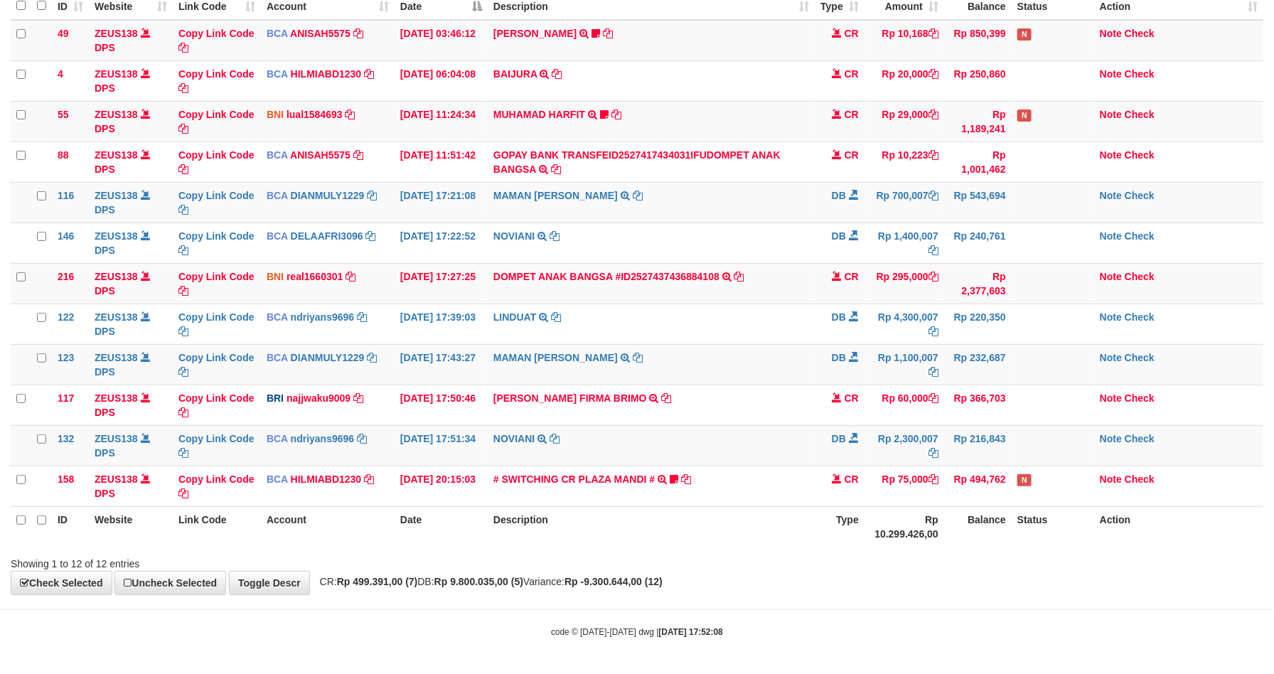
click at [794, 527] on th "Description" at bounding box center [651, 526] width 327 height 41
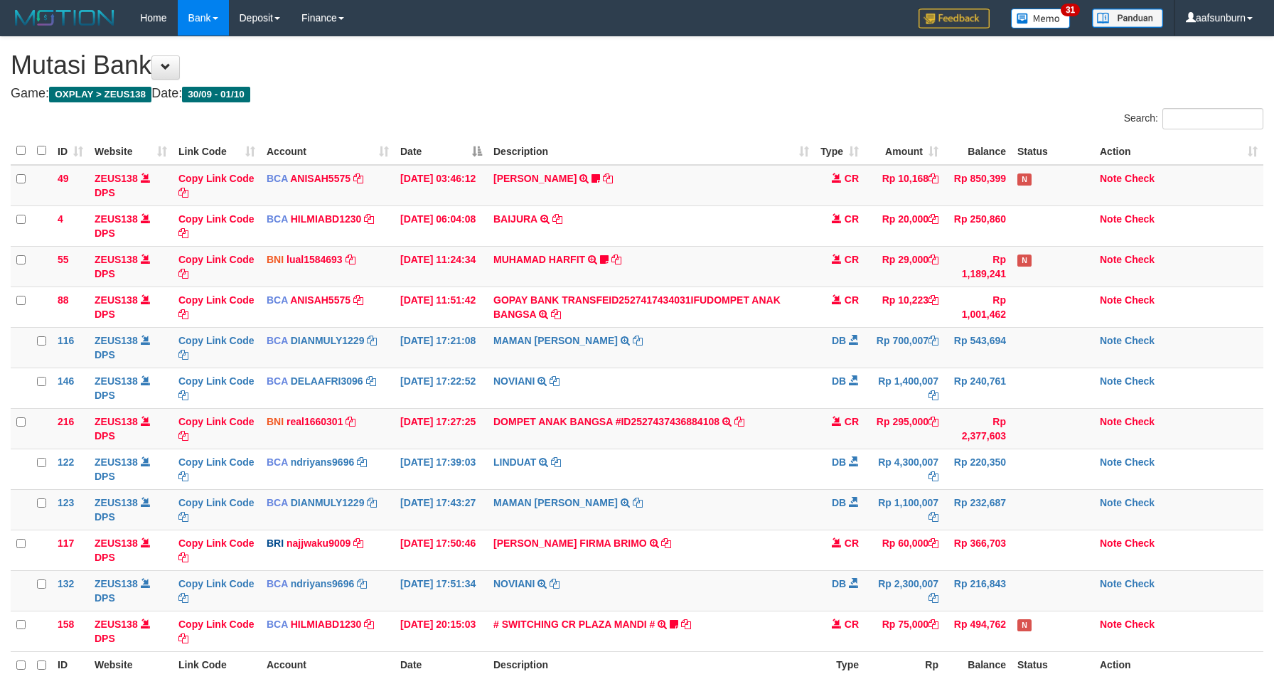
scroll to position [150, 0]
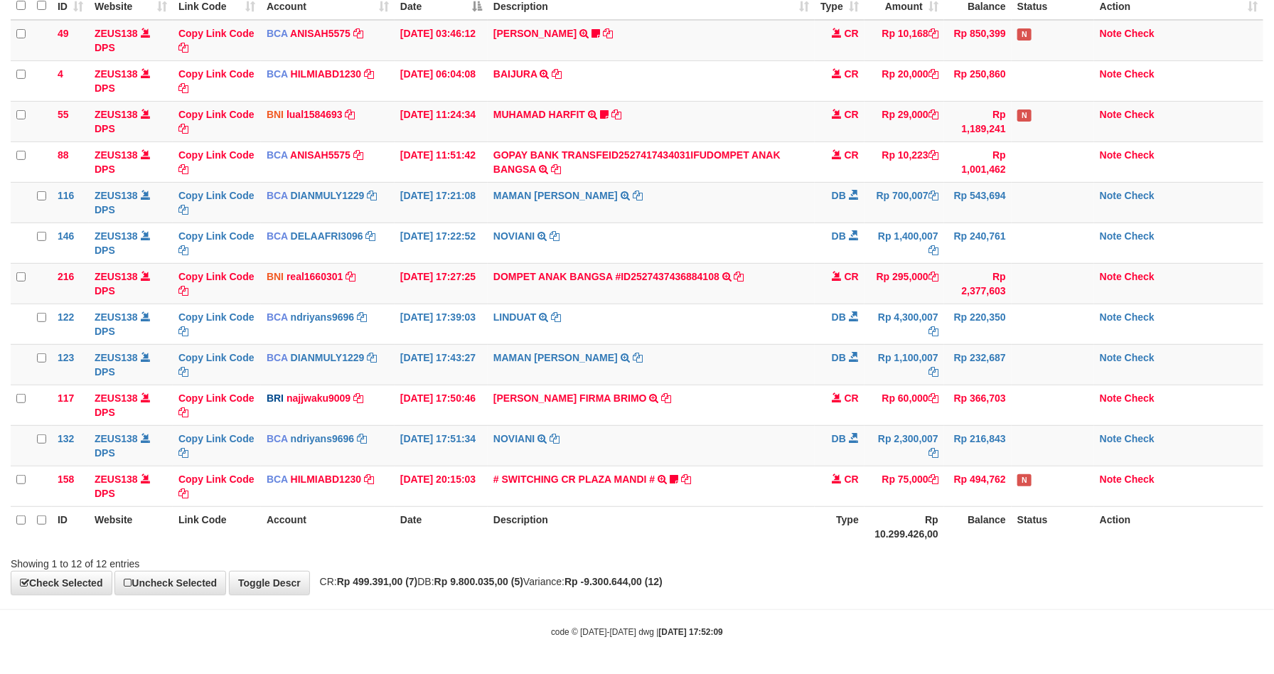
click at [794, 530] on th "Description" at bounding box center [651, 526] width 327 height 41
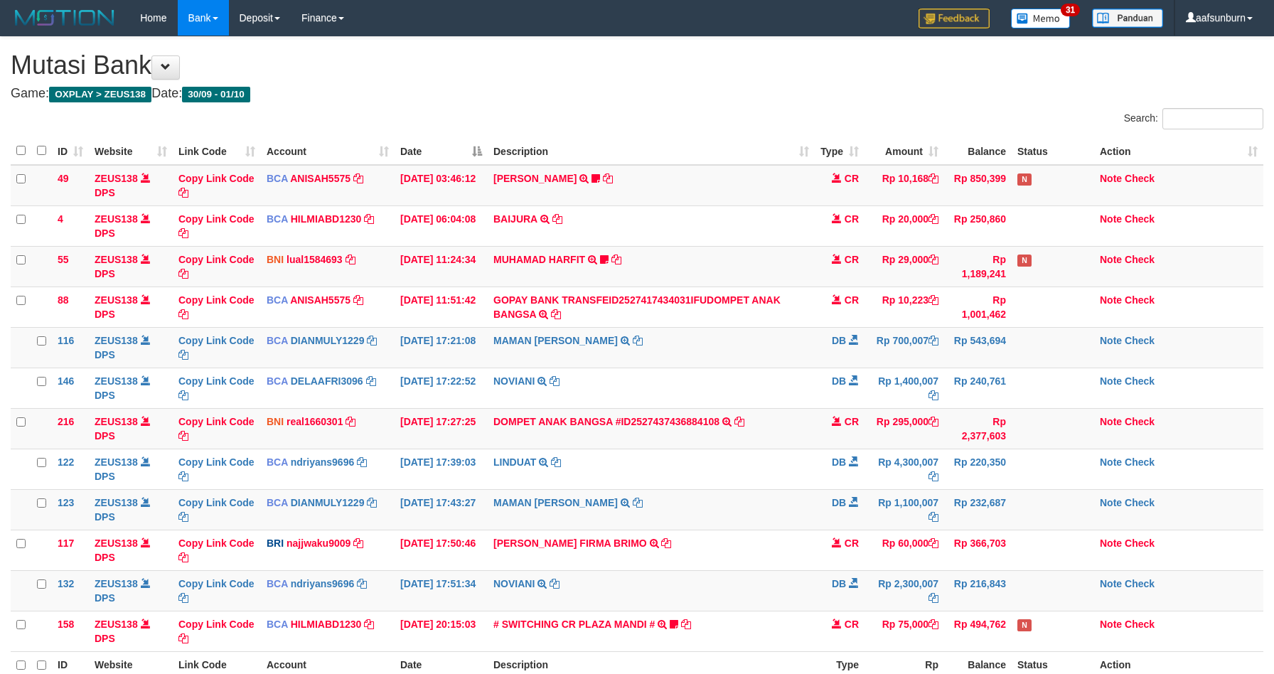
click at [794, 651] on th "Description" at bounding box center [651, 671] width 327 height 41
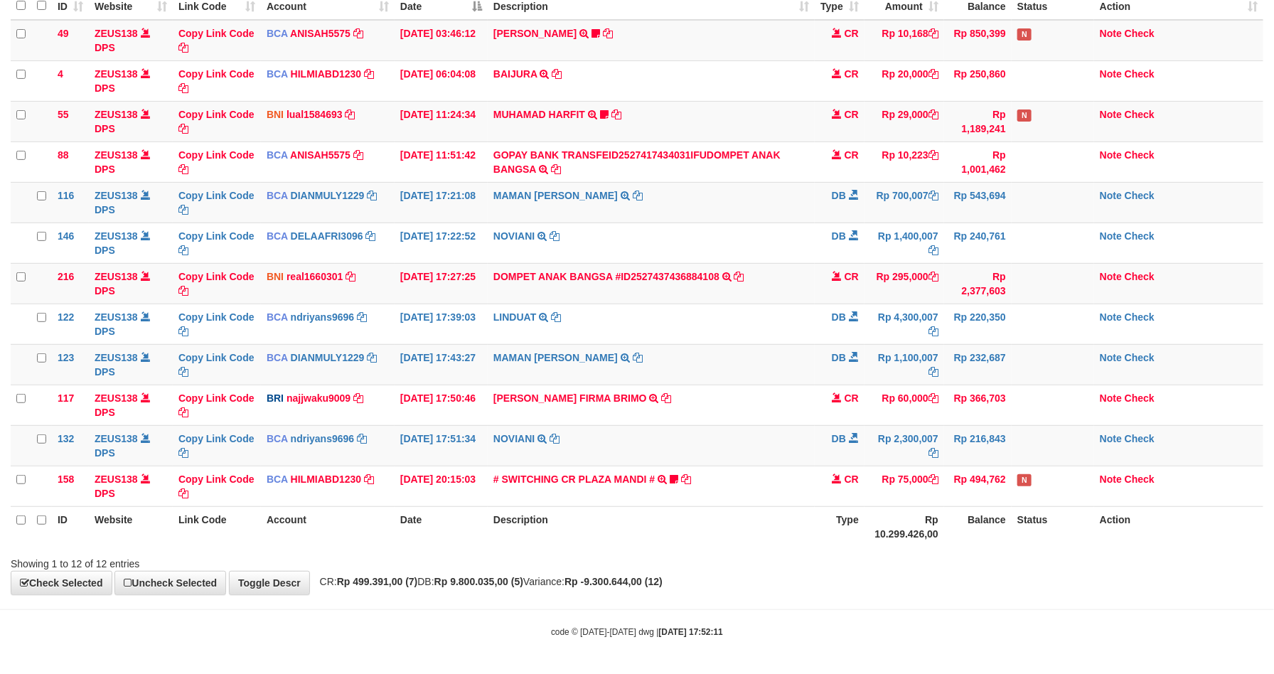
click at [794, 530] on th "Description" at bounding box center [651, 526] width 327 height 41
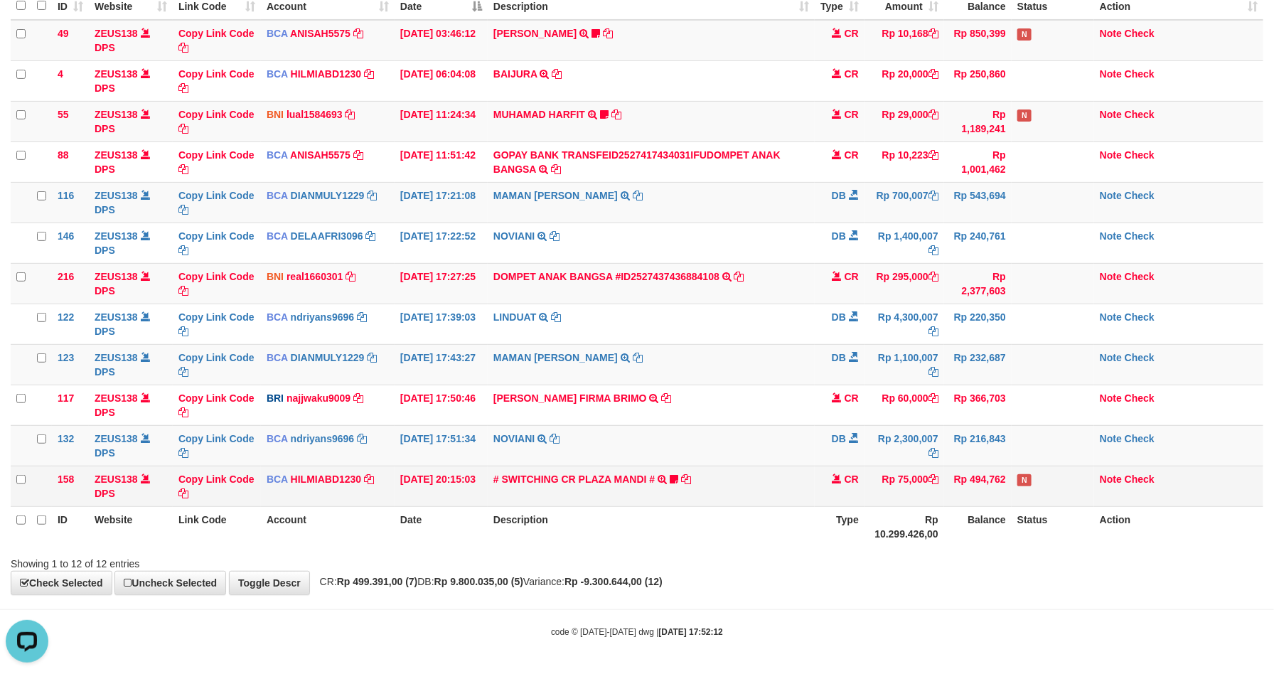
drag, startPoint x: 828, startPoint y: 478, endPoint x: 824, endPoint y: 471, distance: 7.3
click at [826, 471] on td "CR" at bounding box center [840, 486] width 50 height 41
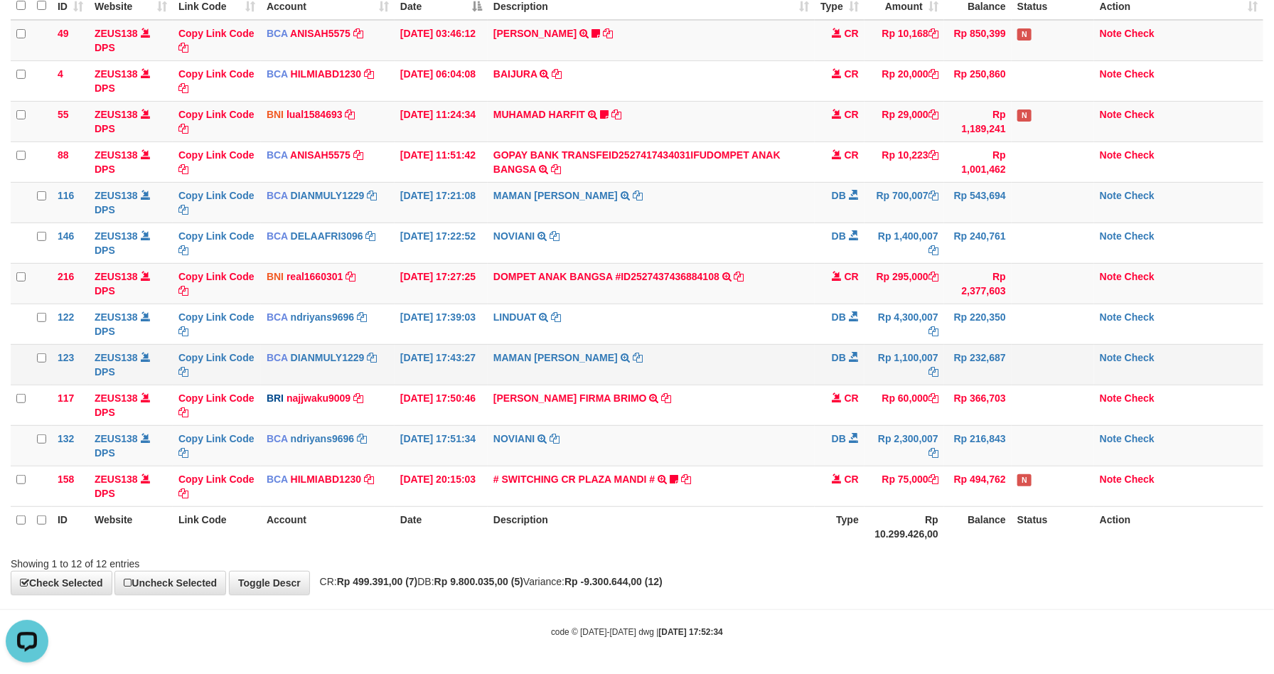
click at [796, 370] on td "MAMAN AGUSTIAN TRSF E-BANKING DB 0110/FTSCY/WS95031 1100007.00MAMAN AGUSTIAN" at bounding box center [651, 364] width 327 height 41
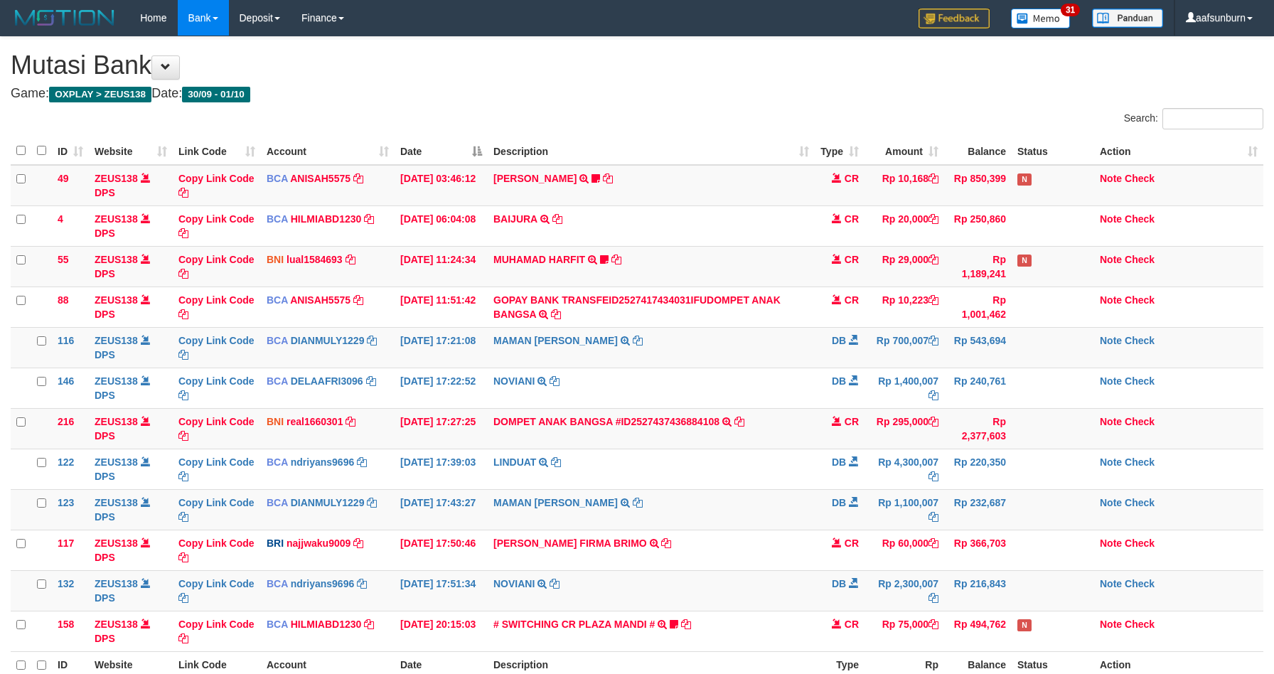
scroll to position [150, 0]
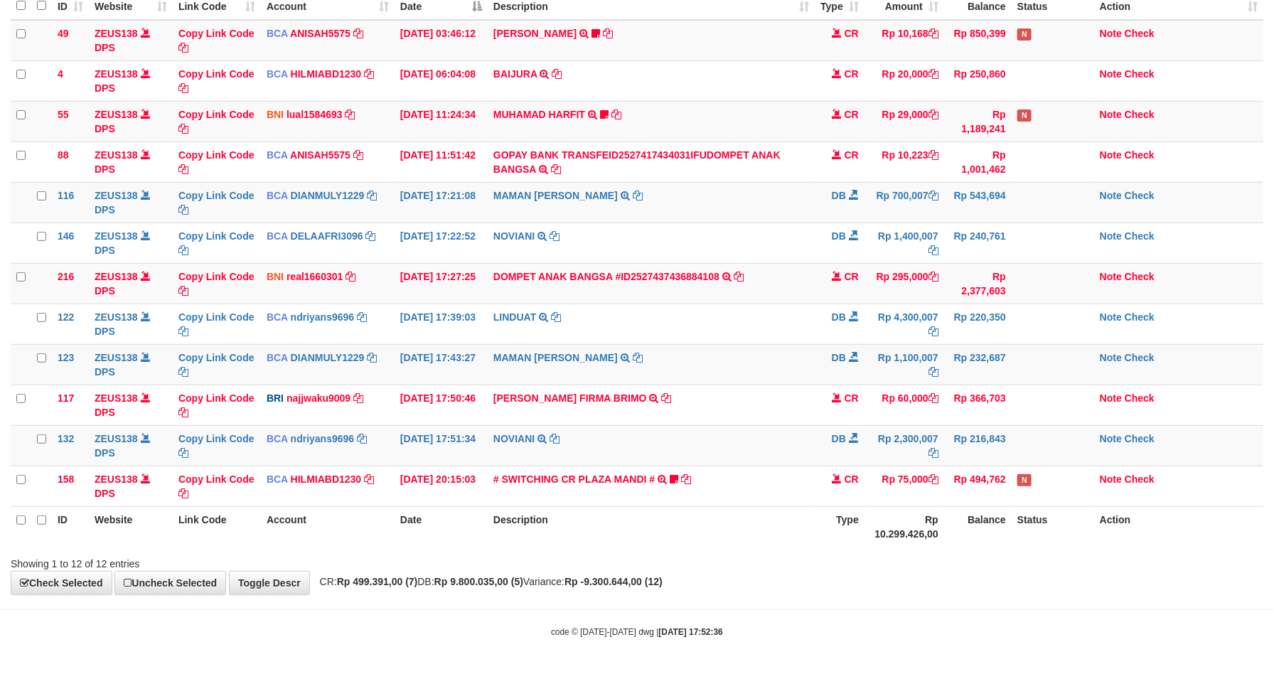
click at [896, 641] on body "Toggle navigation Home Bank Account List Load By Website Group [OXPLAY] ZEUS138…" at bounding box center [637, 264] width 1274 height 819
click at [890, 636] on div "code © 2012-2018 dwg | 2025/10/01 17:52:36" at bounding box center [637, 631] width 1274 height 14
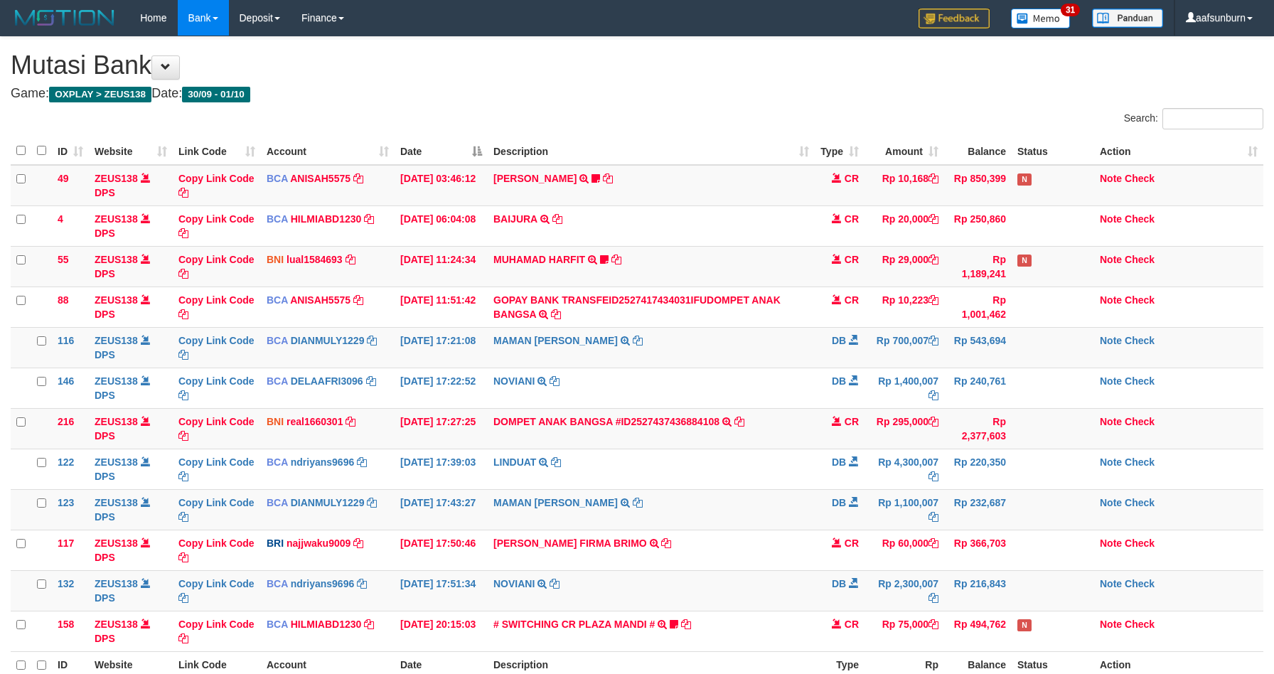
scroll to position [150, 0]
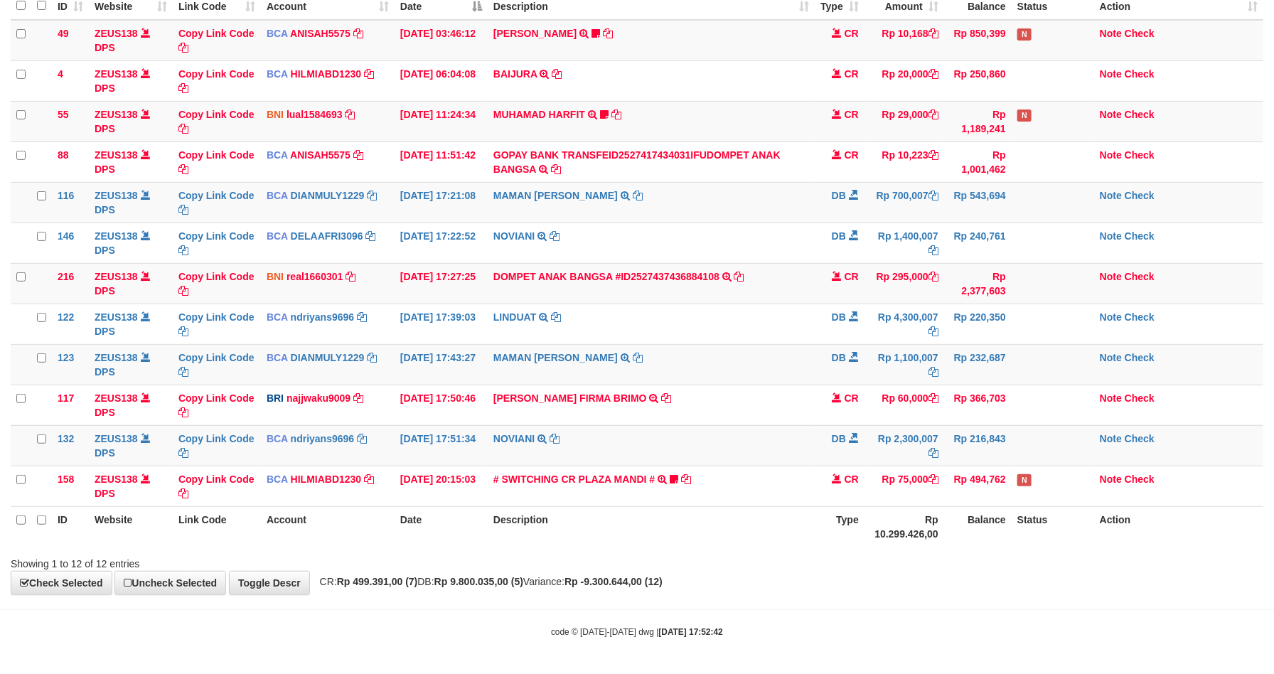
click at [946, 574] on div "**********" at bounding box center [637, 243] width 1274 height 703
click at [880, 551] on div "Showing 1 to 12 of 12 entries" at bounding box center [637, 561] width 1274 height 20
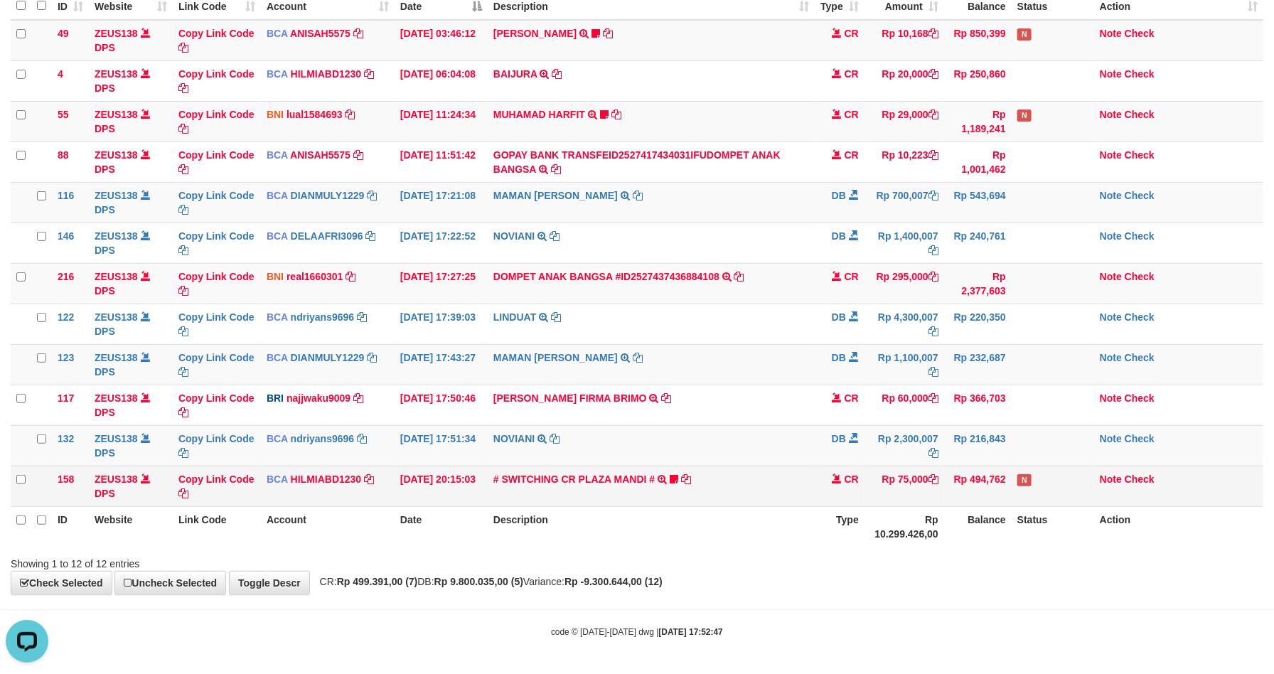
click at [917, 485] on td "Rp 75,000" at bounding box center [905, 486] width 80 height 41
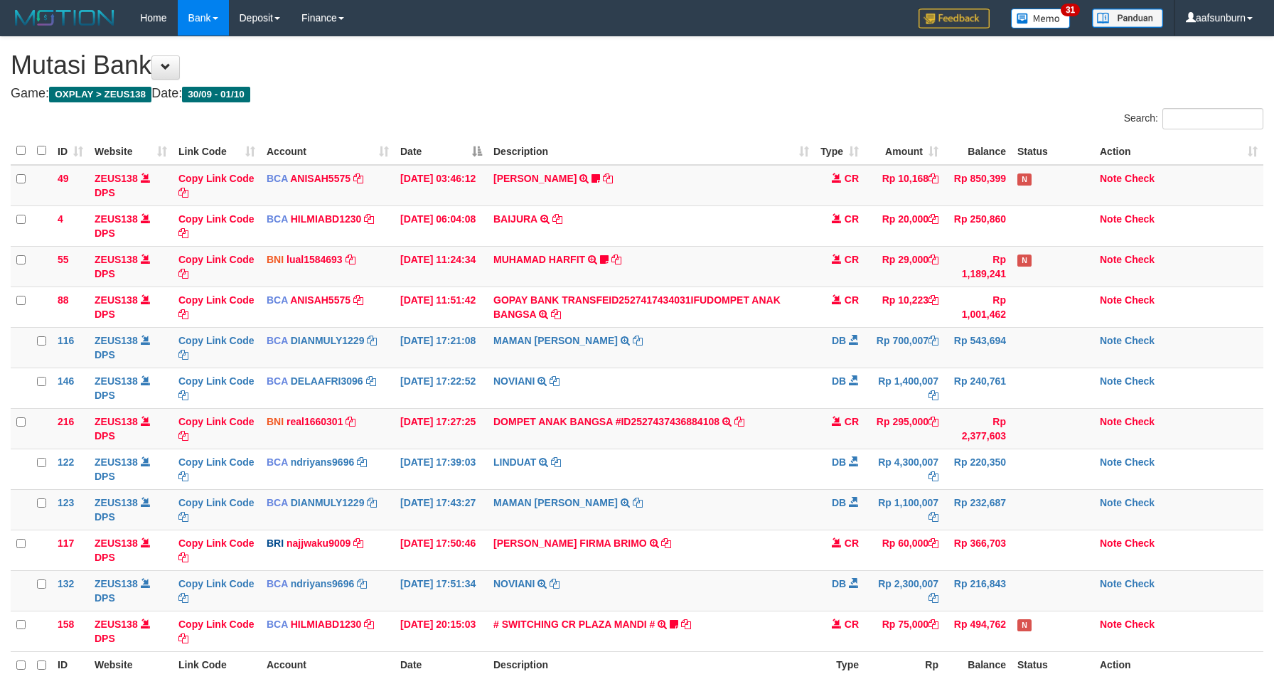
scroll to position [150, 0]
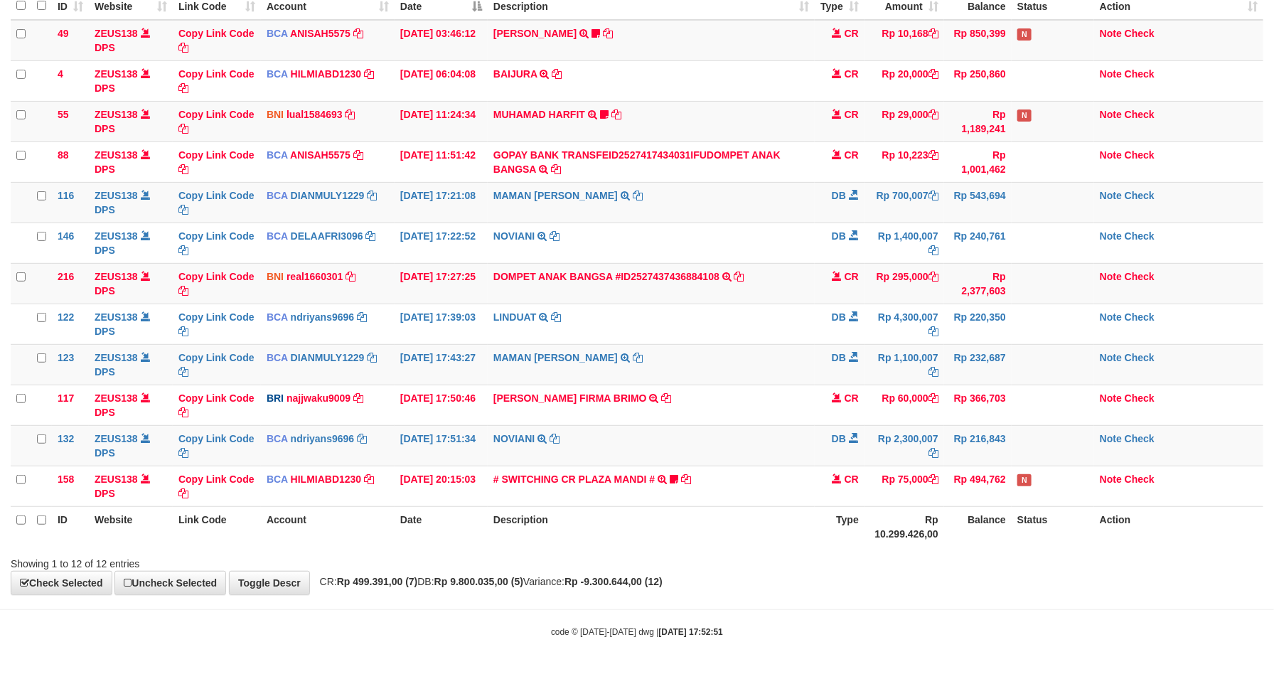
click at [913, 576] on div "**********" at bounding box center [637, 243] width 1274 height 703
click at [971, 572] on div "**********" at bounding box center [637, 243] width 1274 height 703
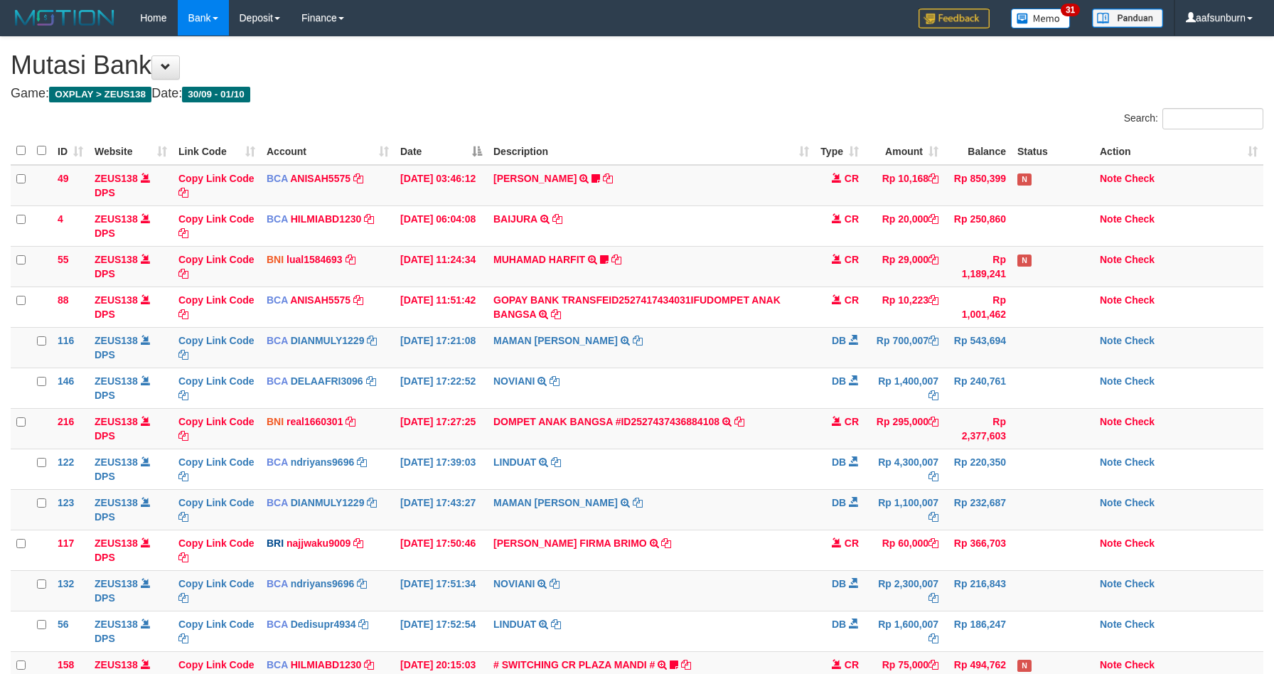
scroll to position [150, 0]
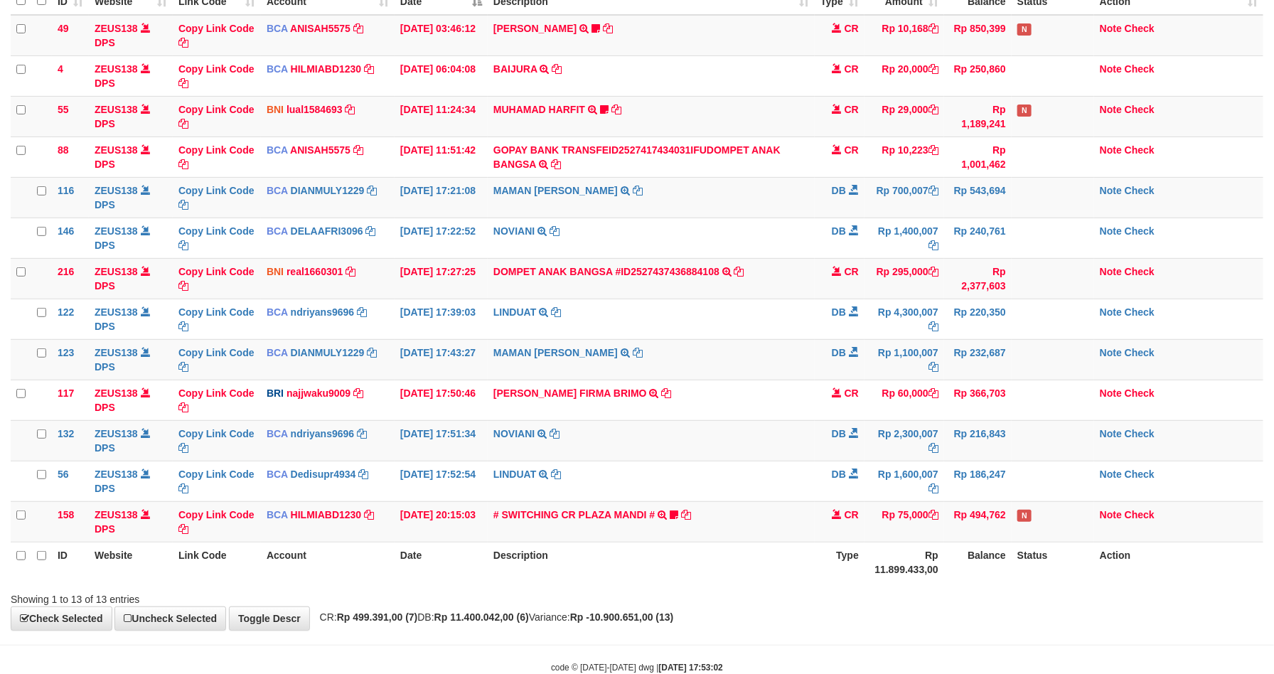
click at [971, 564] on th "Balance" at bounding box center [978, 562] width 68 height 41
